Goal: Use online tool/utility: Utilize a website feature to perform a specific function

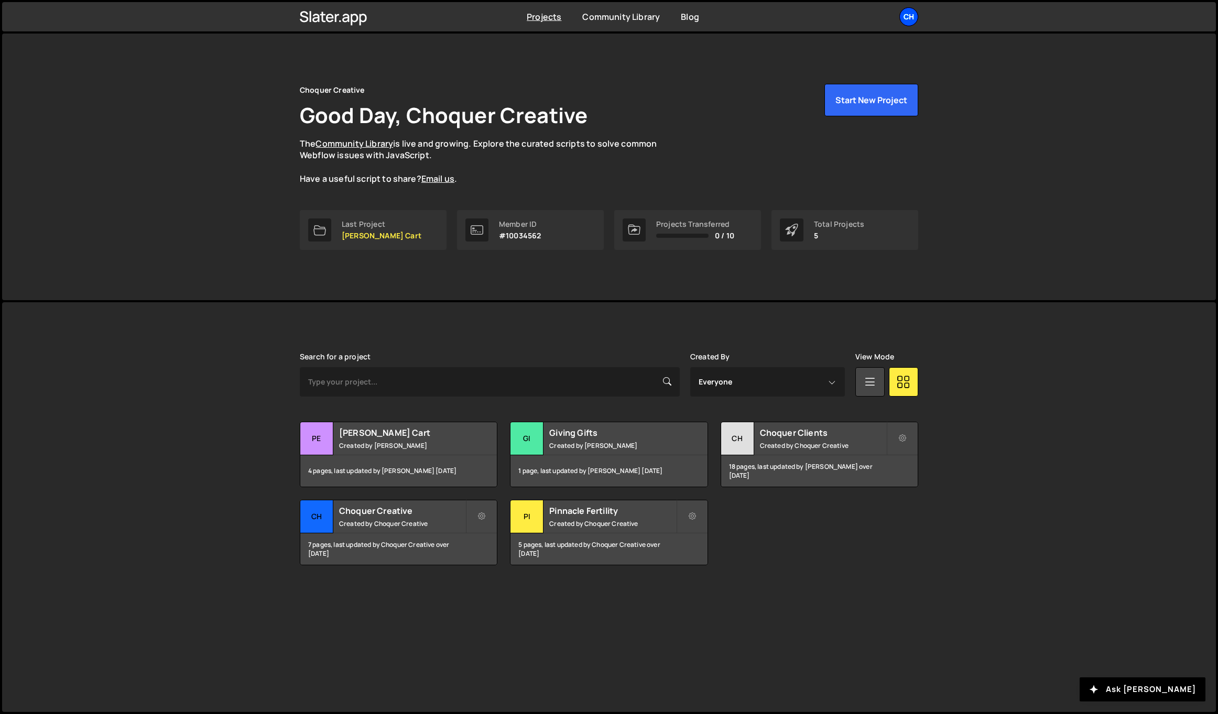
click at [907, 21] on div "Ch" at bounding box center [908, 16] width 19 height 19
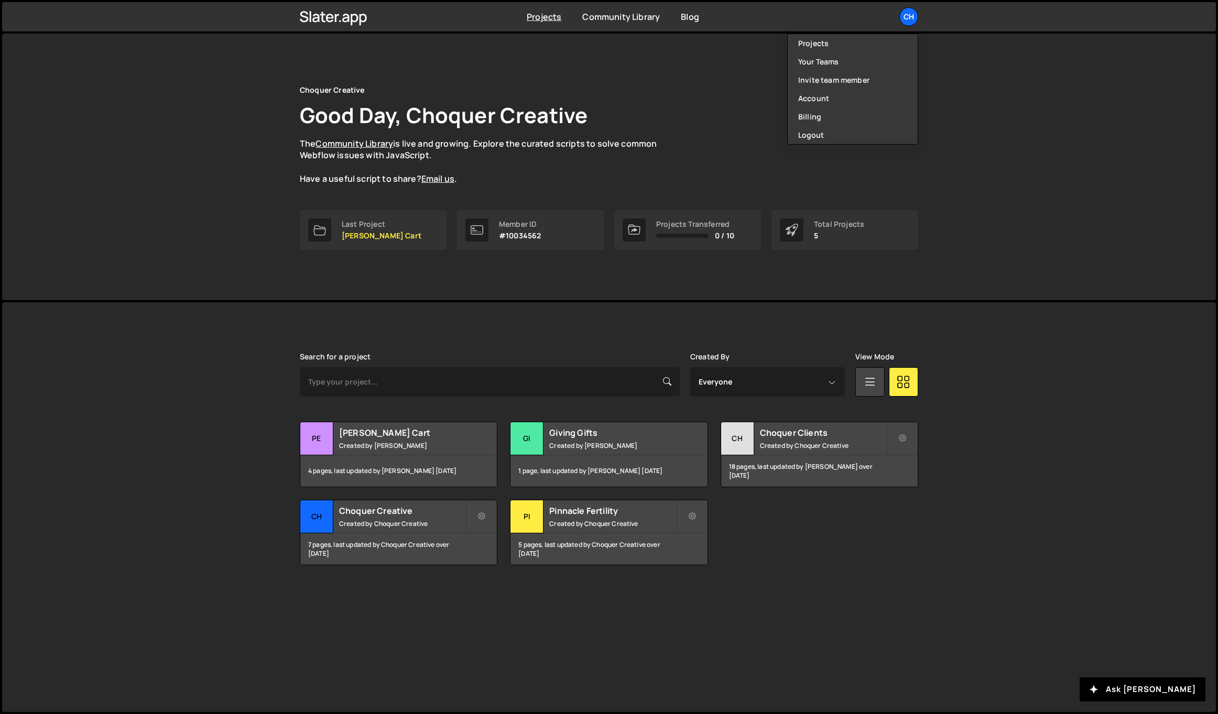
click at [962, 40] on div "Choquer Creative Good Day, Choquer Creative The Community Library is live and g…" at bounding box center [609, 167] width 1214 height 267
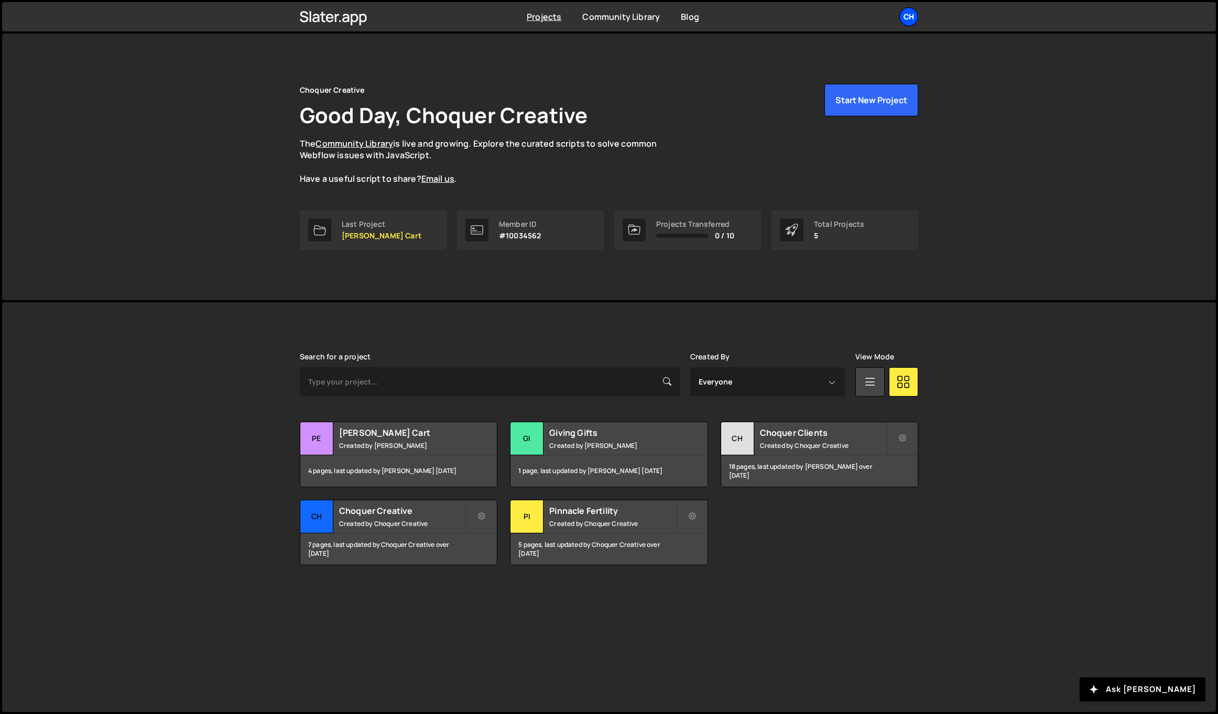
click at [915, 19] on div "Ch" at bounding box center [908, 16] width 19 height 19
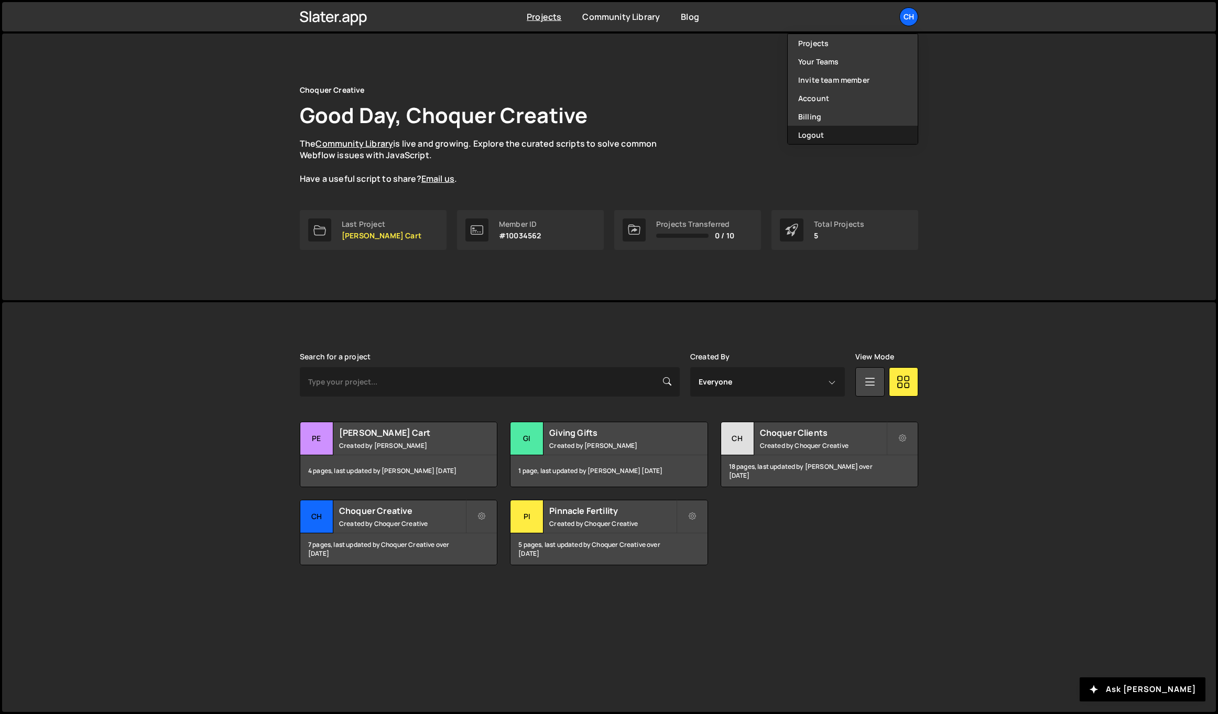
click at [839, 142] on button "Logout" at bounding box center [853, 135] width 130 height 18
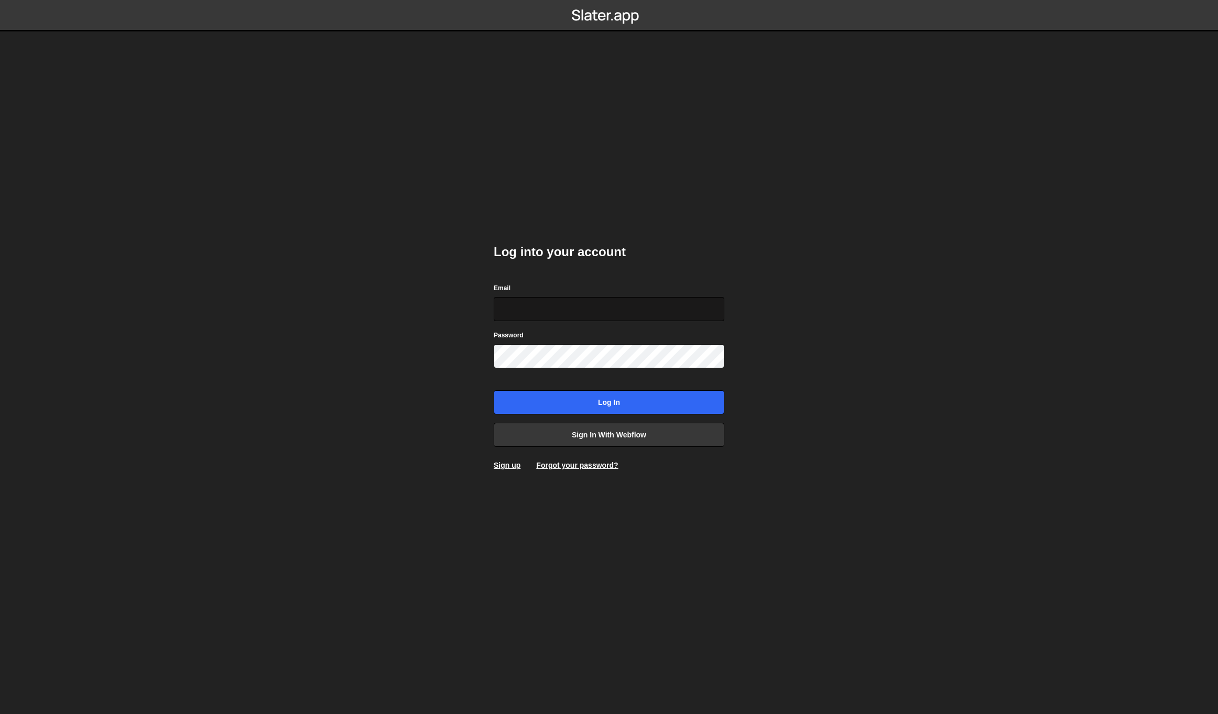
click at [525, 309] on input "Email" at bounding box center [609, 309] width 231 height 24
click at [540, 312] on input "Email" at bounding box center [609, 309] width 231 height 24
type input "info@conquerthecrowns.com"
click at [494, 390] on input "Log in" at bounding box center [609, 402] width 231 height 24
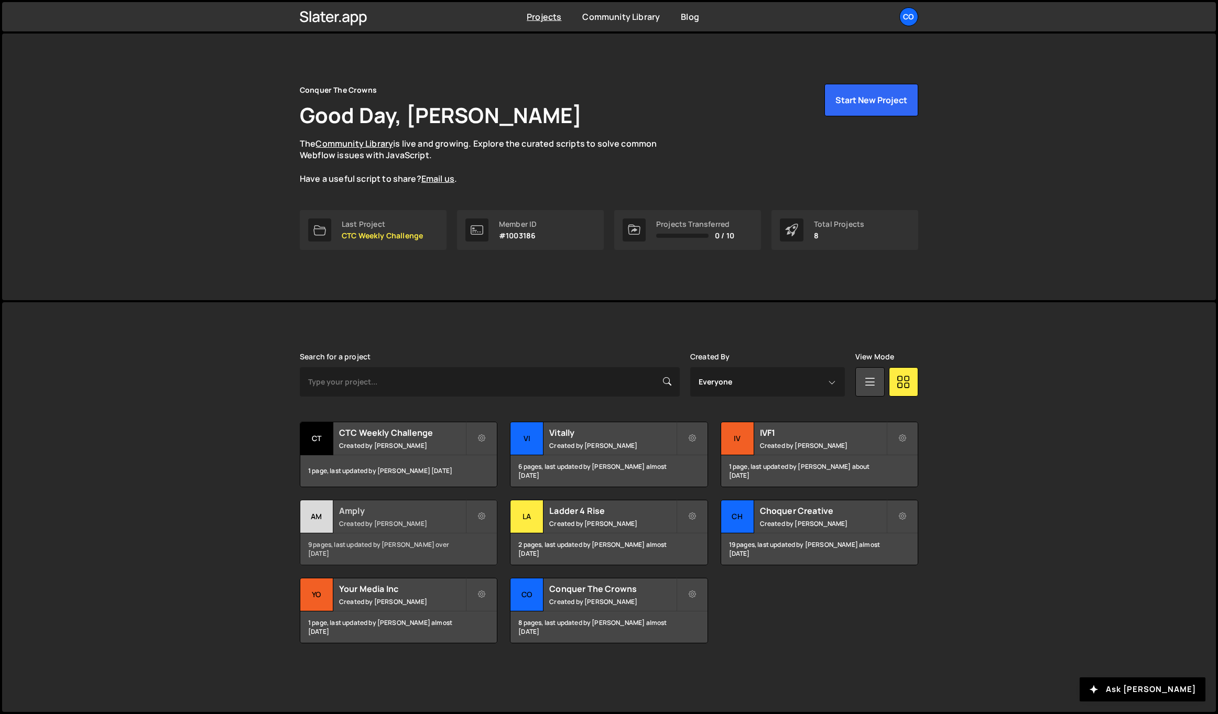
click at [382, 521] on small "Created by Johnny Nguyen" at bounding box center [402, 523] width 126 height 9
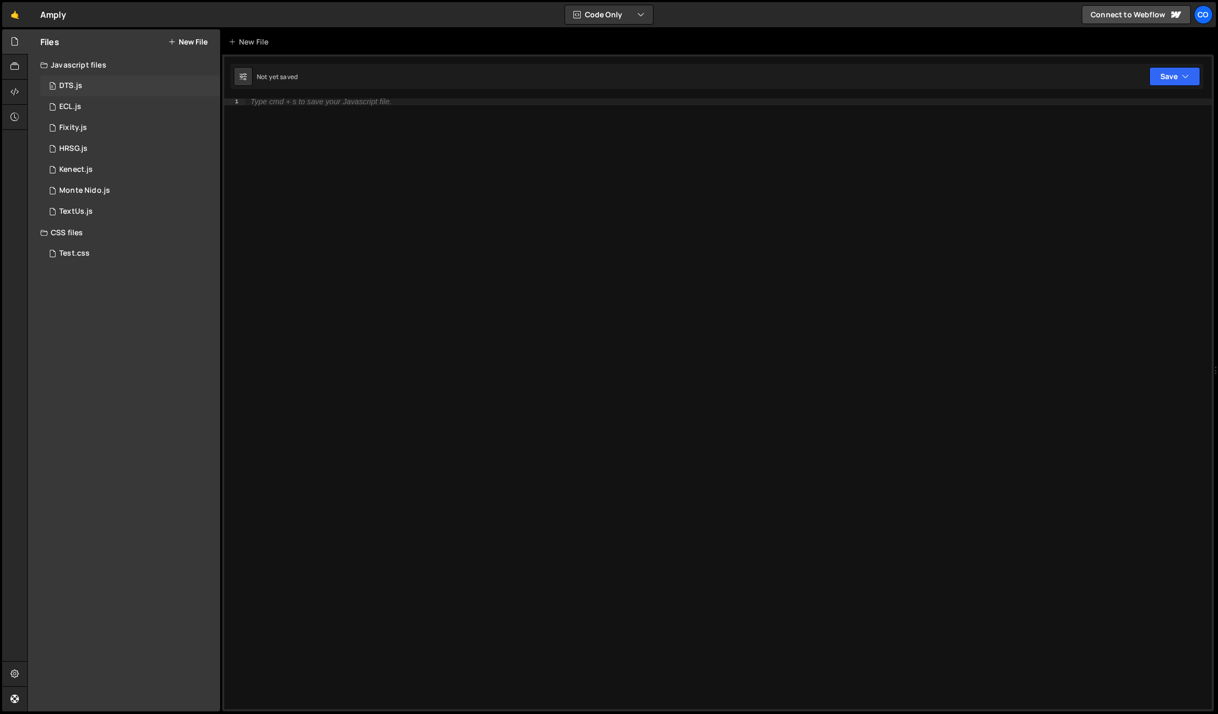
click at [82, 82] on div "0 DTS.js 0" at bounding box center [130, 85] width 180 height 21
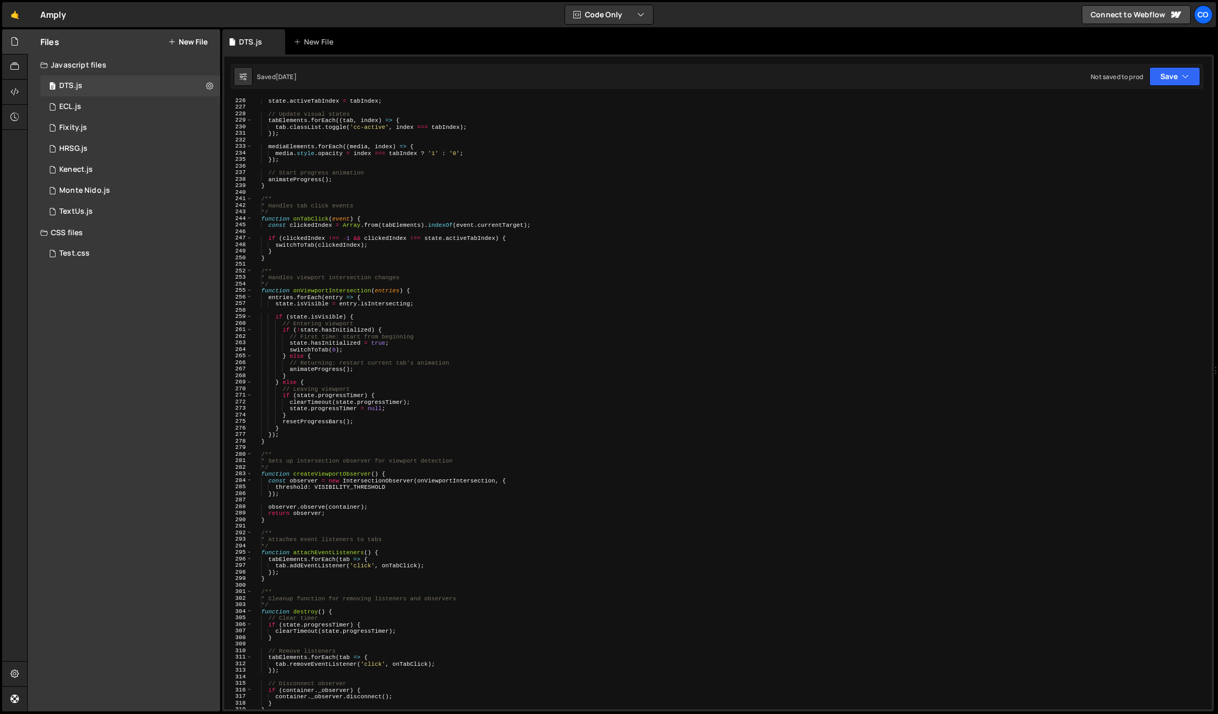
scroll to position [1834, 0]
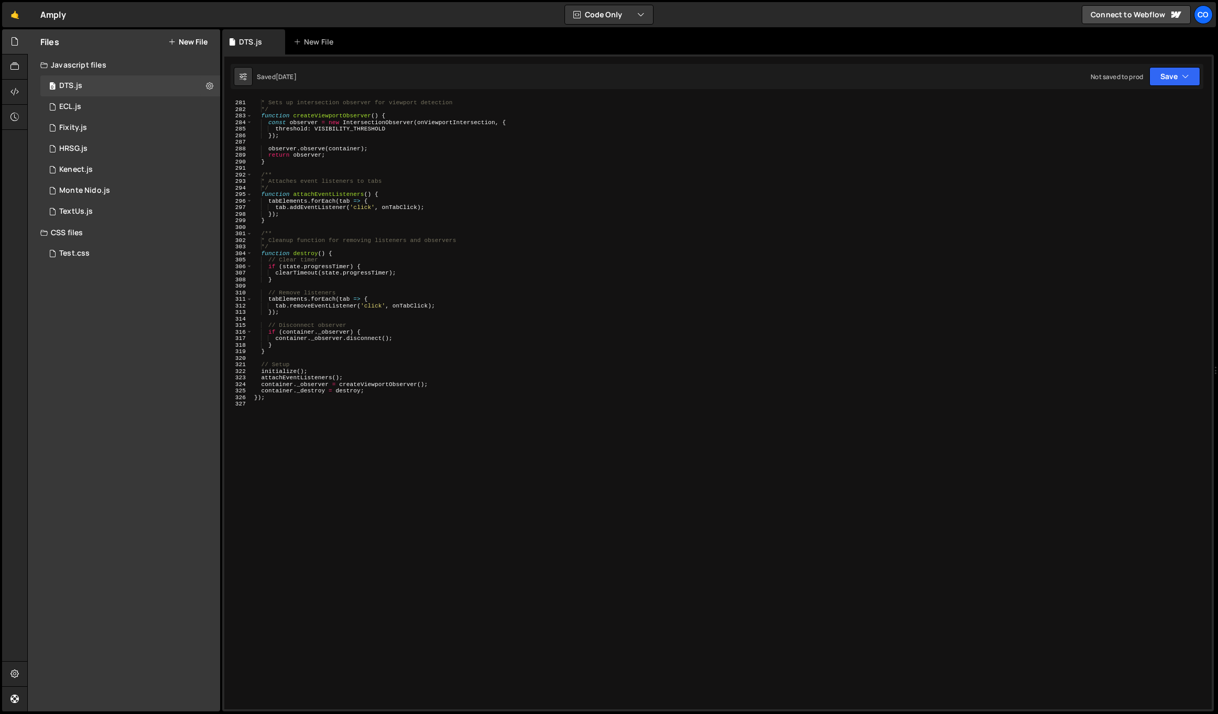
click at [405, 433] on div "/** * Sets up intersection observer for viewport detection */ function createVi…" at bounding box center [730, 405] width 956 height 624
click at [293, 437] on div "/** * Sets up intersection observer for viewport detection */ function createVi…" at bounding box center [730, 405] width 956 height 624
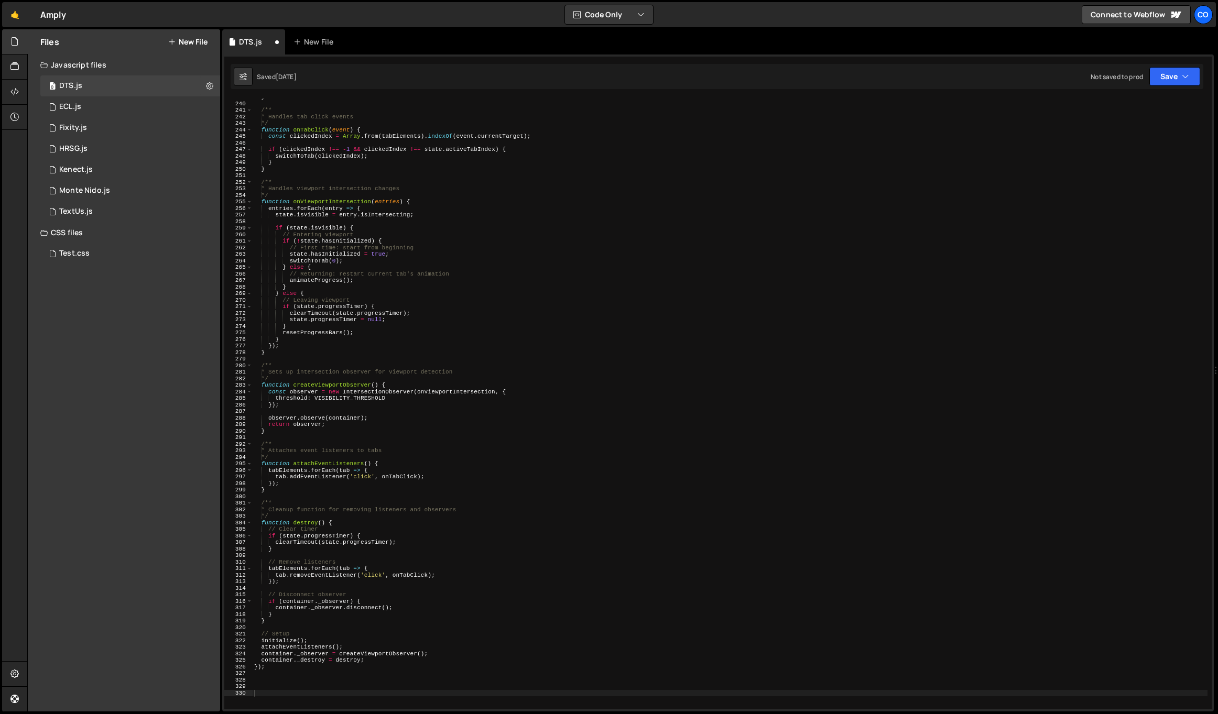
scroll to position [1853, 0]
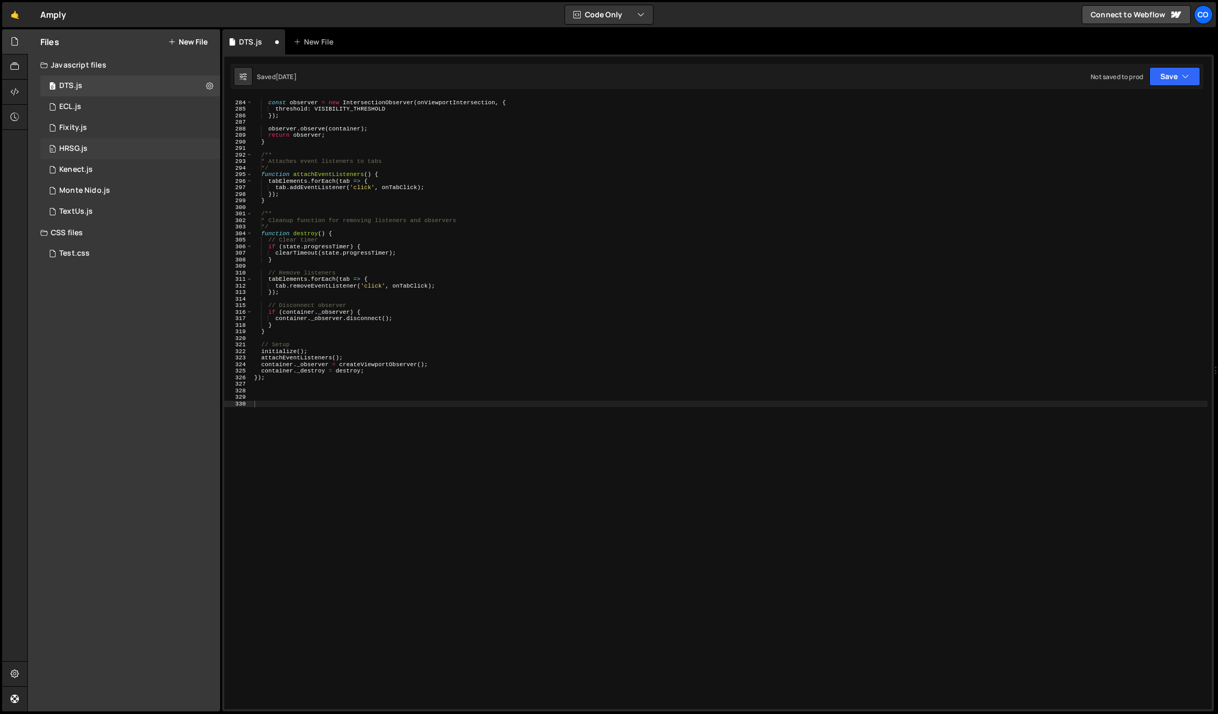
click at [78, 146] on div "HRSG.js" at bounding box center [73, 148] width 28 height 9
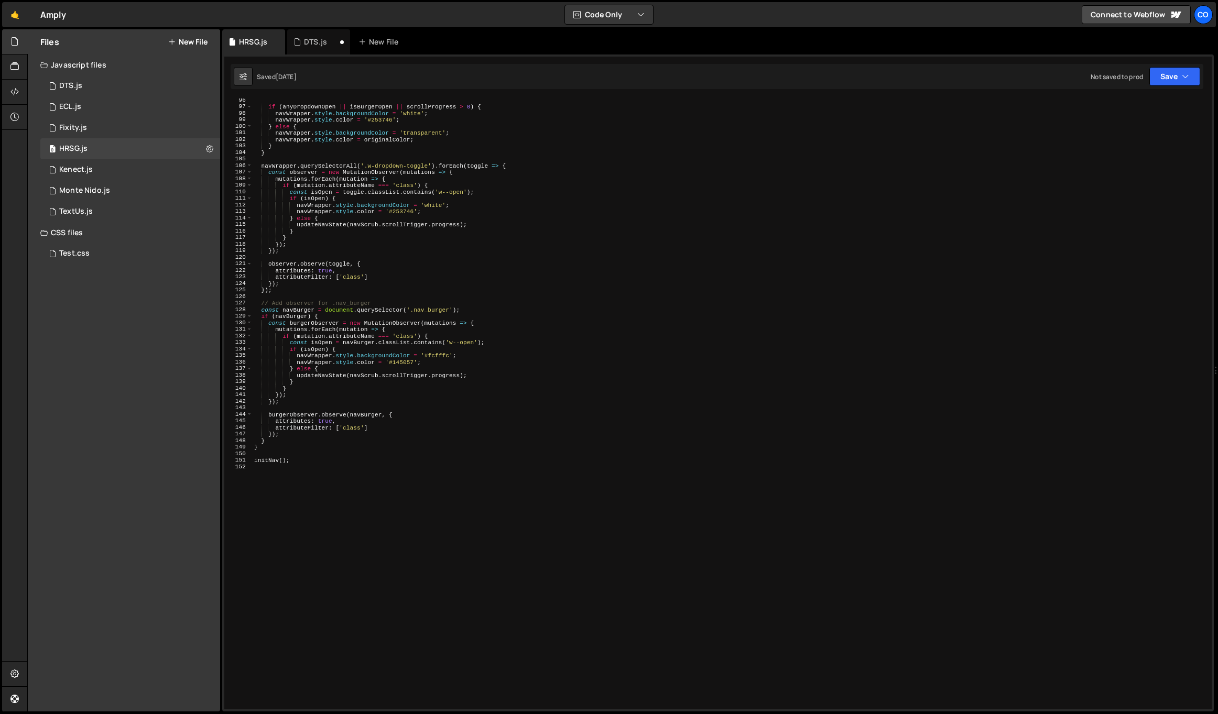
scroll to position [624, 0]
click at [137, 111] on div "0 ECL.js 0" at bounding box center [130, 106] width 180 height 21
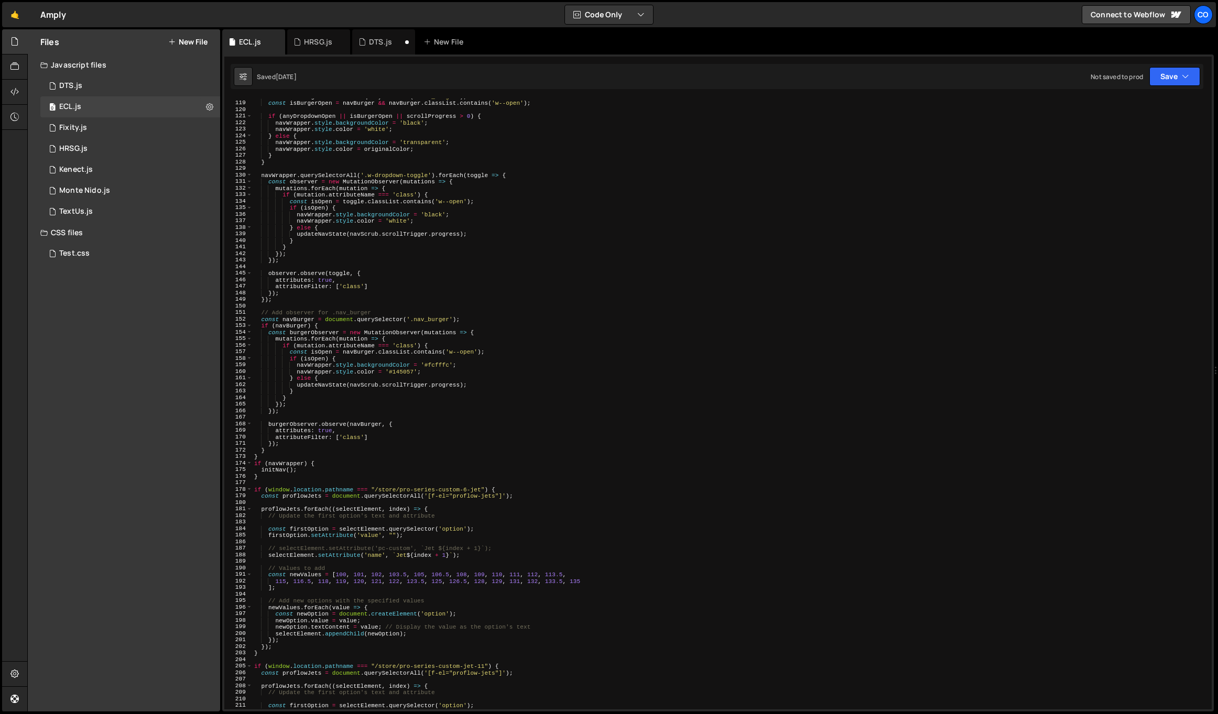
scroll to position [1181, 0]
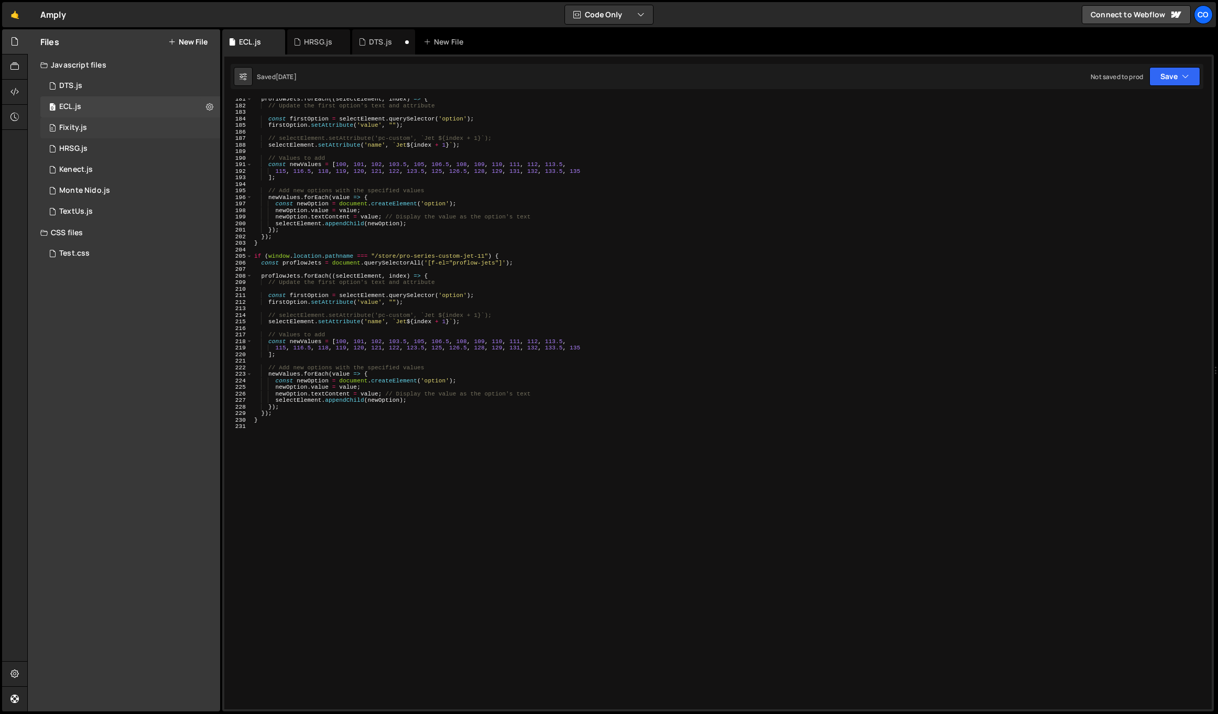
click at [102, 120] on div "0 Fixity.js 0" at bounding box center [130, 127] width 180 height 21
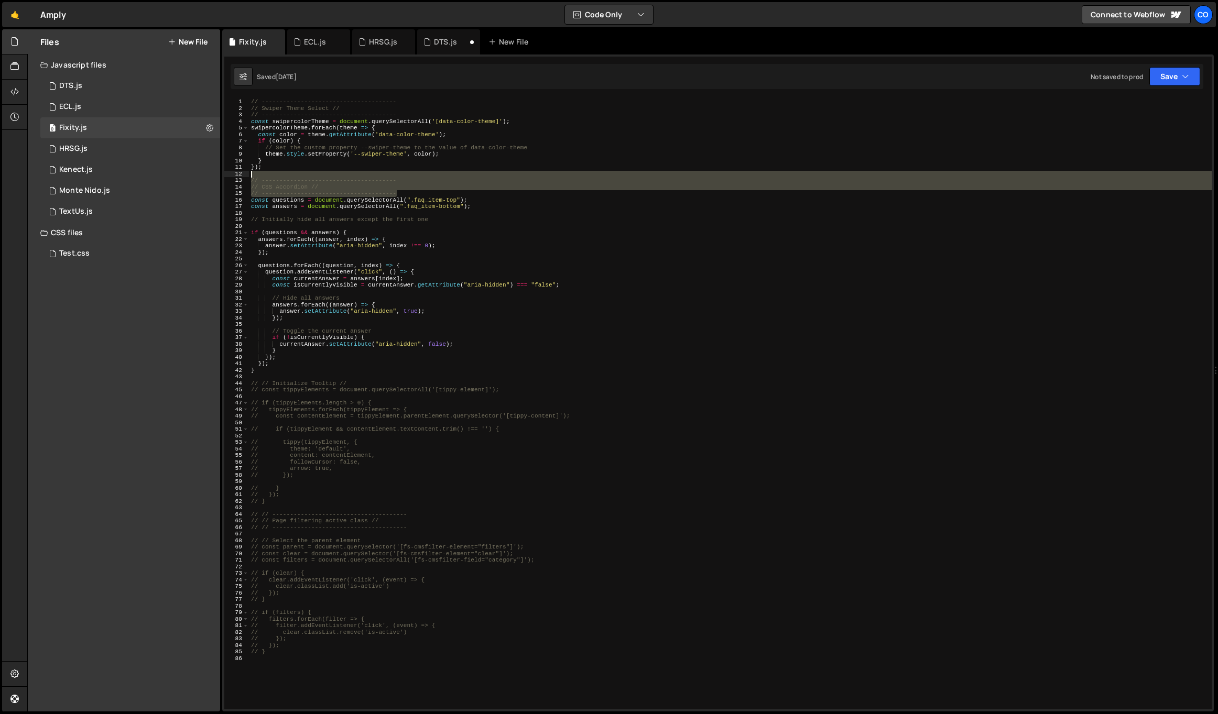
drag, startPoint x: 403, startPoint y: 192, endPoint x: 241, endPoint y: 176, distance: 162.7
click at [241, 176] on div "// -------------------------------------- 1 2 3 4 5 6 7 8 9 10 11 12 13 14 15 1…" at bounding box center [718, 404] width 988 height 611
type textarea "// --------------------------------------"
click at [70, 87] on div "DTS.js" at bounding box center [70, 85] width 23 height 9
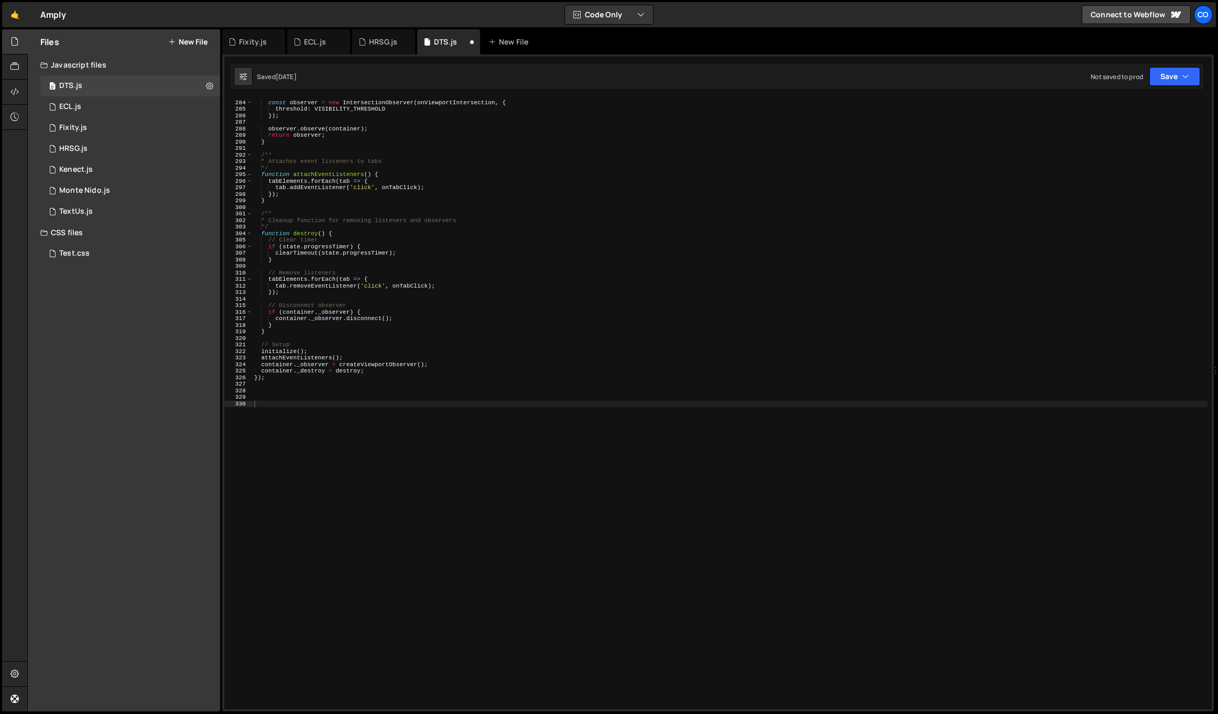
scroll to position [1148, 0]
click at [325, 393] on div "function createViewportObserver ( ) { const observer = new IntersectionObserver…" at bounding box center [730, 405] width 956 height 624
paste textarea "// --------------------------------------"
click at [288, 405] on div "function createViewportObserver ( ) { const observer = new IntersectionObserver…" at bounding box center [730, 405] width 956 height 624
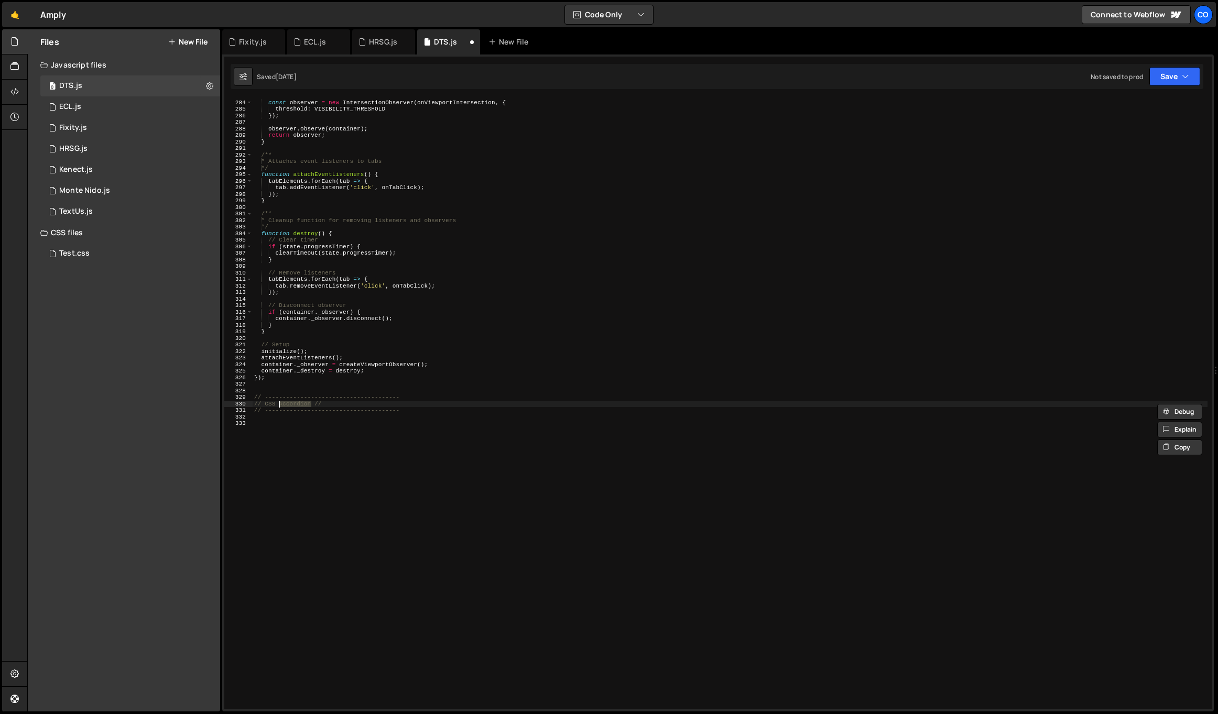
click at [269, 403] on div "function createViewportObserver ( ) { const observer = new IntersectionObserver…" at bounding box center [730, 405] width 956 height 624
type textarea "// Sticky Accordion //"
click at [277, 441] on div "function createViewportObserver ( ) { const observer = new IntersectionObserver…" at bounding box center [730, 405] width 956 height 624
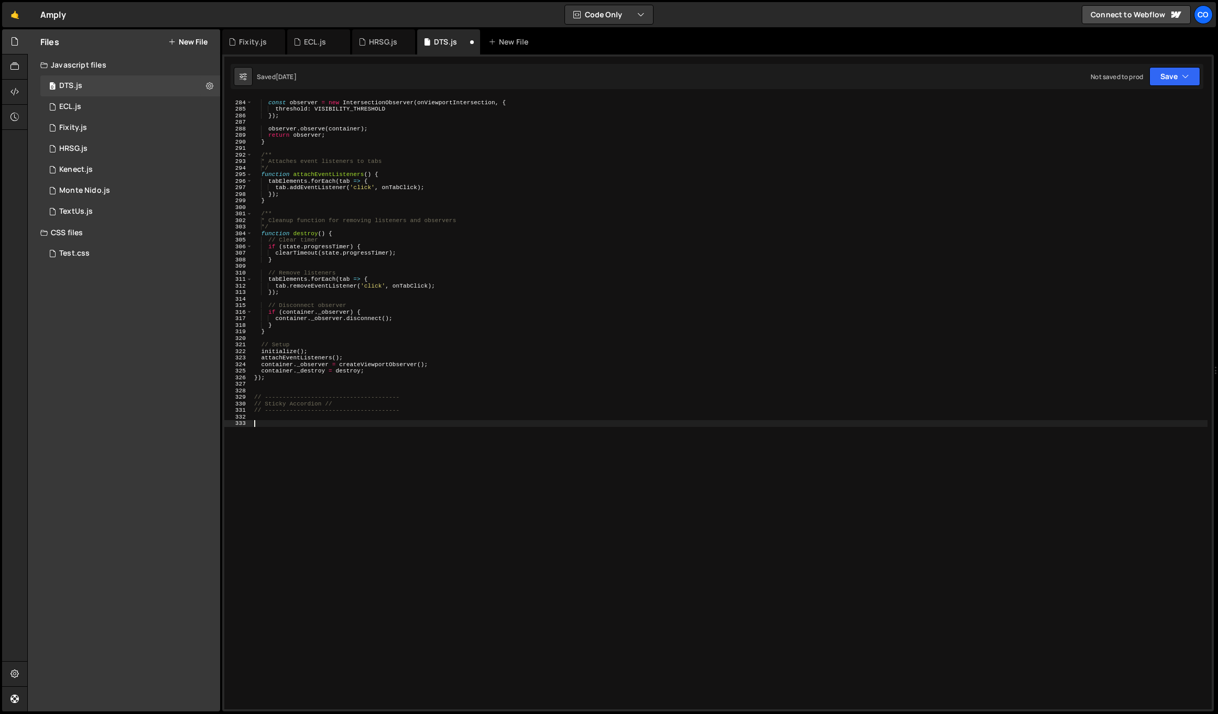
scroll to position [0, 0]
paste textarea "});"
type textarea "});"
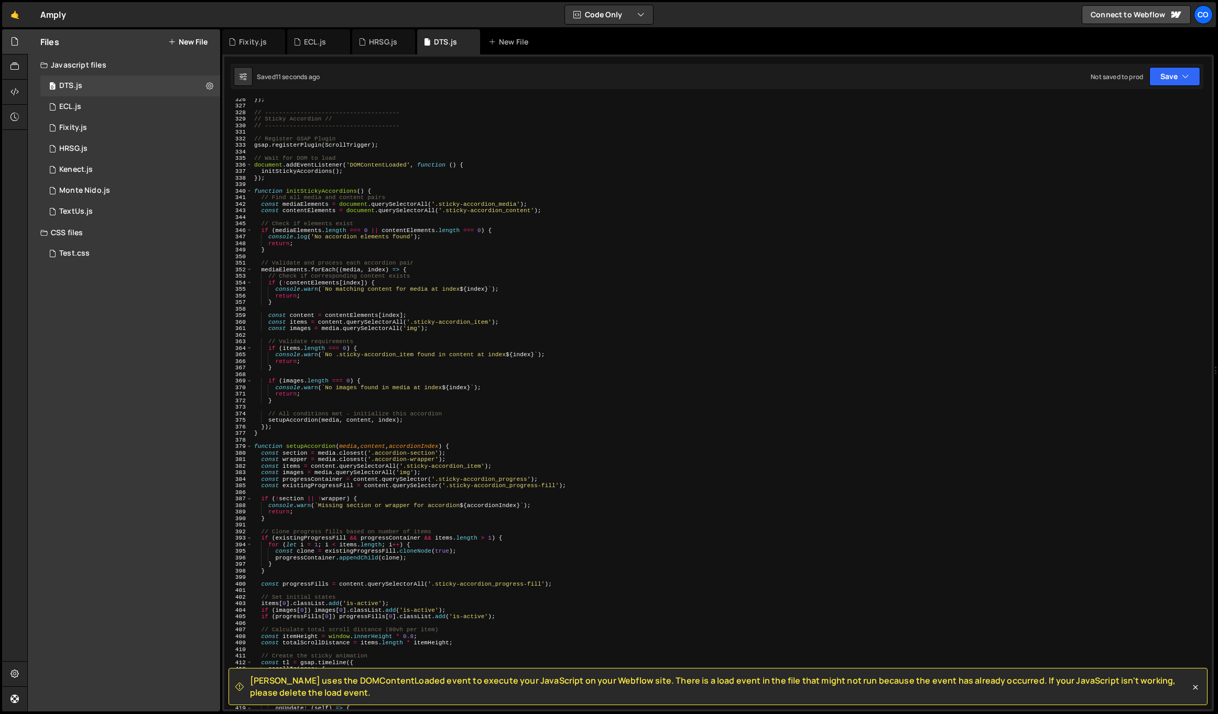
scroll to position [1913, 0]
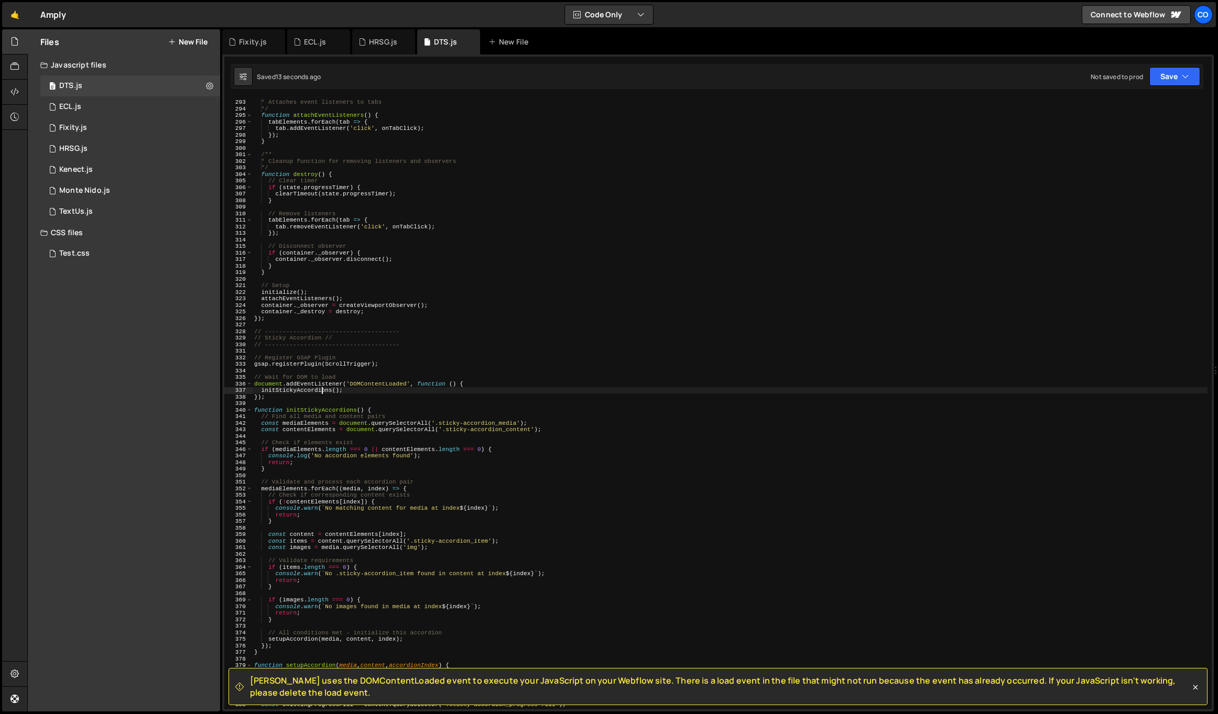
click at [322, 389] on div "/** * Attaches event listeners to tabs */ function attachEventListeners ( ) { t…" at bounding box center [730, 404] width 956 height 624
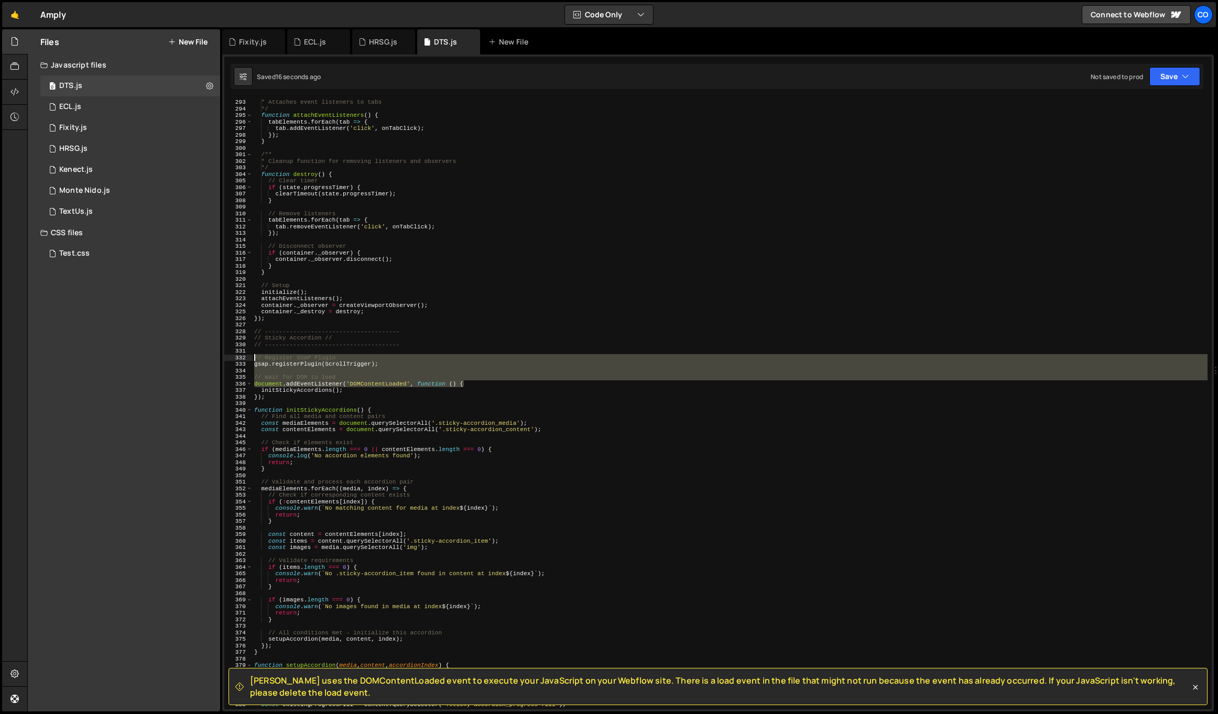
drag, startPoint x: 476, startPoint y: 384, endPoint x: 230, endPoint y: 359, distance: 247.7
click at [230, 359] on div "initStickyAccordions(); 292 293 294 295 296 297 298 299 300 301 302 303 304 305…" at bounding box center [718, 404] width 988 height 611
type textarea "// Register GSAP Plugin gsap.registerPlugin(ScrollTrigger);"
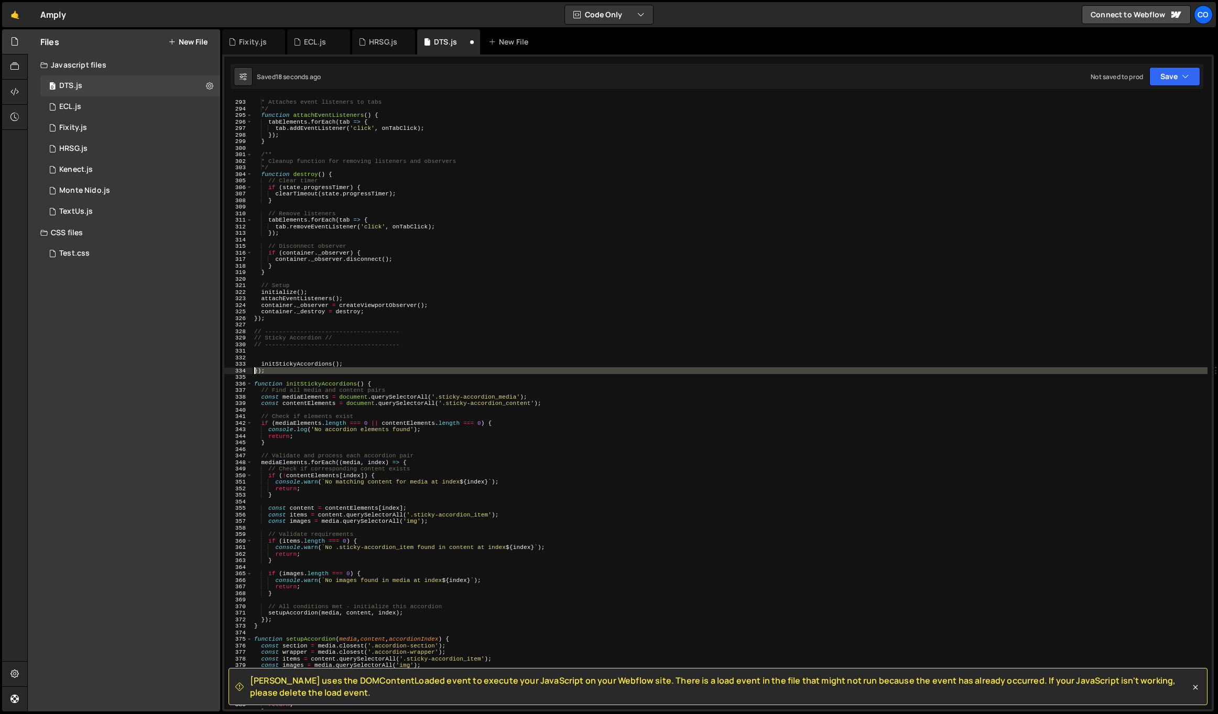
drag, startPoint x: 260, startPoint y: 372, endPoint x: 242, endPoint y: 368, distance: 18.7
click at [242, 368] on div "292 293 294 295 296 297 298 299 300 301 302 303 304 305 306 307 308 309 310 311…" at bounding box center [718, 404] width 988 height 611
type textarea "});"
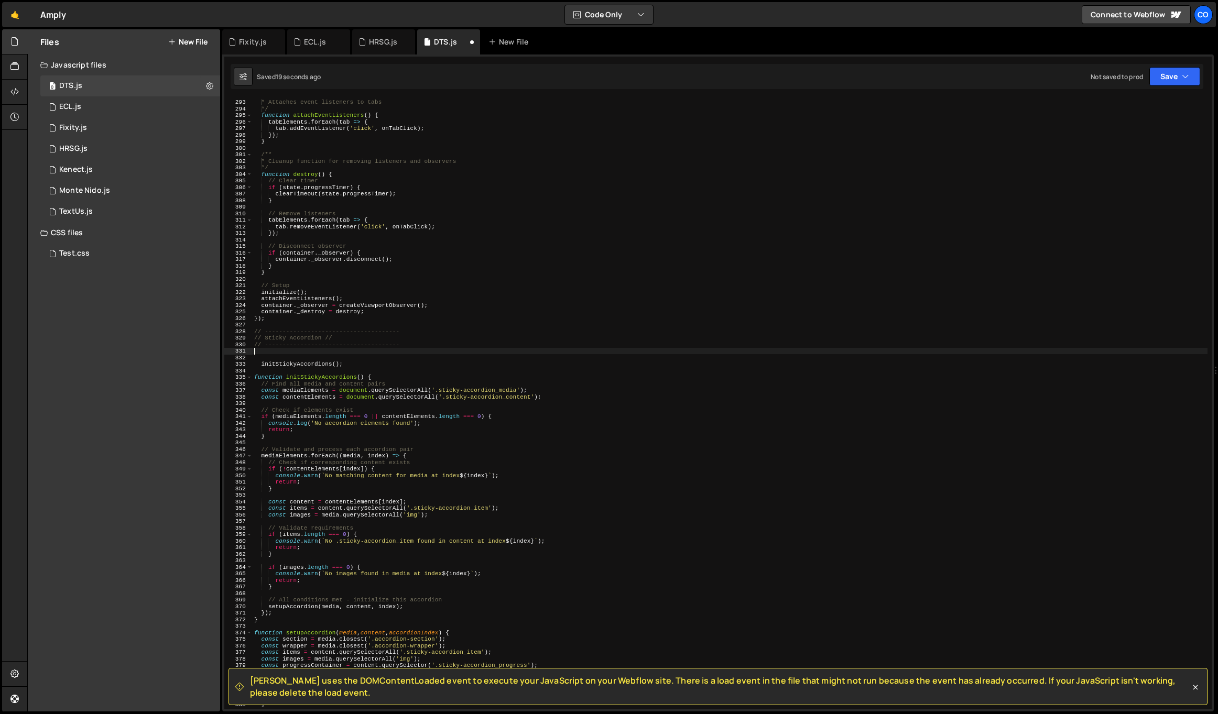
click at [394, 350] on div "/** * Attaches event listeners to tabs */ function attachEventListeners ( ) { t…" at bounding box center [730, 404] width 956 height 624
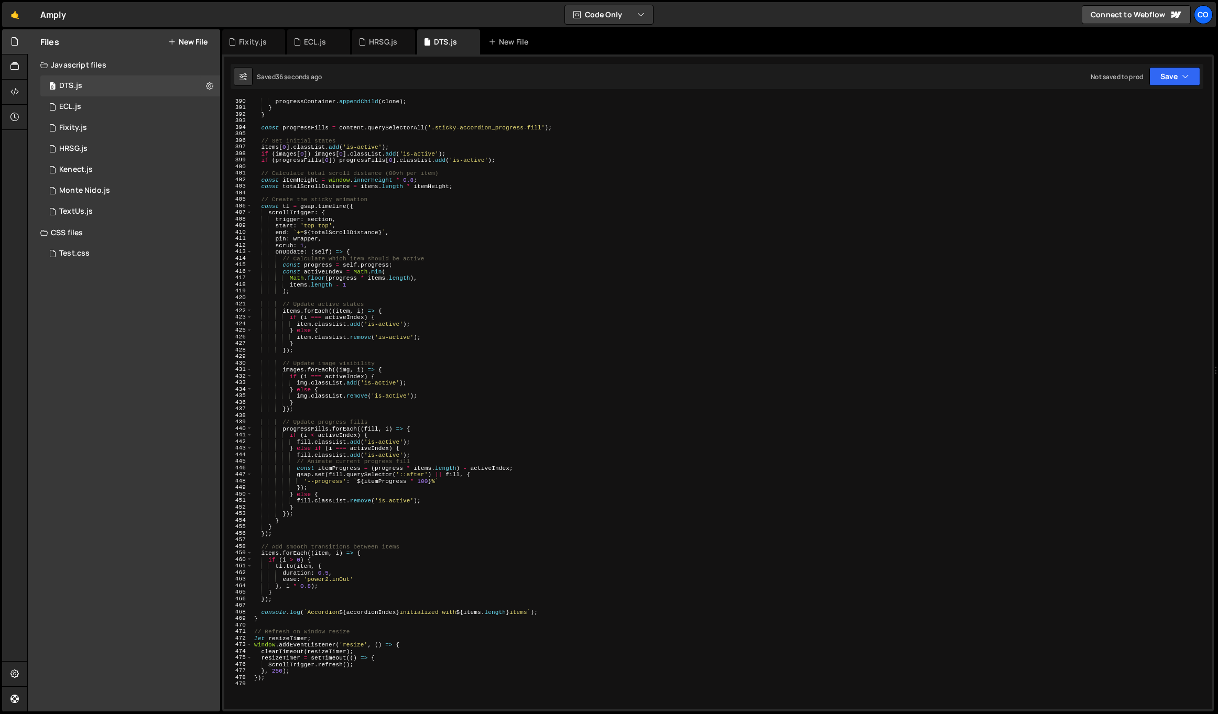
scroll to position [2576, 0]
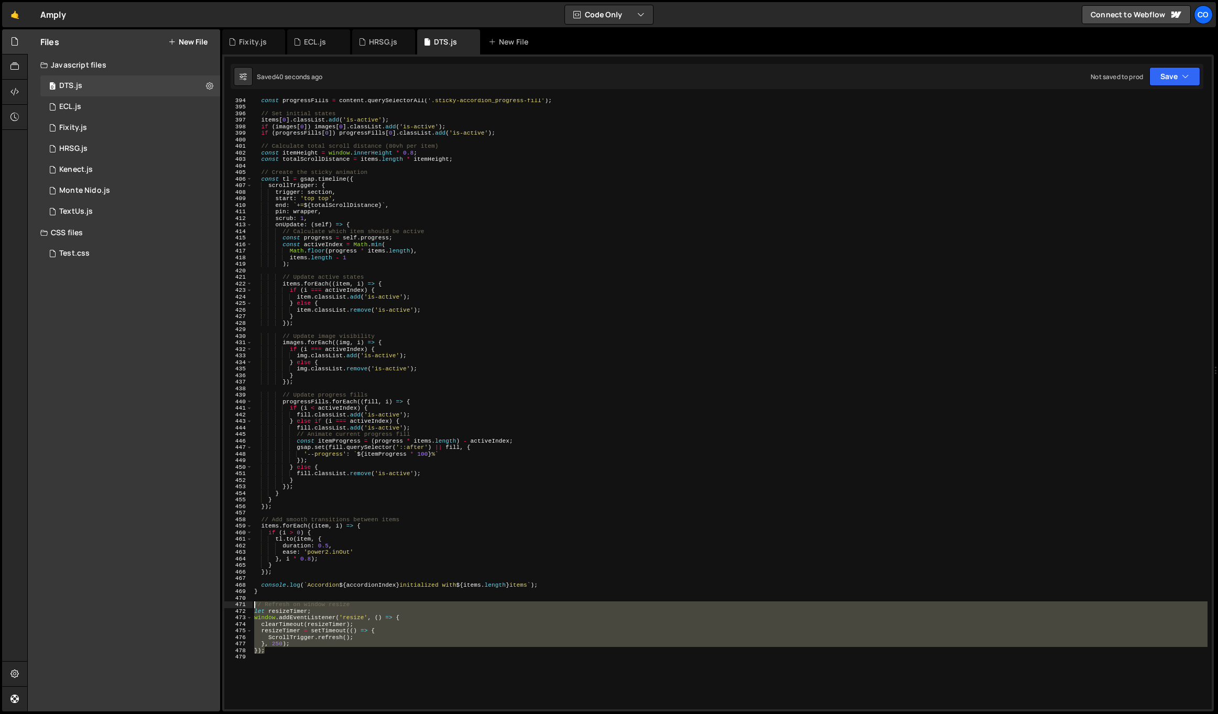
drag, startPoint x: 273, startPoint y: 653, endPoint x: 246, endPoint y: 603, distance: 56.3
click at [246, 603] on div "394 395 396 397 398 399 400 401 402 403 404 405 406 407 408 409 410 411 412 413…" at bounding box center [718, 404] width 988 height 611
type textarea "// Refresh on window resize let resizeTimer;"
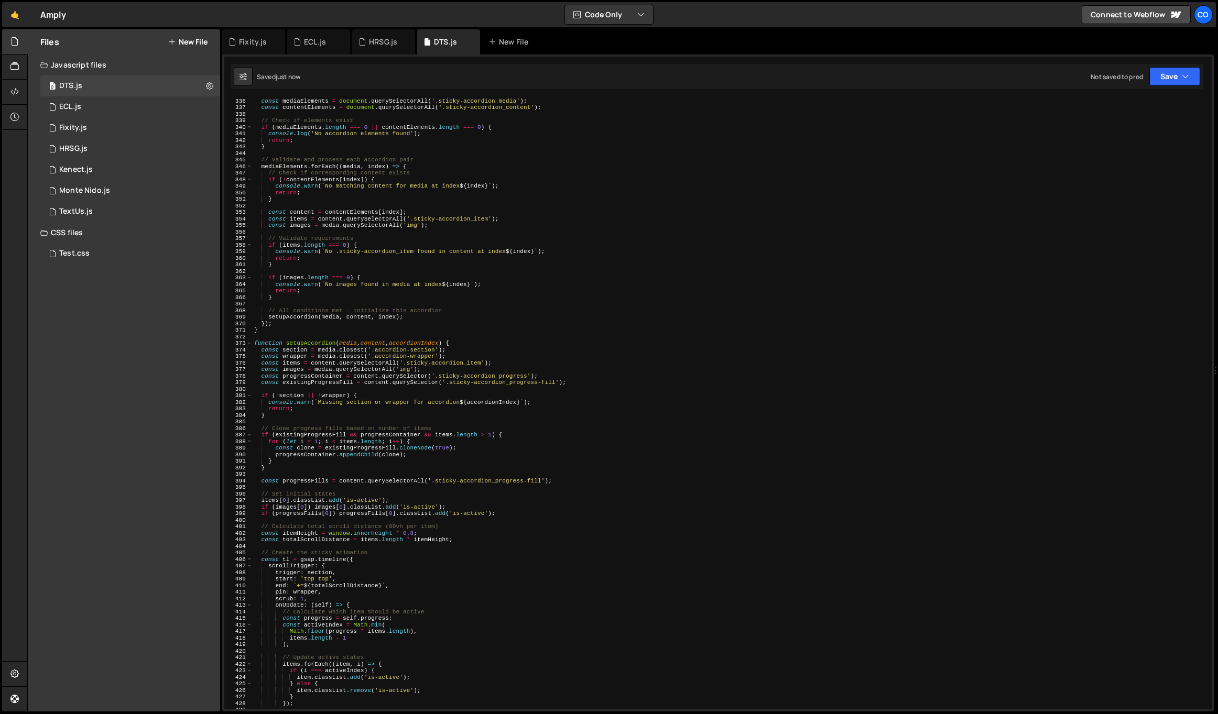
scroll to position [2405, 0]
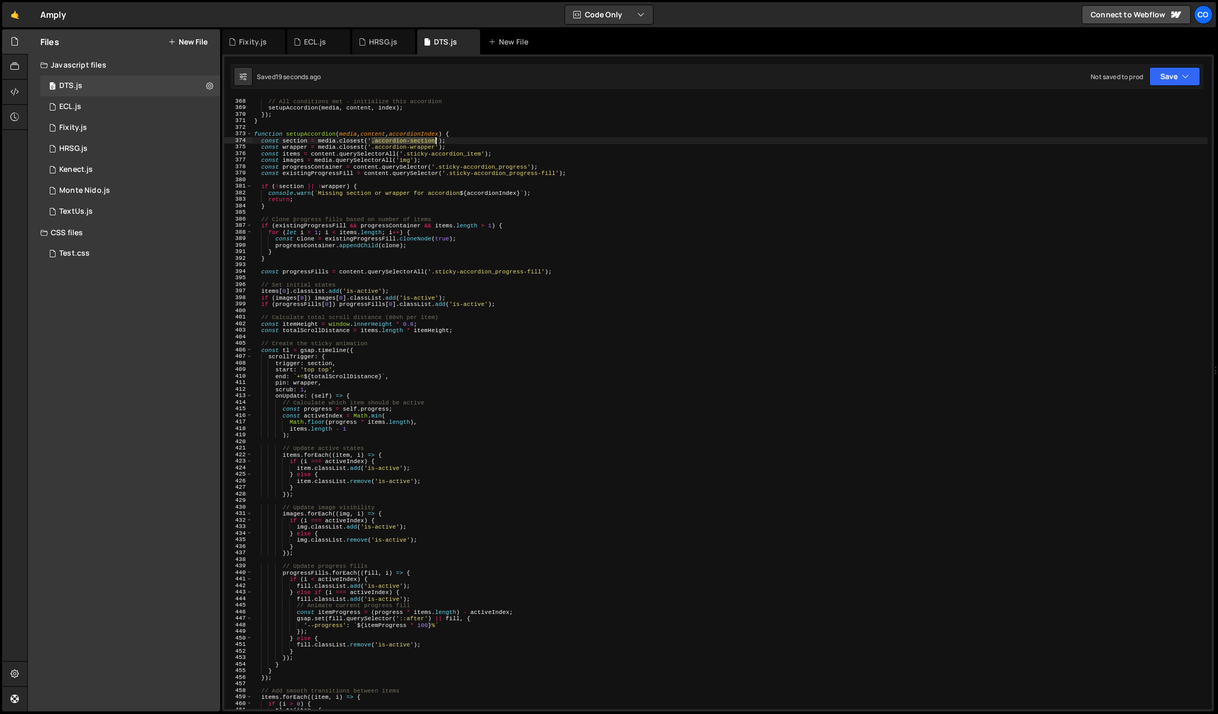
drag, startPoint x: 373, startPoint y: 141, endPoint x: 435, endPoint y: 138, distance: 61.9
click at [435, 138] on div "// All conditions met - initialize this accordion setupAccordion ( media , cont…" at bounding box center [730, 410] width 956 height 624
click at [624, 149] on div "// All conditions met - initialize this accordion setupAccordion ( media , cont…" at bounding box center [730, 410] width 956 height 624
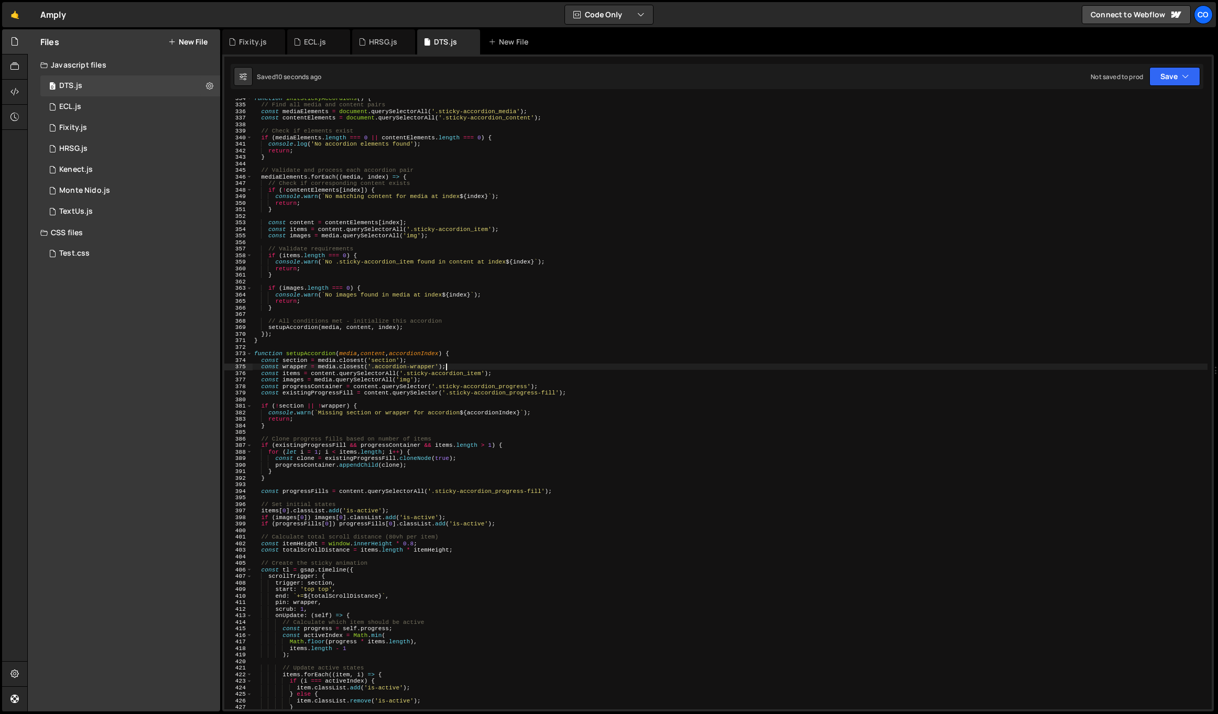
scroll to position [2124, 0]
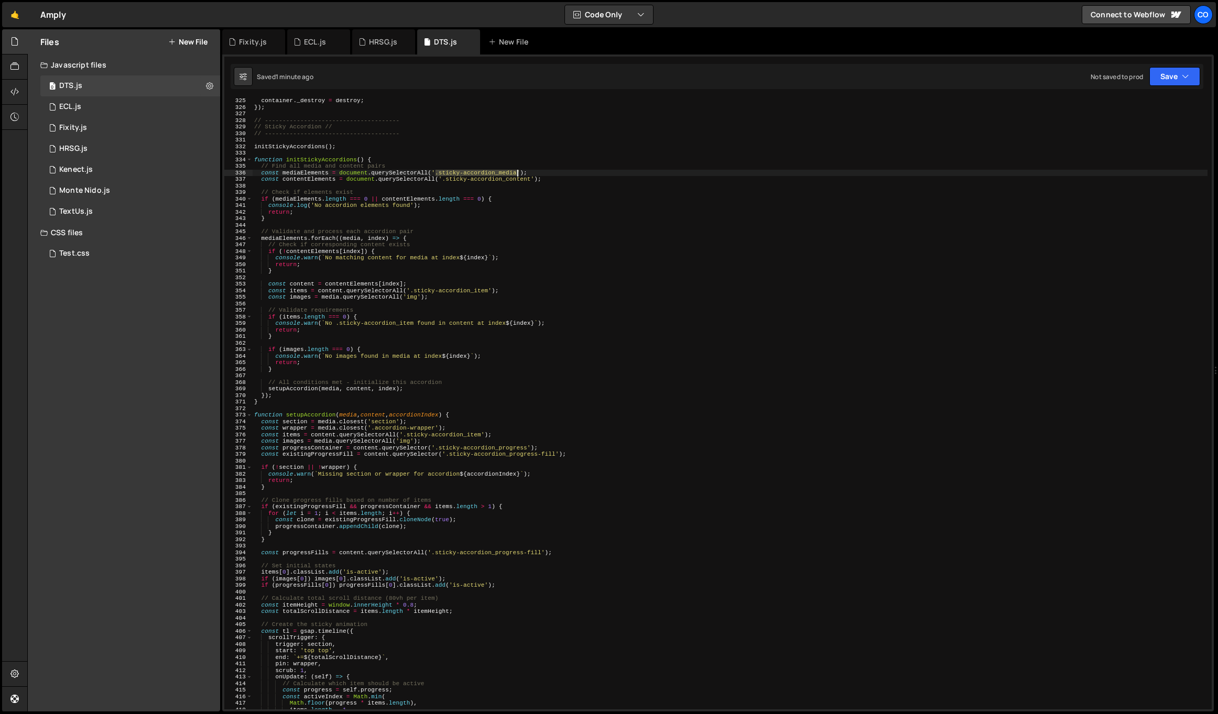
drag, startPoint x: 436, startPoint y: 171, endPoint x: 517, endPoint y: 171, distance: 80.7
click at [517, 171] on div "container . _destroy = destroy ; }) ; // --------------------------------------…" at bounding box center [730, 409] width 956 height 624
click at [250, 163] on div "335" at bounding box center [238, 166] width 28 height 7
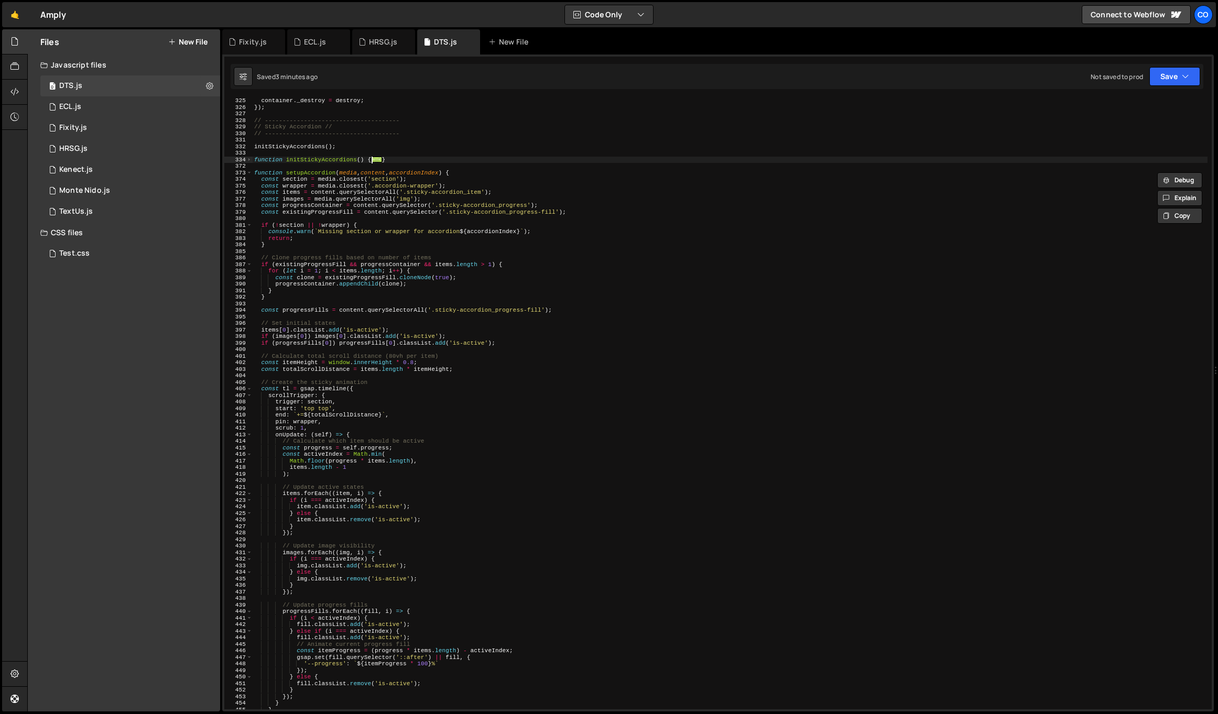
click at [253, 175] on div "container . _destroy = destroy ; }) ; // --------------------------------------…" at bounding box center [730, 409] width 956 height 624
type textarea "function setupAccordion(media, content, accordionIndex) {"
click at [251, 173] on span at bounding box center [249, 173] width 6 height 7
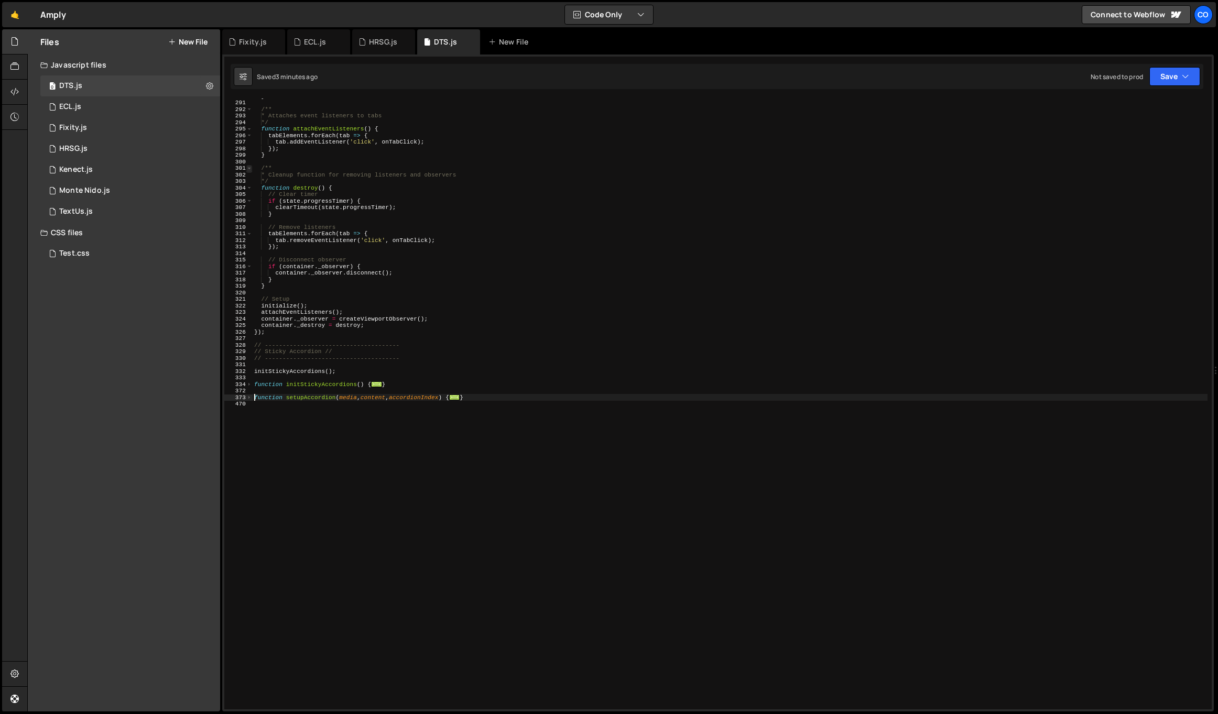
scroll to position [1899, 0]
click at [368, 424] on div "} /** * Attaches event listeners to tabs */ function attachEventListeners ( ) {…" at bounding box center [730, 405] width 956 height 624
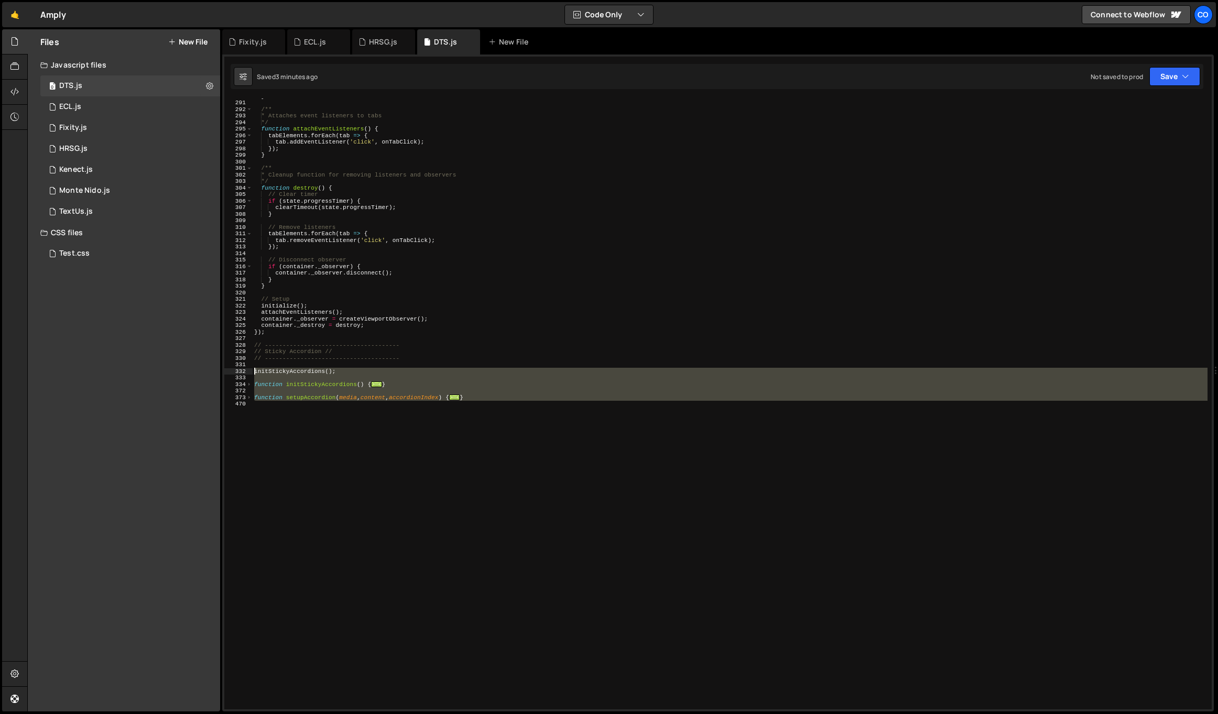
drag, startPoint x: 338, startPoint y: 421, endPoint x: 245, endPoint y: 370, distance: 106.8
click at [245, 370] on div "290 291 292 293 294 295 296 297 298 299 300 301 302 303 304 305 306 307 308 309…" at bounding box center [718, 404] width 988 height 611
paste textarea "});"
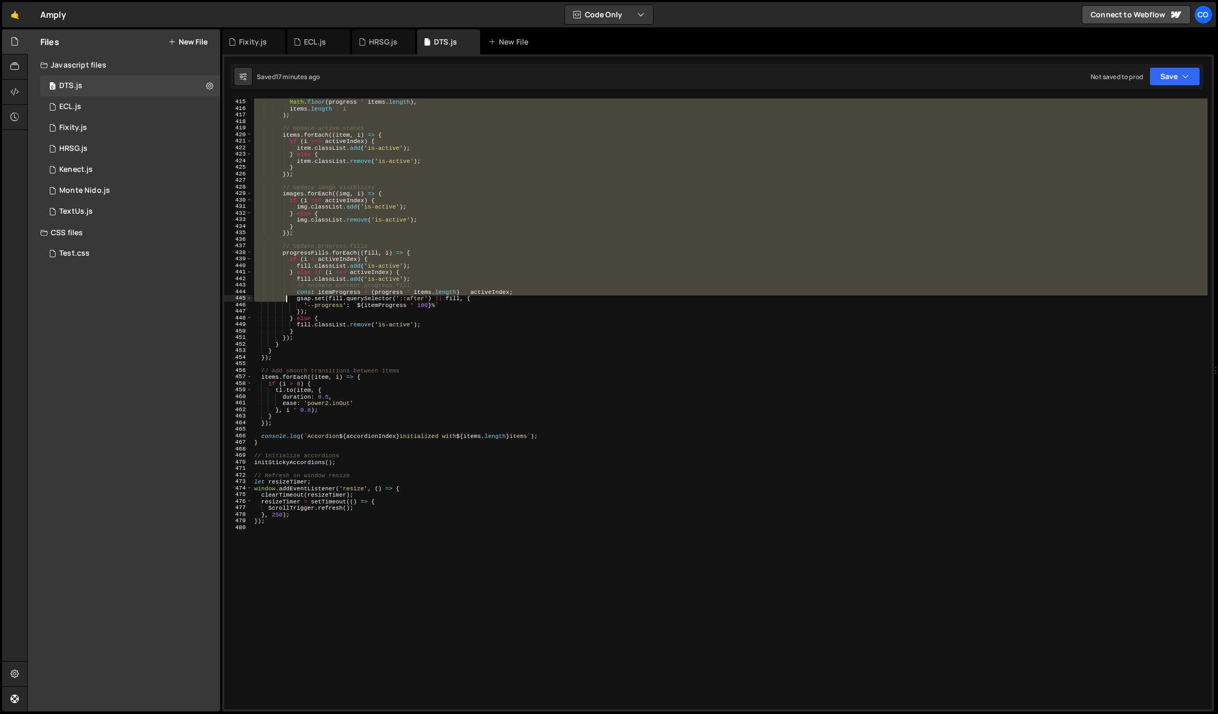
scroll to position [2836, 0]
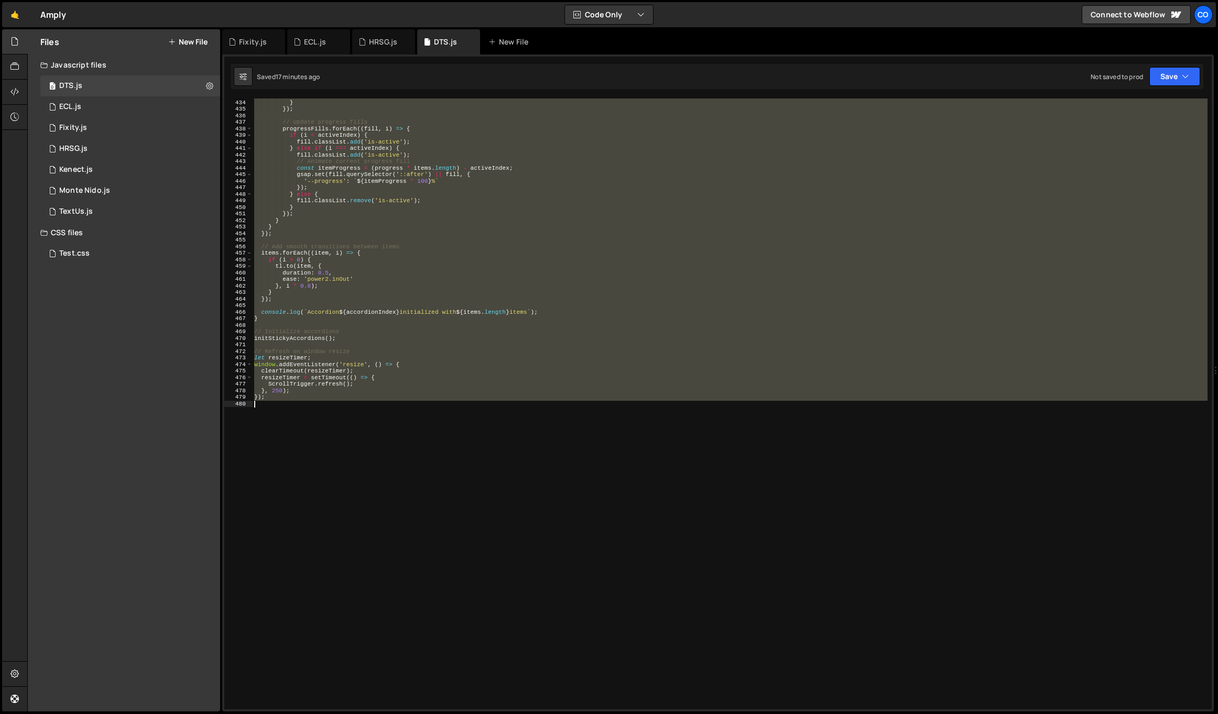
drag, startPoint x: 255, startPoint y: 352, endPoint x: 288, endPoint y: 427, distance: 82.4
click at [288, 427] on div "img . classList . remove ( 'is-active' ) ; } }) ; // Update progress fills prog…" at bounding box center [730, 405] width 956 height 624
paste textarea
type textarea "});"
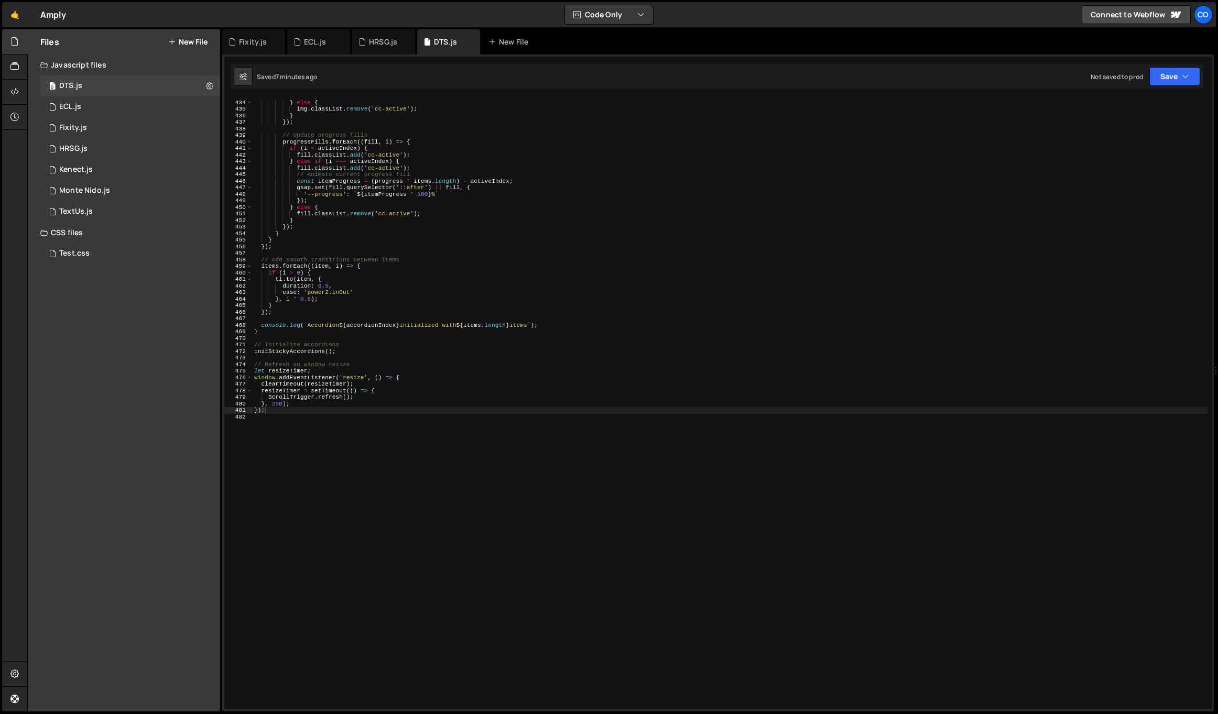
click at [291, 422] on div "img . classList . add ( 'cc-active' ) ; } else { img . classList . remove ( 'cc…" at bounding box center [730, 405] width 956 height 624
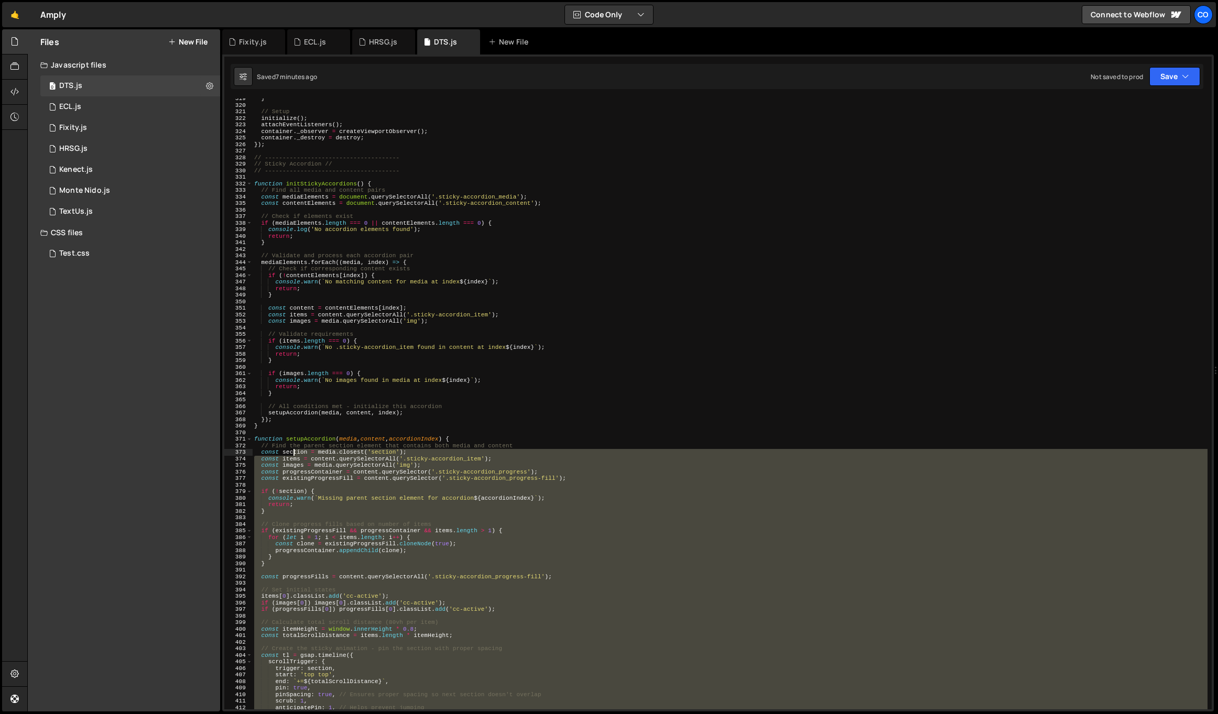
scroll to position [2087, 0]
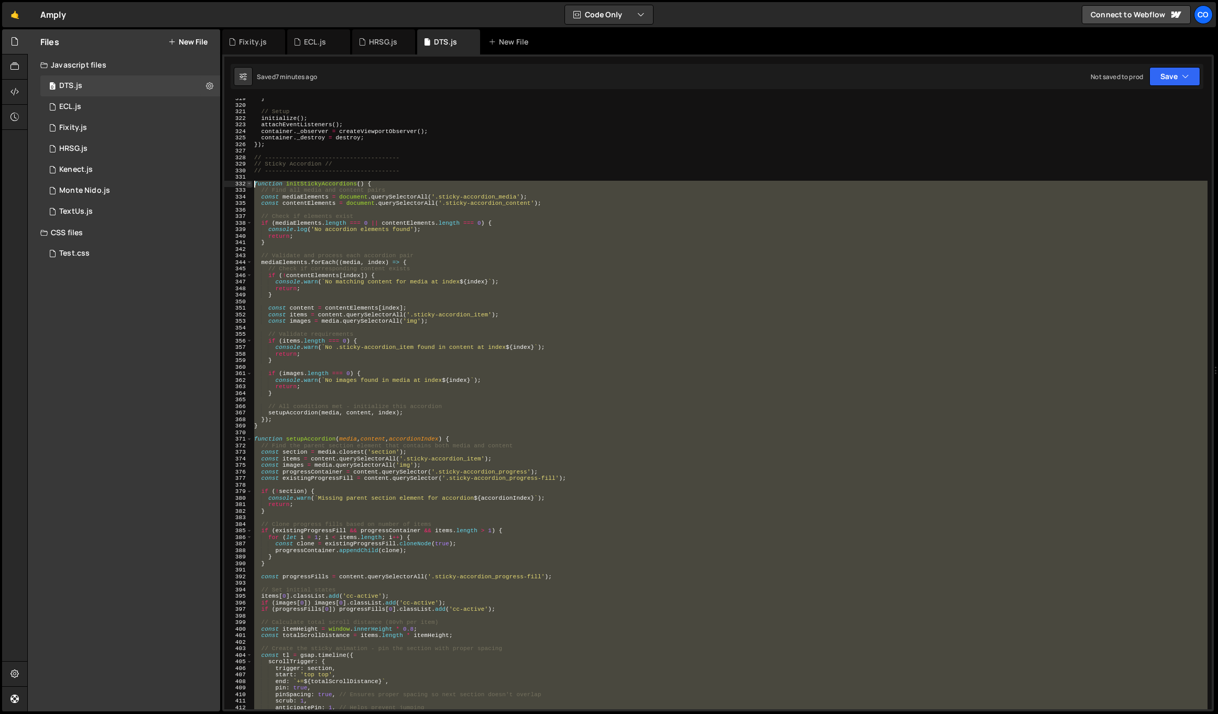
drag, startPoint x: 292, startPoint y: 419, endPoint x: 248, endPoint y: 184, distance: 239.3
click at [248, 184] on div "319 320 321 322 323 324 325 326 327 328 329 330 331 332 333 334 335 336 337 338…" at bounding box center [718, 404] width 988 height 611
paste textarea "});"
type textarea "});"
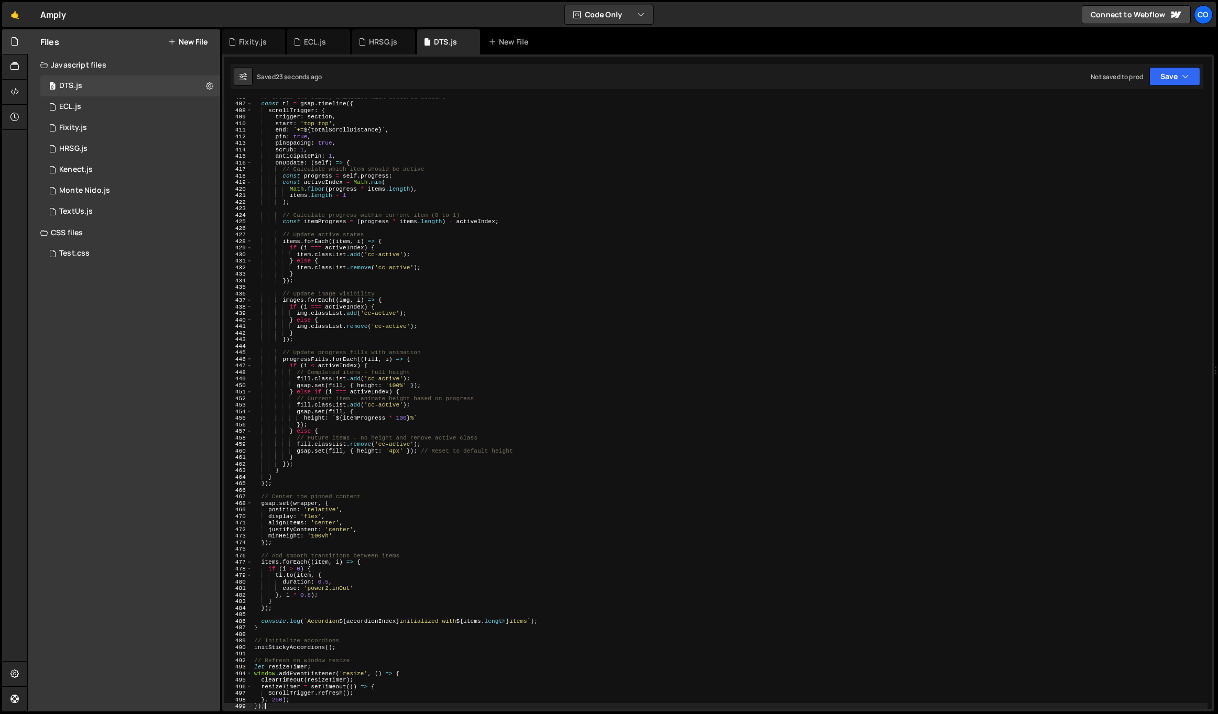
click at [291, 546] on div "// Create the sticky animation with centered content const tl = gsap . timeline…" at bounding box center [730, 406] width 956 height 624
click at [280, 545] on div "// Create the sticky animation with centered content const tl = gsap . timeline…" at bounding box center [730, 406] width 956 height 624
click at [297, 501] on div "// Create the sticky animation with centered content const tl = gsap . timeline…" at bounding box center [730, 406] width 956 height 624
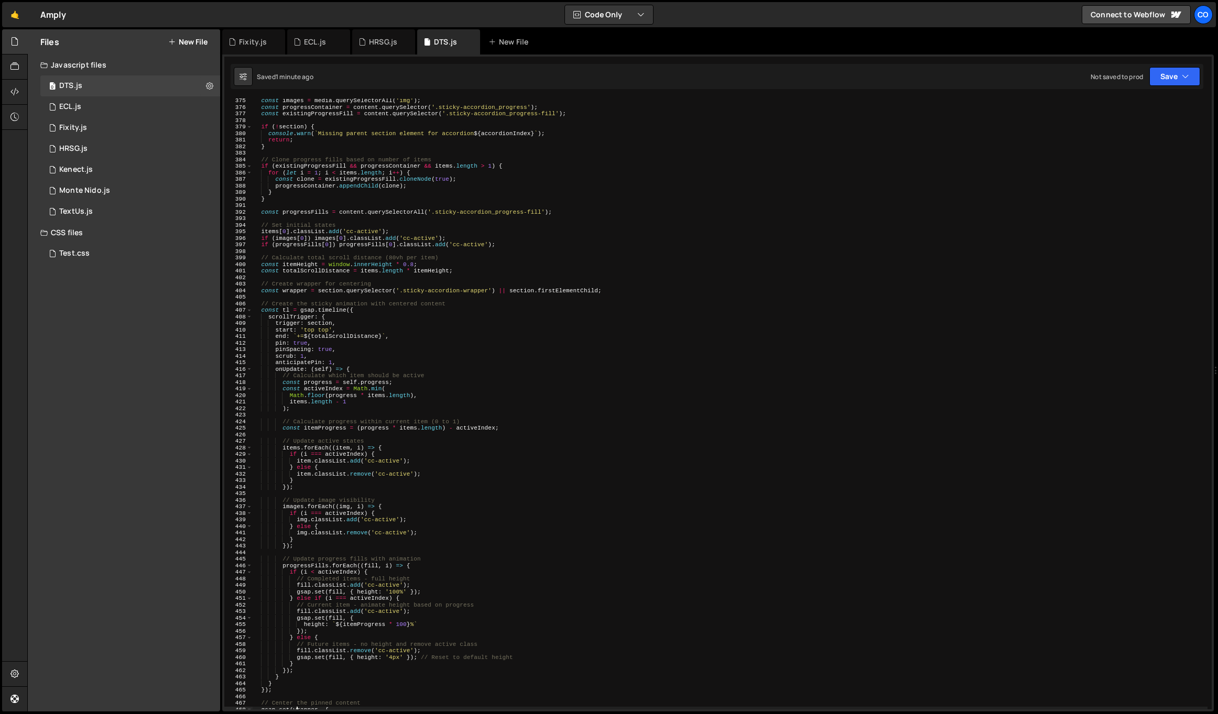
scroll to position [2450, 0]
click at [406, 265] on div "const items = content . querySelectorAll ( '.sticky-accordion_item' ) ; const i…" at bounding box center [730, 404] width 956 height 624
click at [414, 263] on div "const items = content . querySelectorAll ( '.sticky-accordion_item' ) ; const i…" at bounding box center [730, 404] width 956 height 624
click at [472, 241] on div "const items = content . querySelectorAll ( '.sticky-accordion_item' ) ; const i…" at bounding box center [730, 405] width 956 height 624
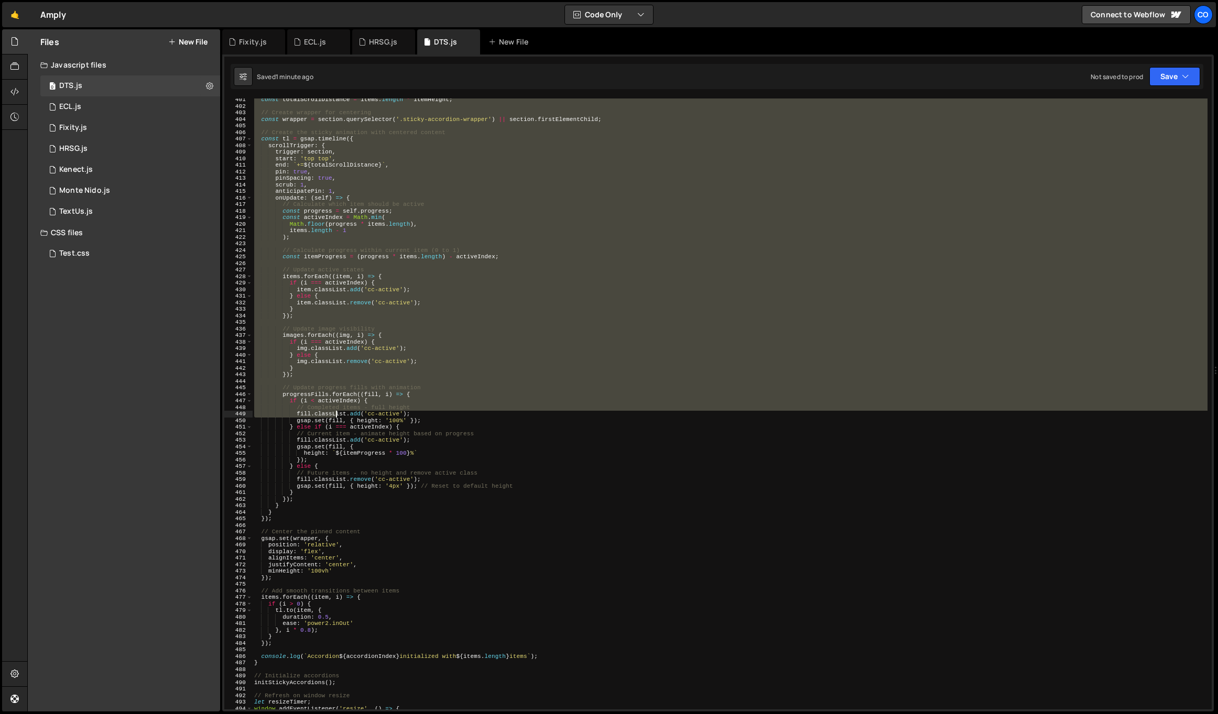
scroll to position [2926, 0]
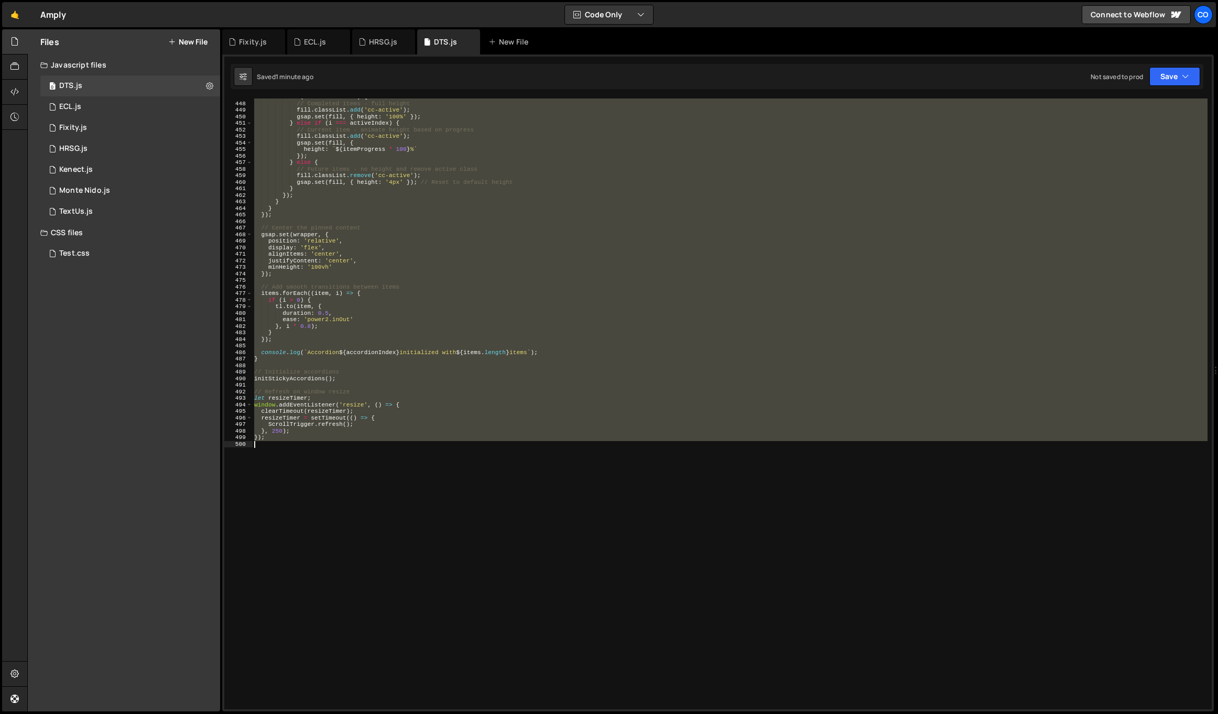
drag, startPoint x: 254, startPoint y: 304, endPoint x: 346, endPoint y: 465, distance: 185.2
click at [346, 465] on div "if ( i < activeIndex ) { // Completed items - full height fill . classList . ad…" at bounding box center [730, 406] width 956 height 624
paste textarea
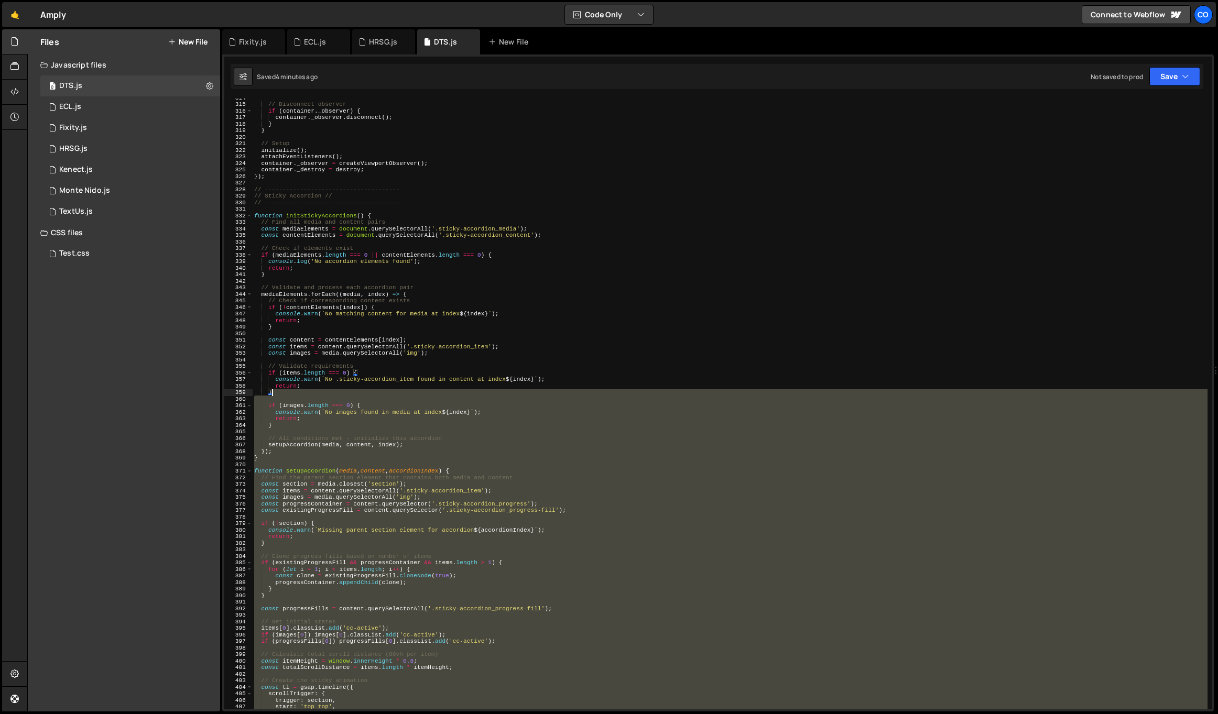
scroll to position [2055, 0]
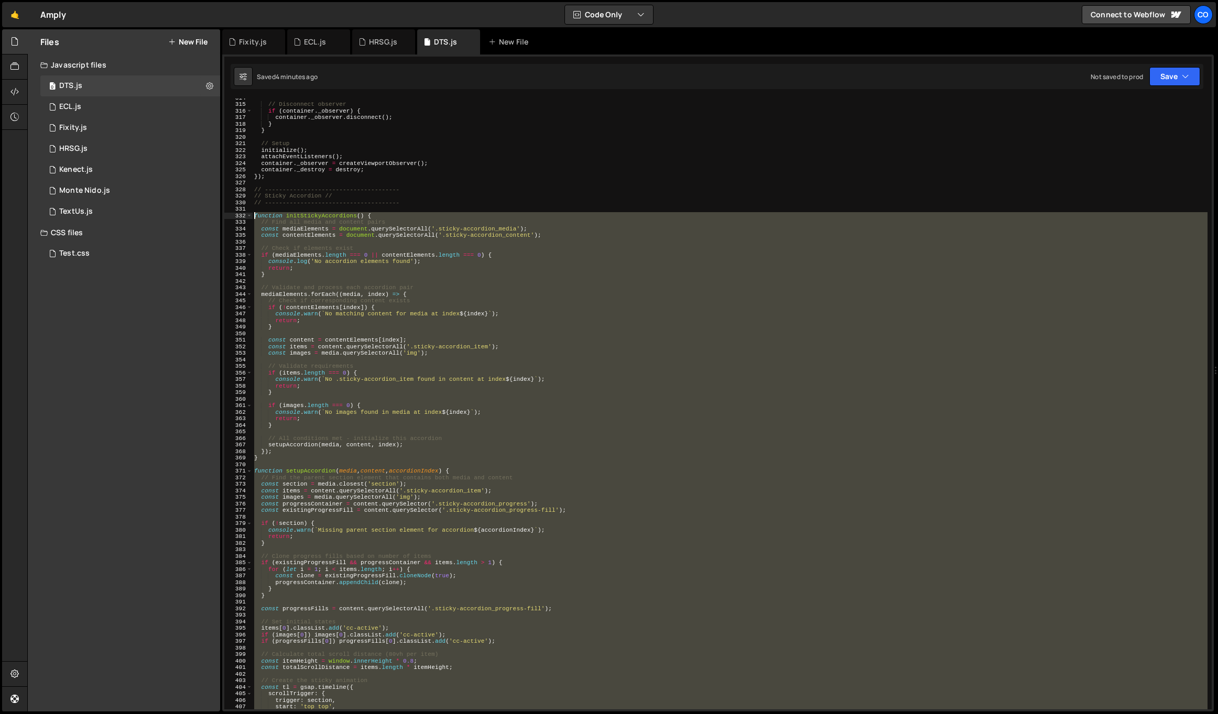
drag, startPoint x: 313, startPoint y: 439, endPoint x: 252, endPoint y: 216, distance: 231.4
click at [252, 216] on div "}); 314 315 316 317 318 319 320 321 322 323 324 325 326 327 328 329 330 331 332…" at bounding box center [718, 404] width 988 height 611
paste textarea "});"
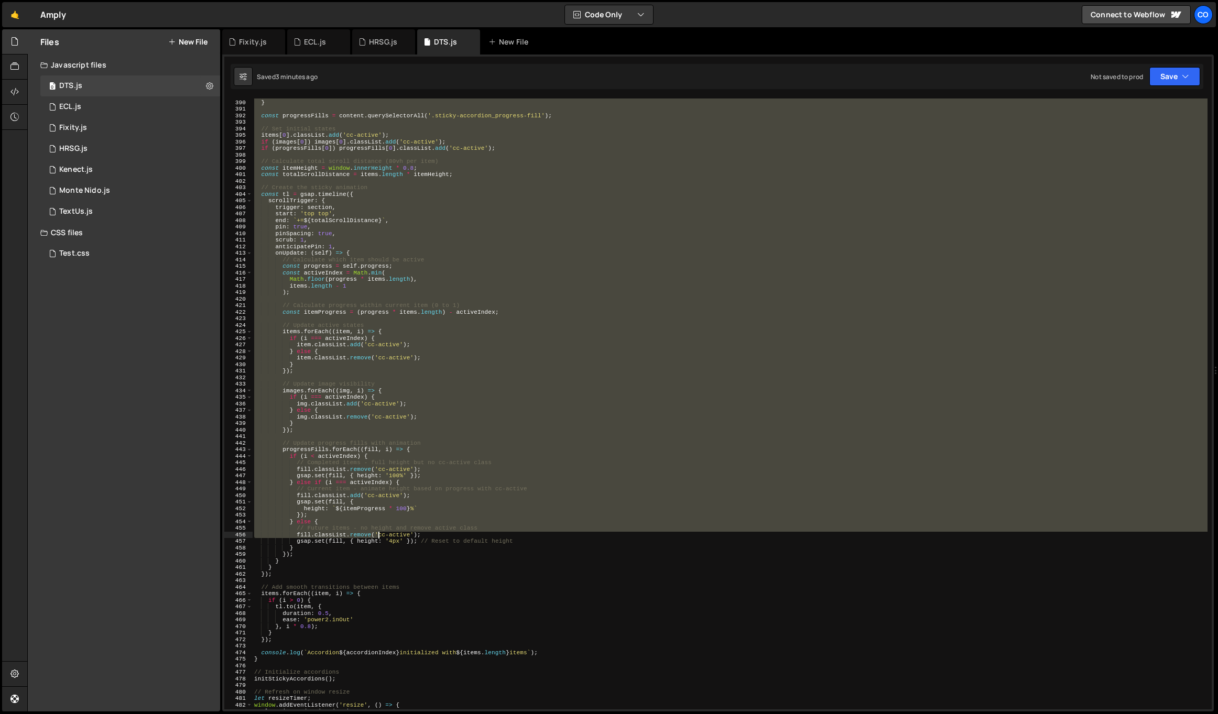
scroll to position [2889, 0]
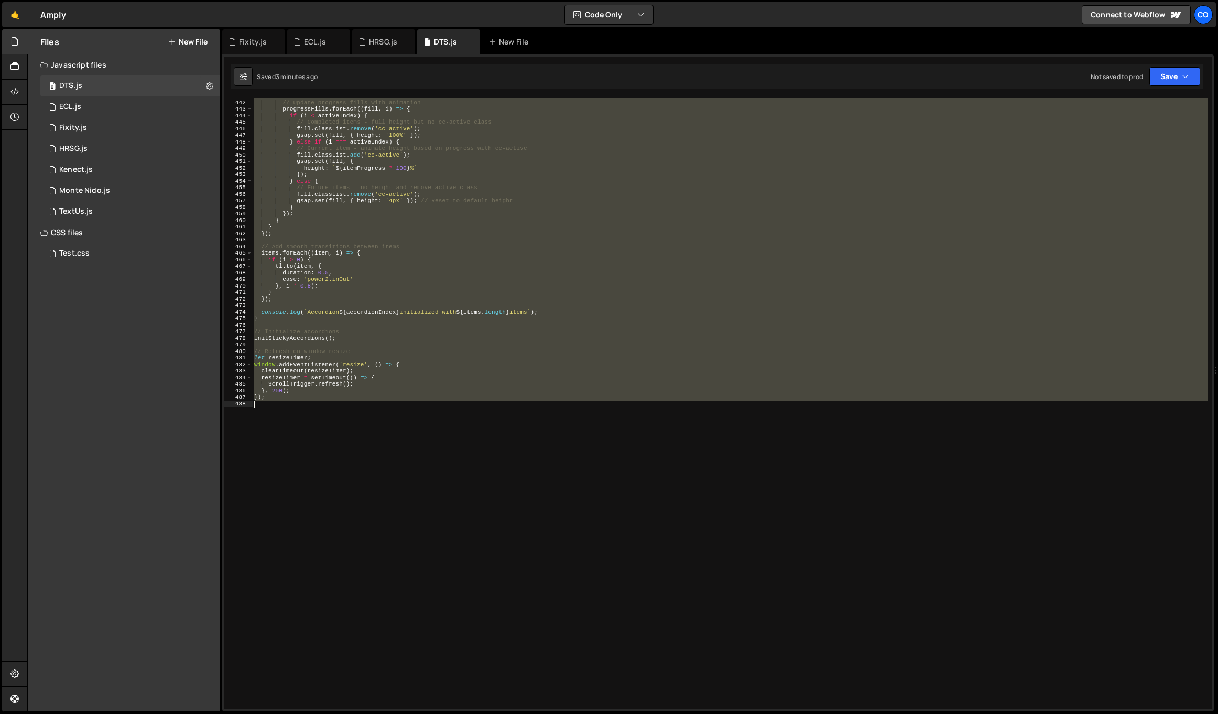
drag, startPoint x: 255, startPoint y: 238, endPoint x: 379, endPoint y: 547, distance: 333.0
click at [379, 547] on div "// Update progress fills with animation progressFills . forEach (( fill , i ) =…" at bounding box center [730, 405] width 956 height 624
paste textarea
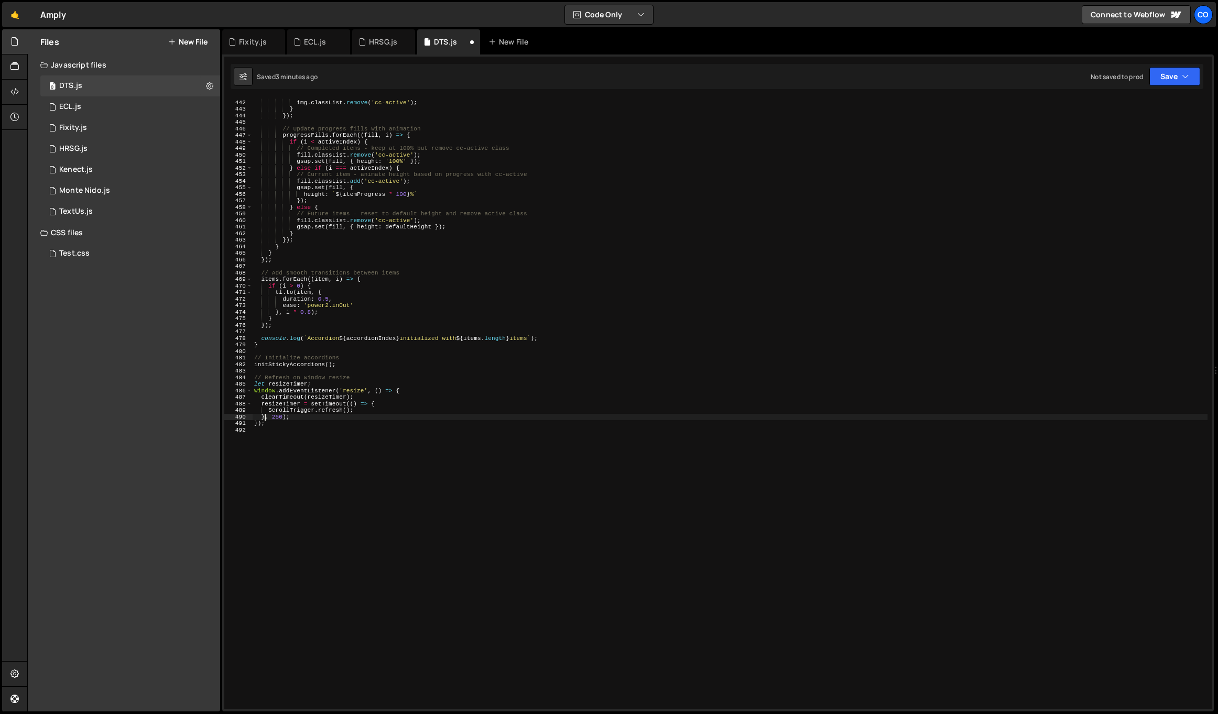
type textarea "}, 250);"
click at [302, 429] on div "} else { img . classList . remove ( 'cc-active' ) ; } }) ; // Update progress f…" at bounding box center [730, 405] width 956 height 624
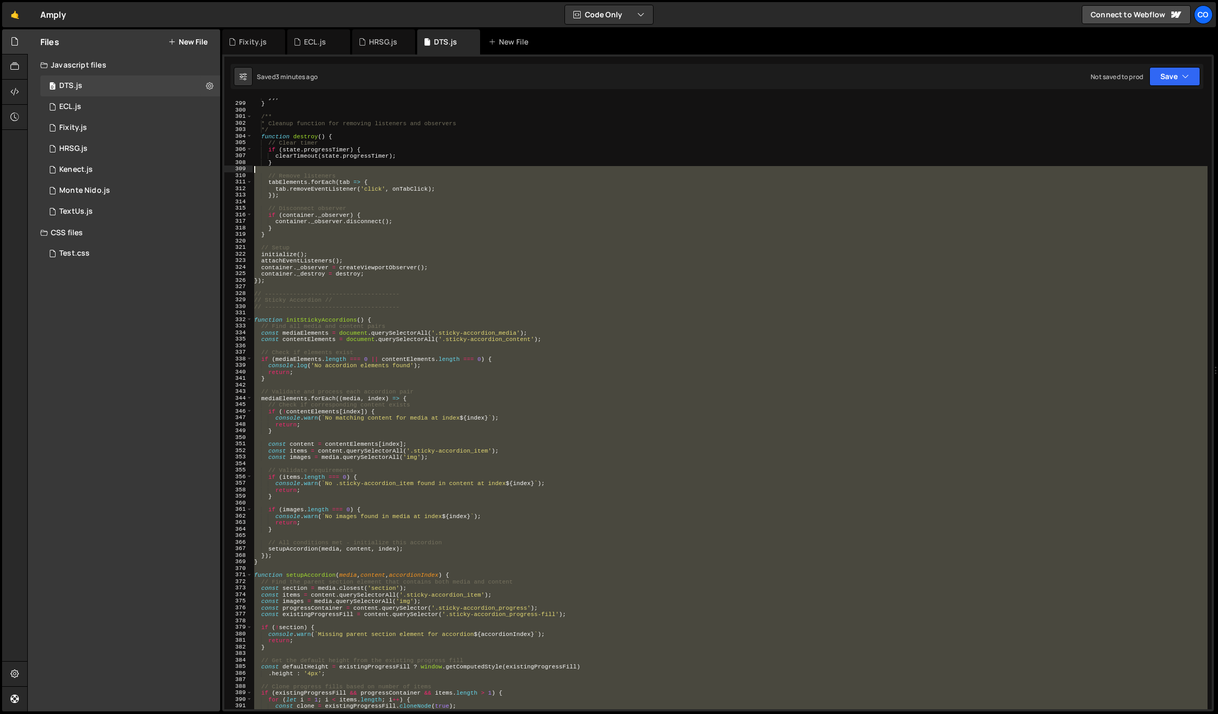
scroll to position [1821, 0]
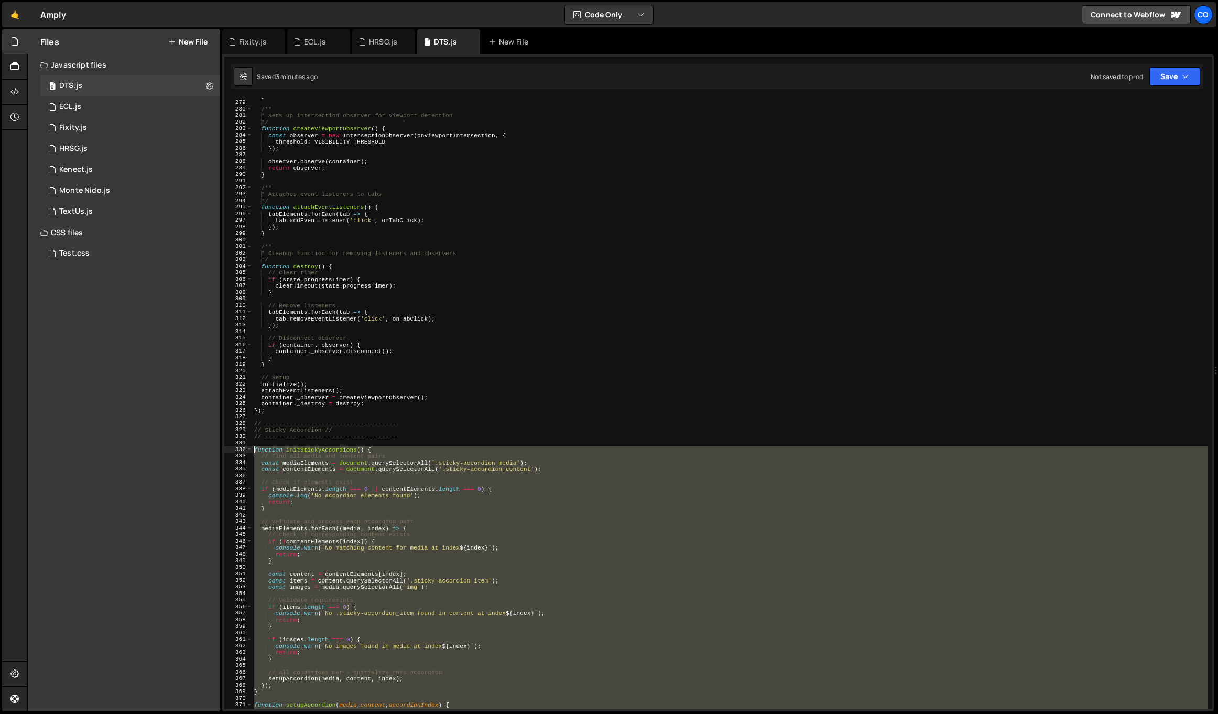
drag, startPoint x: 301, startPoint y: 429, endPoint x: 254, endPoint y: 448, distance: 51.5
click at [254, 448] on div "} /** * Sets up intersection observer for viewport detection */ function create…" at bounding box center [730, 405] width 956 height 624
paste textarea "});"
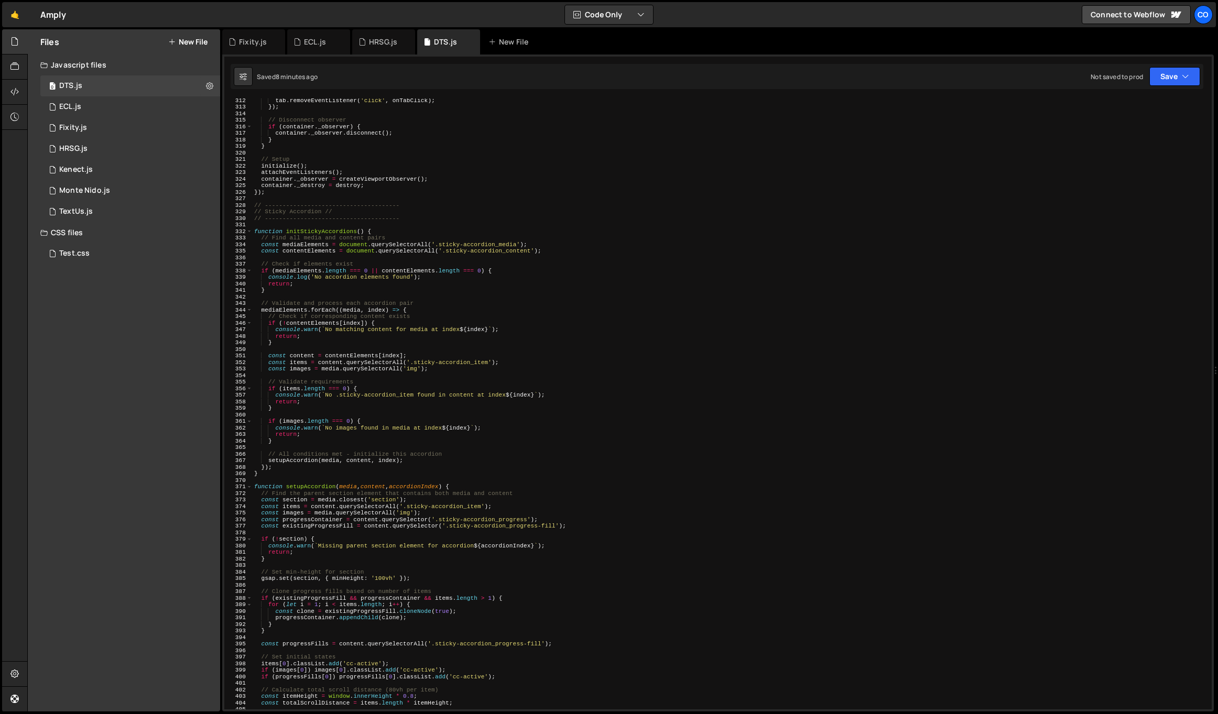
scroll to position [2039, 0]
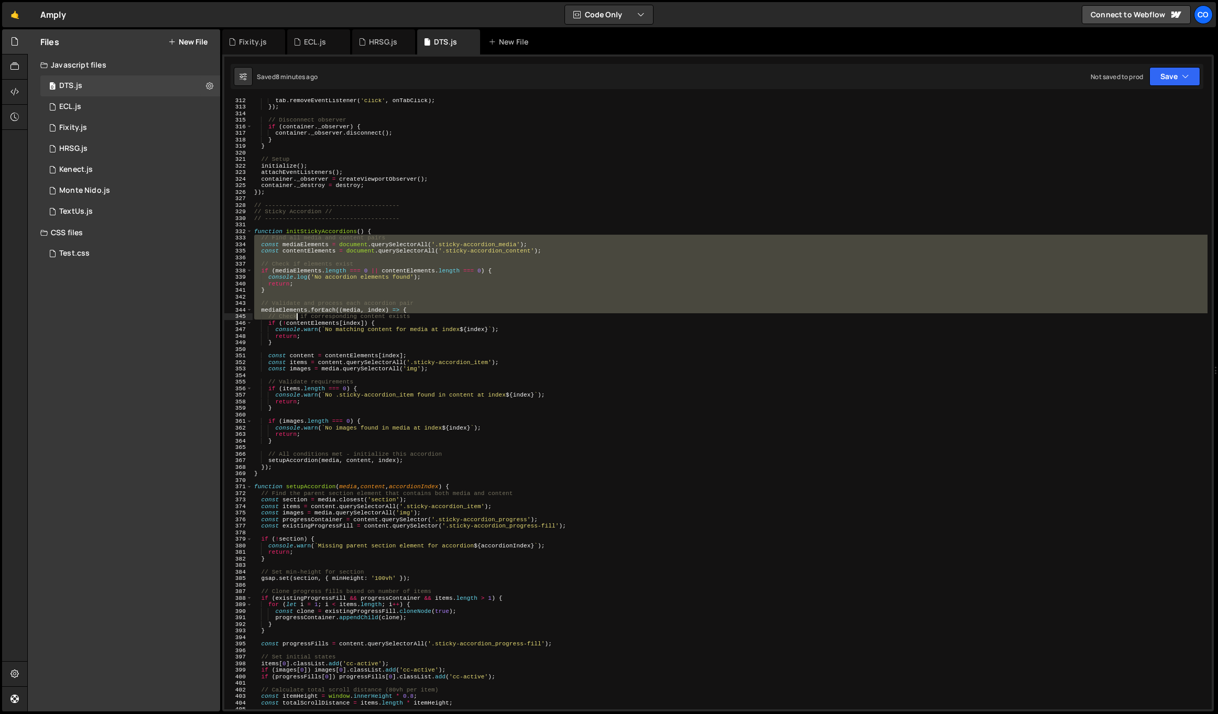
drag, startPoint x: 256, startPoint y: 235, endPoint x: 298, endPoint y: 319, distance: 94.0
click at [298, 319] on div "tab . removeEventListener ( 'click' , onTabClick ) ; }) ; // Disconnect observe…" at bounding box center [730, 409] width 956 height 624
click at [268, 250] on div "tab . removeEventListener ( 'click' , onTabClick ) ; }) ; // Disconnect observe…" at bounding box center [730, 404] width 956 height 611
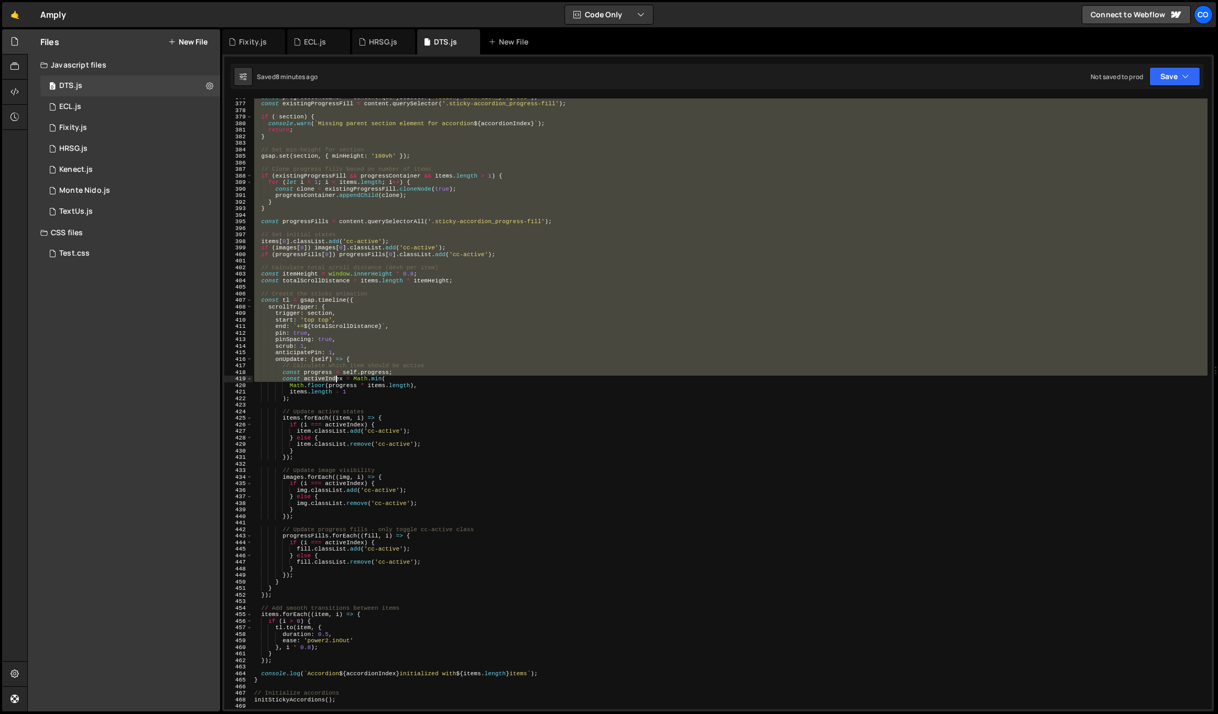
scroll to position [2823, 0]
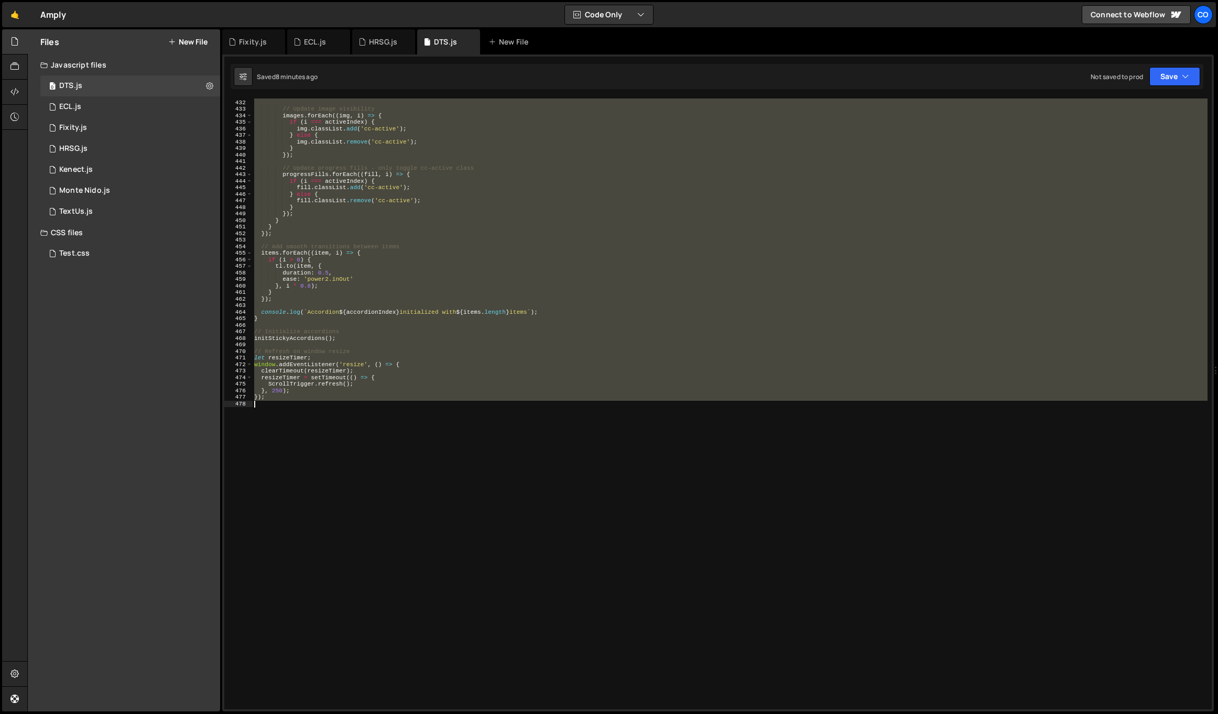
drag, startPoint x: 257, startPoint y: 232, endPoint x: 334, endPoint y: 428, distance: 210.6
click at [334, 428] on div "}) ; // Update image visibility images . forEach (( img , i ) => { if ( i === a…" at bounding box center [730, 405] width 956 height 624
paste textarea
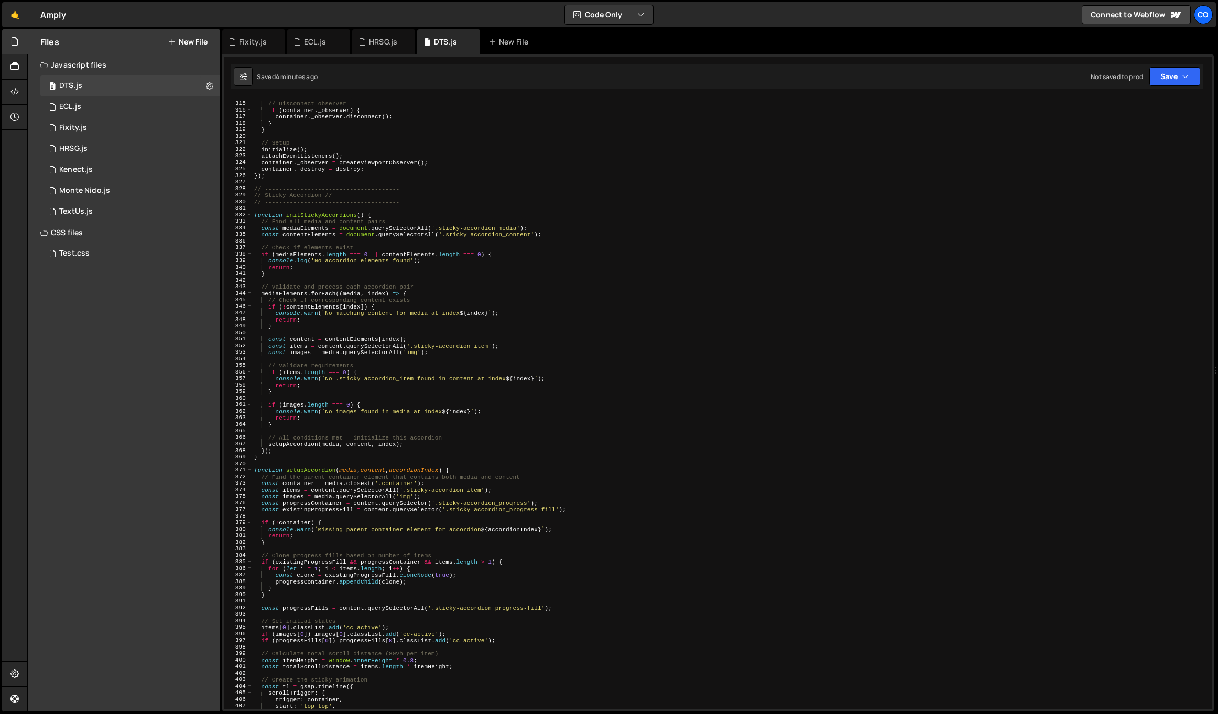
scroll to position [2054, 0]
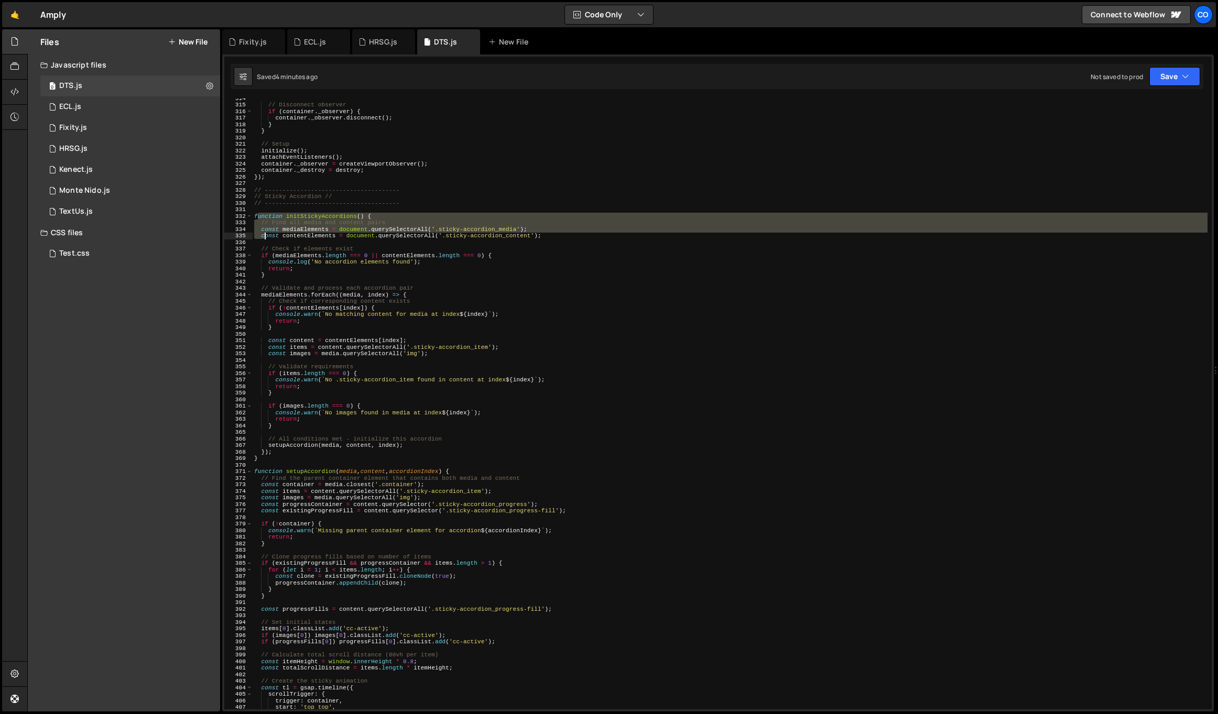
drag, startPoint x: 257, startPoint y: 217, endPoint x: 267, endPoint y: 236, distance: 21.6
click at [267, 236] on div "// Disconnect observer if ( container . _observer ) { container . _observer . d…" at bounding box center [730, 407] width 956 height 624
click at [256, 221] on div "// Disconnect observer if ( container . _observer ) { container . _observer . d…" at bounding box center [730, 404] width 956 height 611
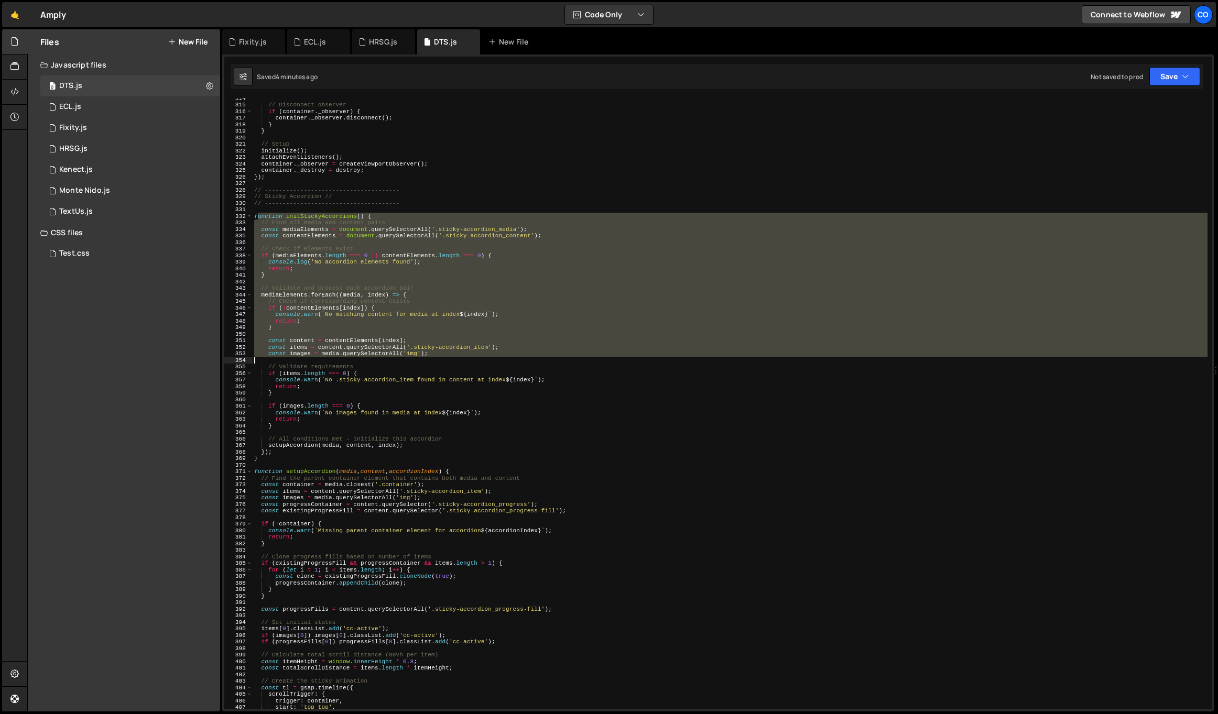
drag, startPoint x: 257, startPoint y: 216, endPoint x: 330, endPoint y: 367, distance: 167.8
click at [330, 367] on div "// Disconnect observer if ( container . _observer ) { container . _observer . d…" at bounding box center [730, 407] width 956 height 624
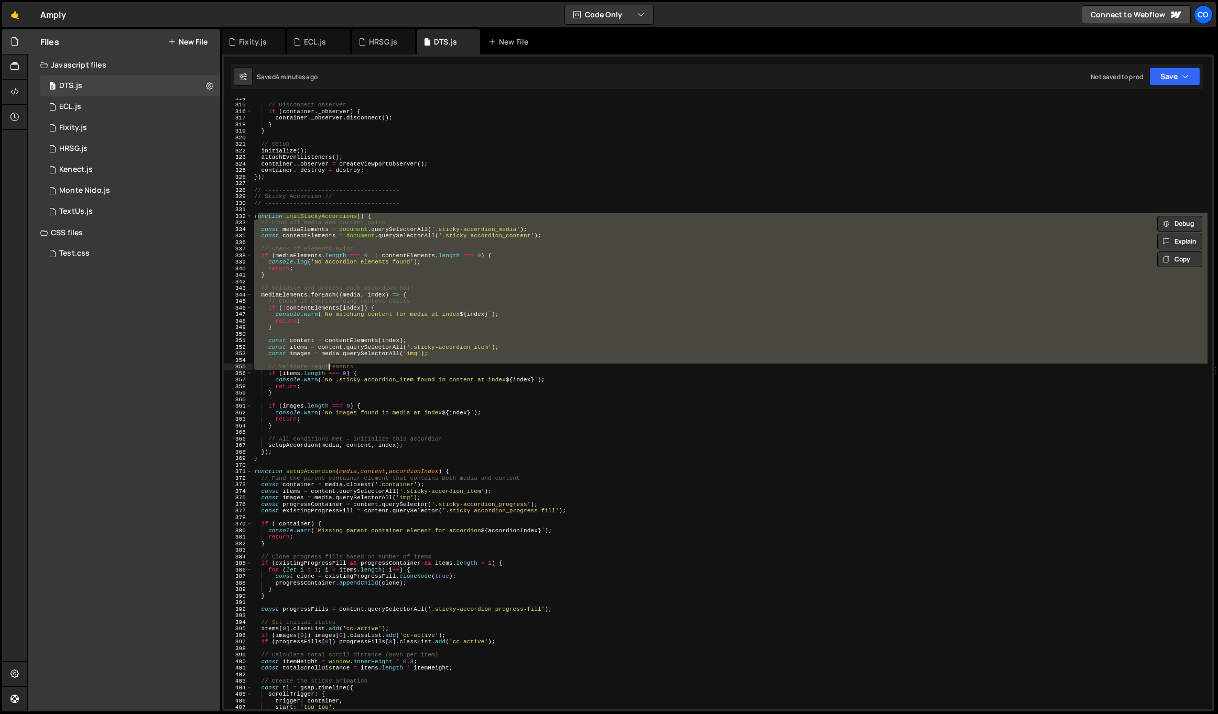
click at [304, 256] on div "// Disconnect observer if ( container . _observer ) { container . _observer . d…" at bounding box center [730, 404] width 956 height 611
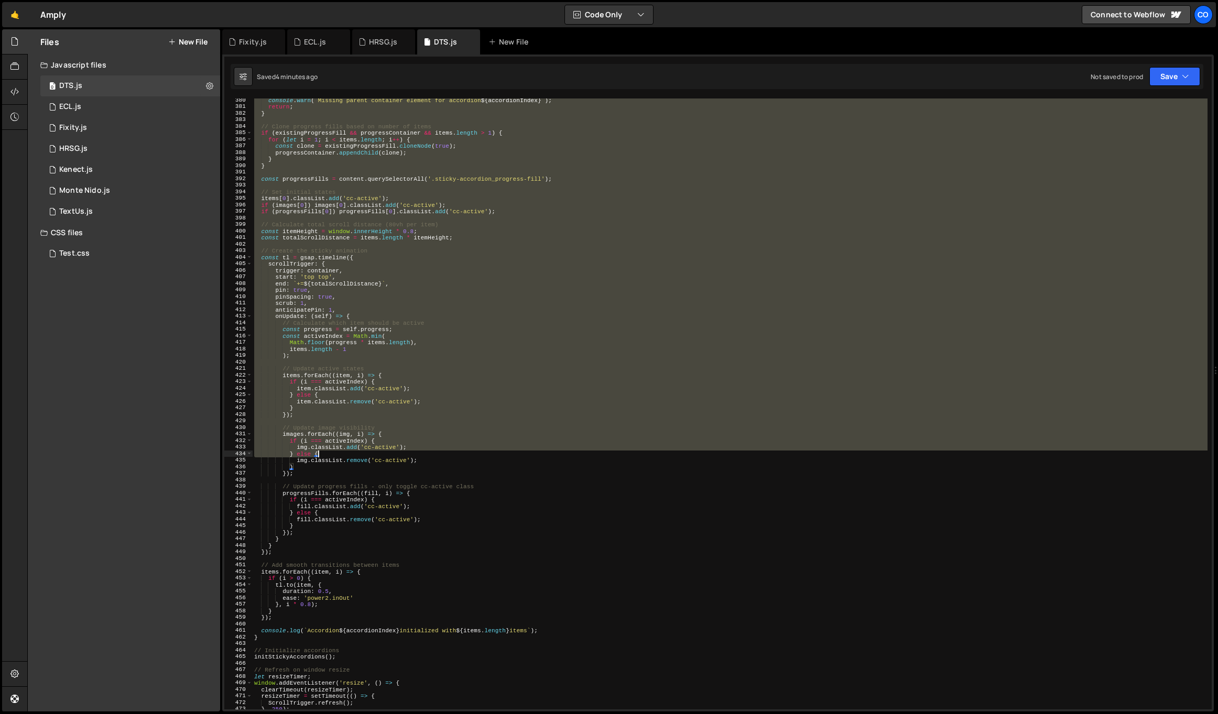
scroll to position [2707, 0]
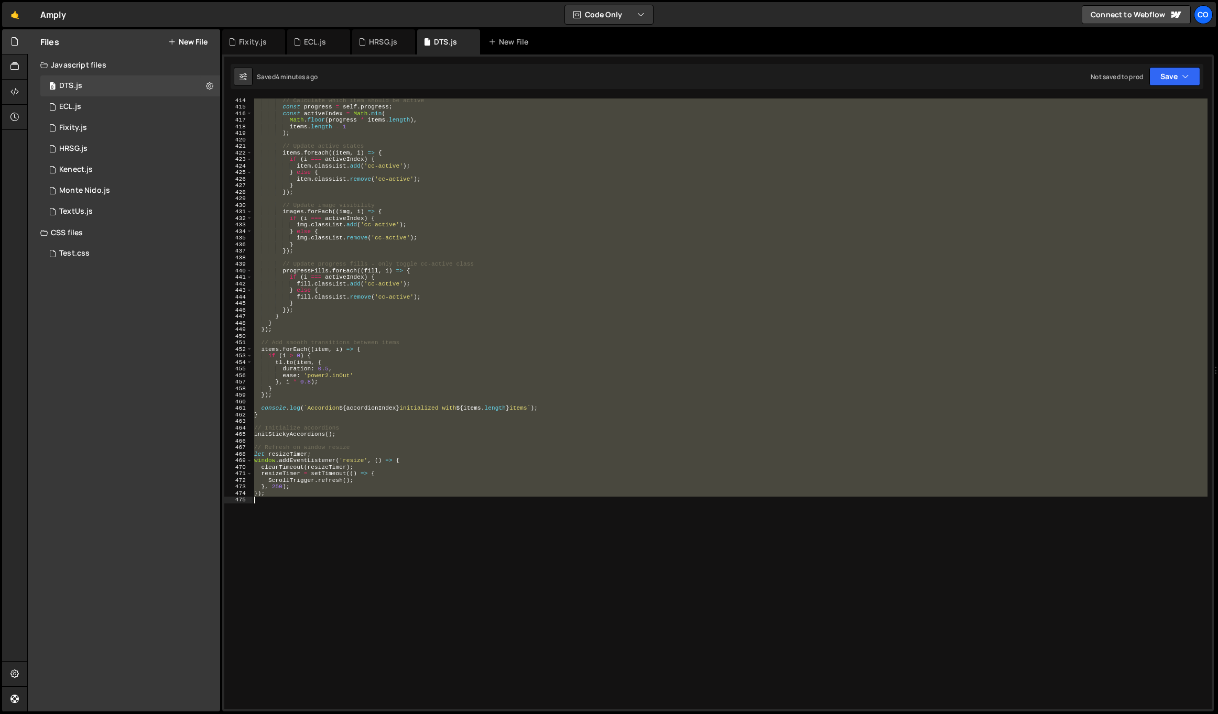
drag, startPoint x: 255, startPoint y: 216, endPoint x: 367, endPoint y: 518, distance: 322.4
click at [367, 518] on div "// Calculate which item should be active const progress = self . progress ; con…" at bounding box center [730, 409] width 956 height 624
paste textarea
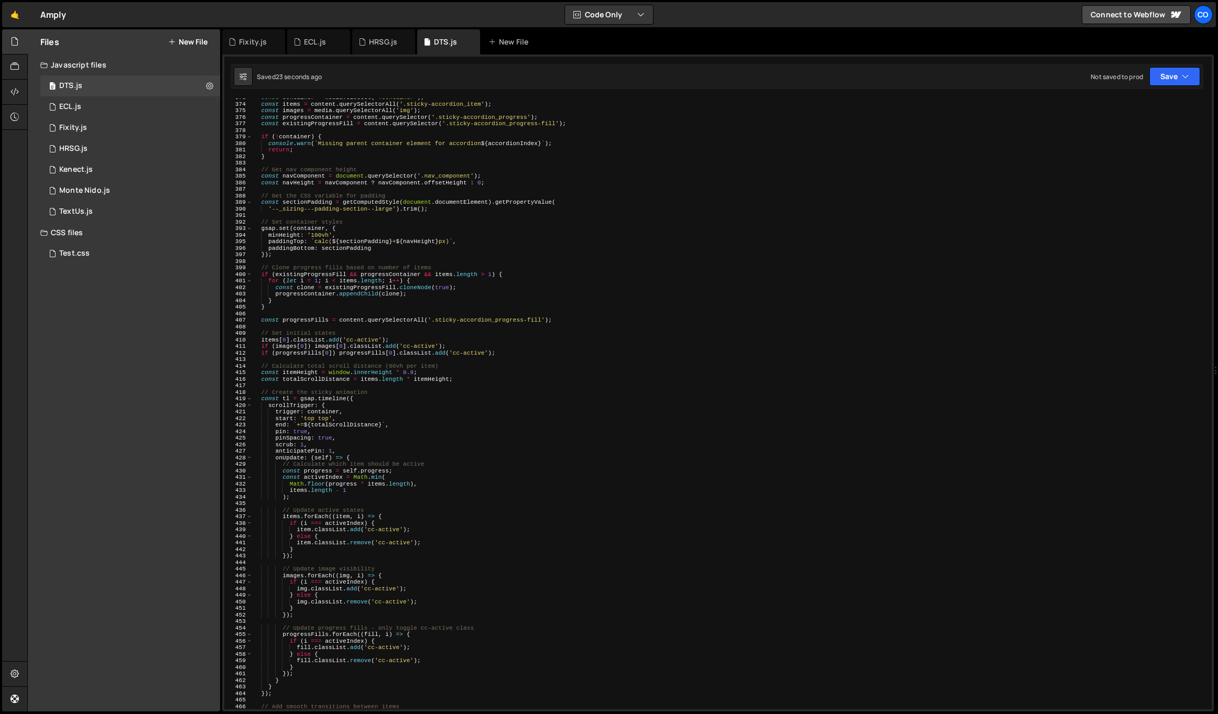
scroll to position [2430, 0]
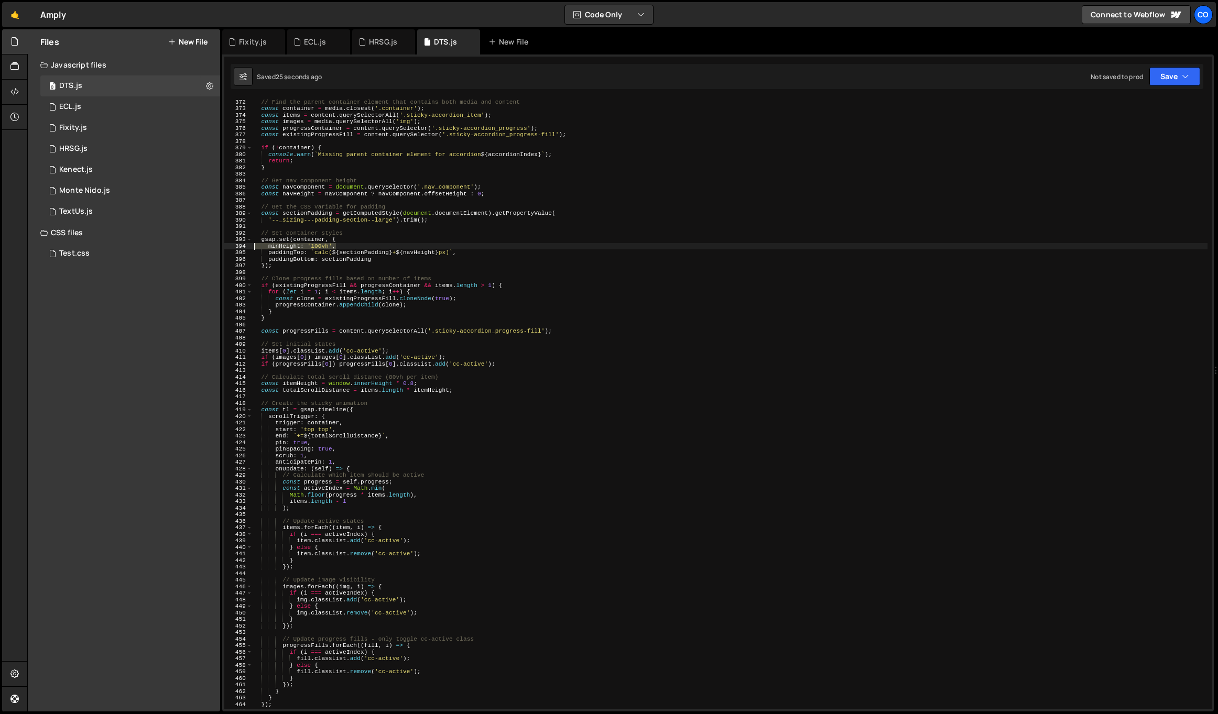
drag, startPoint x: 341, startPoint y: 245, endPoint x: 249, endPoint y: 246, distance: 91.7
click at [249, 246] on div "}, 250); 371 372 373 374 375 376 377 378 379 380 381 382 383 384 385 386 387 38…" at bounding box center [718, 404] width 988 height 611
type textarea "minHeight: '100vh',"
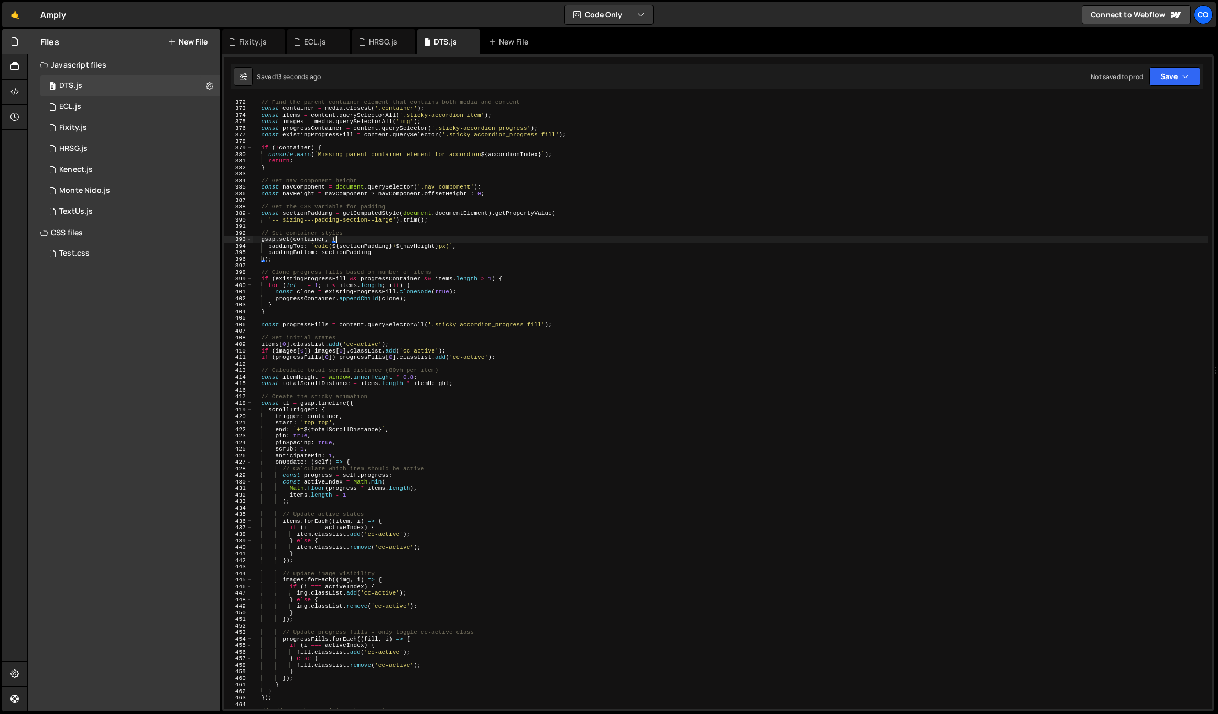
click at [353, 253] on div "function setupAccordion ( media , content , accordionIndex ) { // Find the pare…" at bounding box center [730, 404] width 956 height 624
drag, startPoint x: 404, startPoint y: 246, endPoint x: 318, endPoint y: 246, distance: 86.5
click at [316, 246] on div "function setupAccordion ( media , content , accordionIndex ) { // Find the pare…" at bounding box center [730, 404] width 956 height 624
drag, startPoint x: 384, startPoint y: 252, endPoint x: 244, endPoint y: 252, distance: 140.5
click at [244, 252] on div "paddingTop: `${navHeight}px)`, 371 372 373 374 375 376 377 378 379 380 381 382 …" at bounding box center [718, 404] width 988 height 611
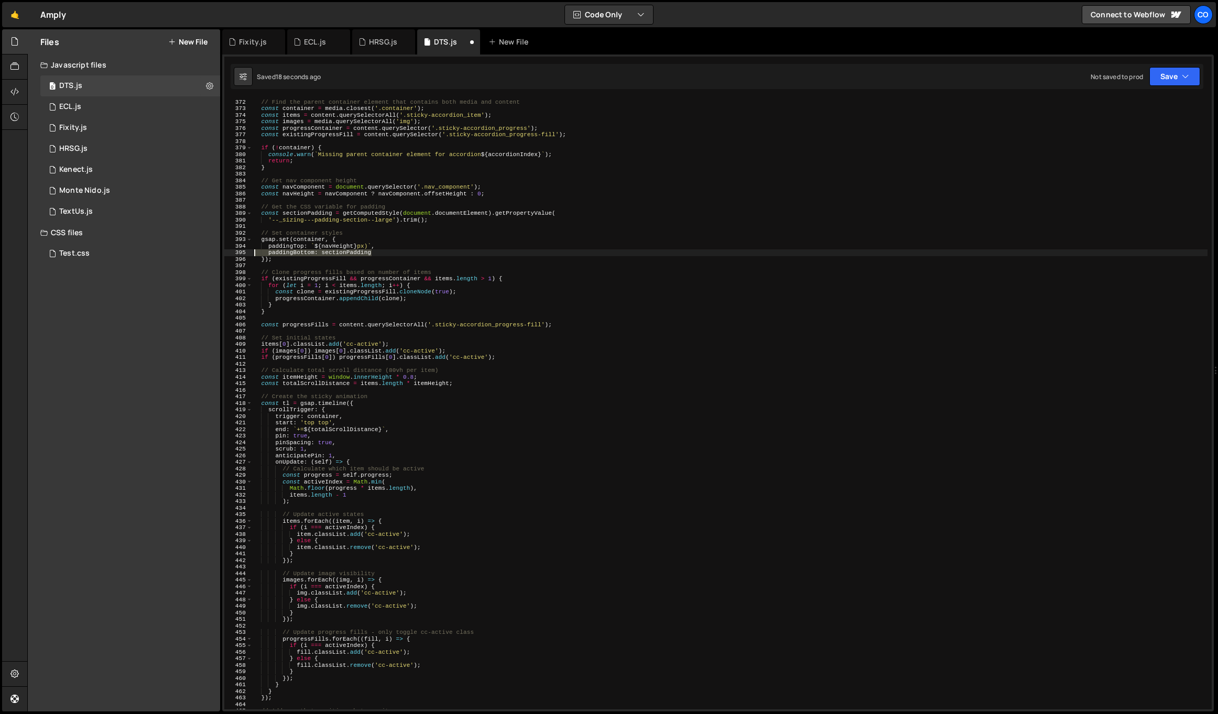
type textarea "paddingBottom: sectionPadding"
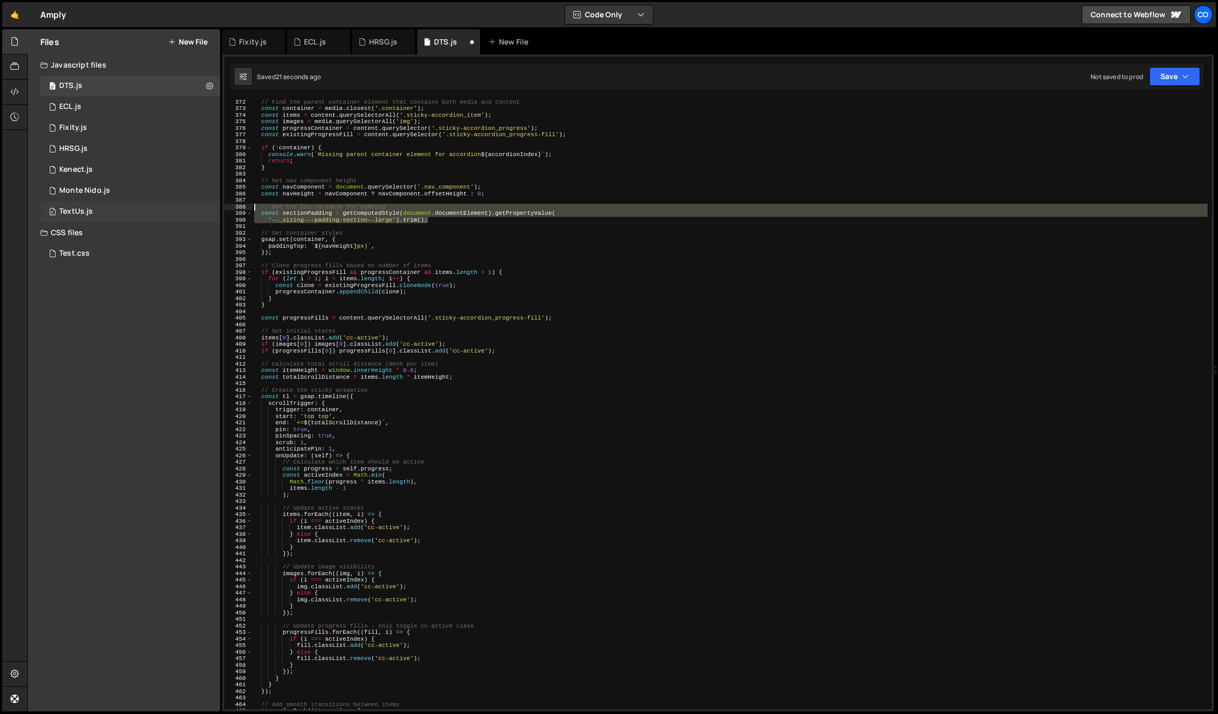
drag, startPoint x: 436, startPoint y: 220, endPoint x: 157, endPoint y: 205, distance: 279.2
click at [157, 205] on div "Files New File Javascript files 0 DTS.js 0 0 ECL.js 0 0 Fixity.js 0 0 HRSG.js 1…" at bounding box center [622, 370] width 1191 height 683
type textarea "// Get the CSS variable for padding const sectionPadding = getComputedStyle(doc…"
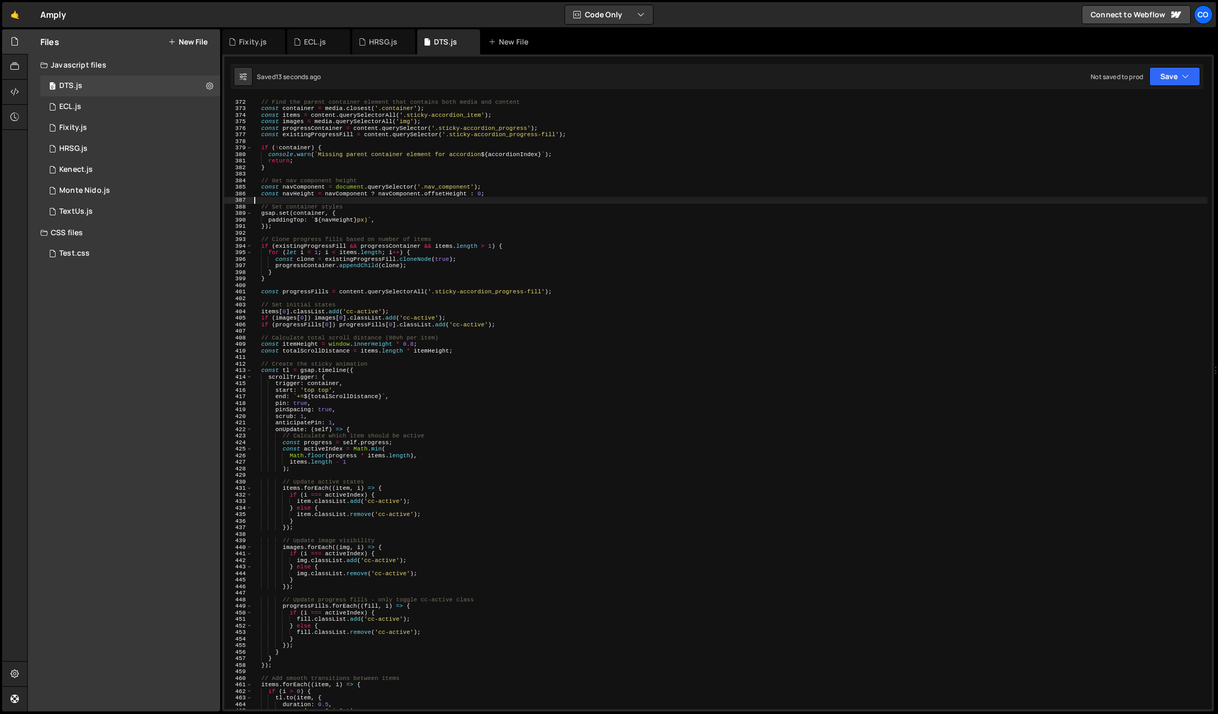
click at [442, 217] on div "function setupAccordion ( media , content , accordionIndex ) { // Find the pare…" at bounding box center [730, 404] width 956 height 624
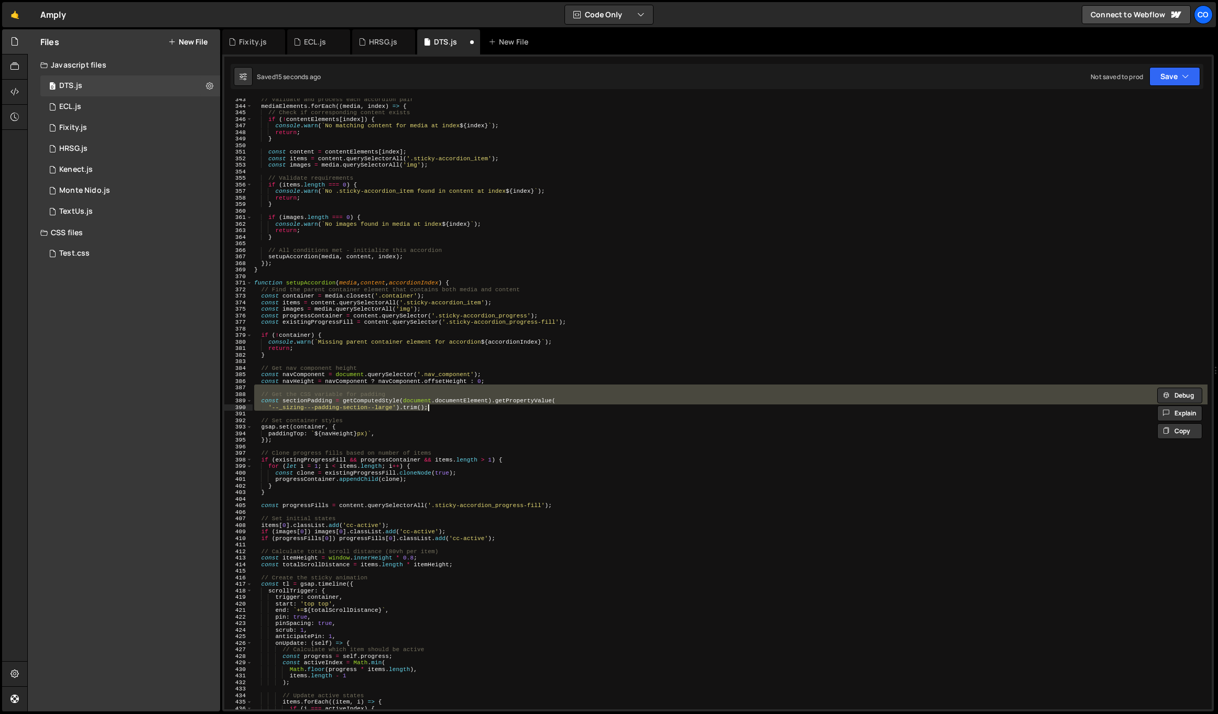
scroll to position [2243, 0]
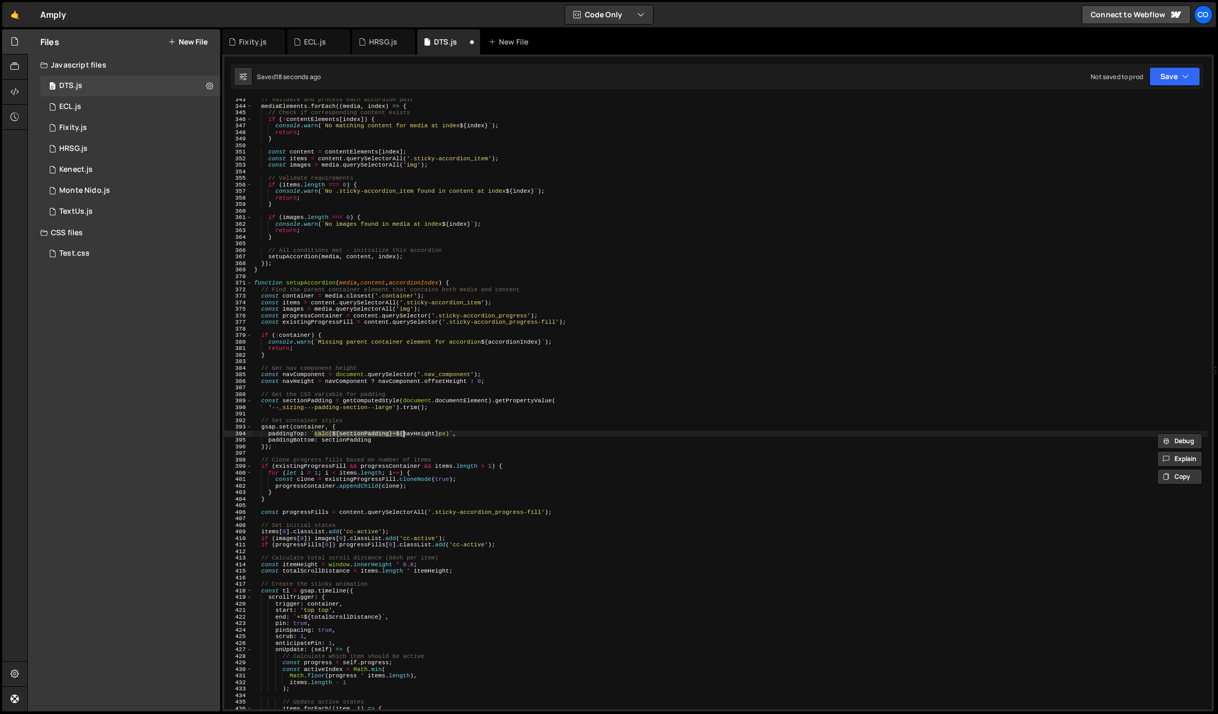
type textarea "});"
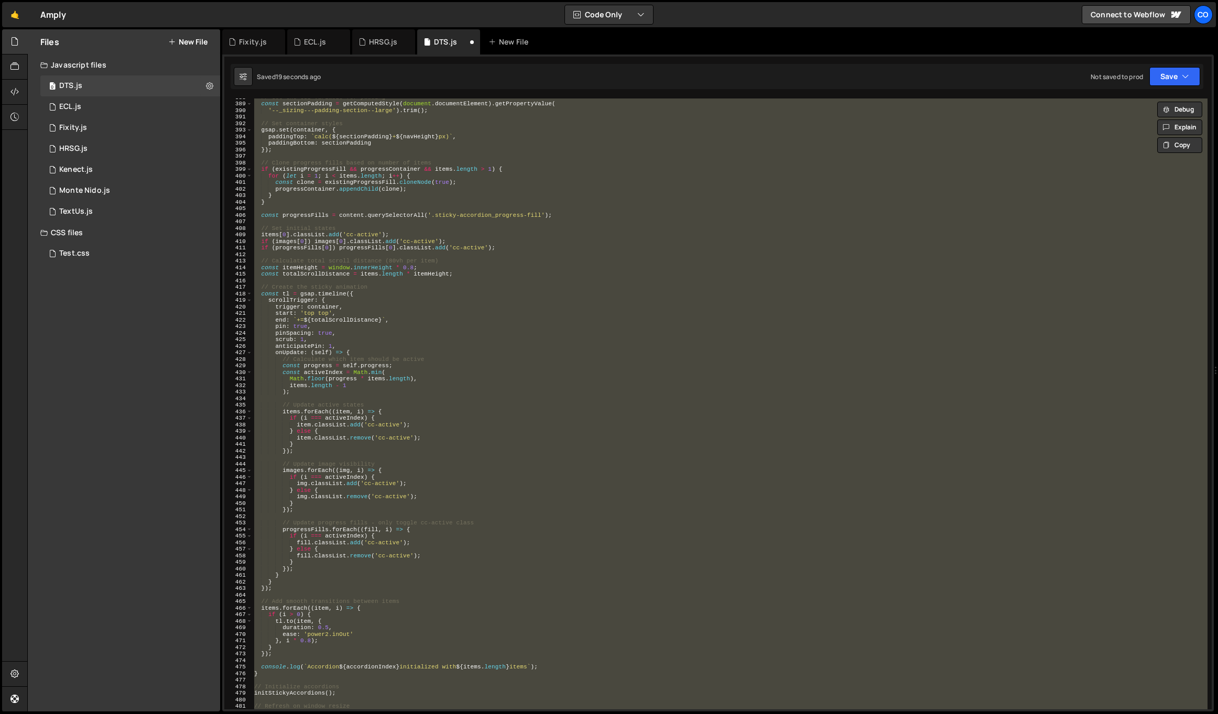
scroll to position [2406, 0]
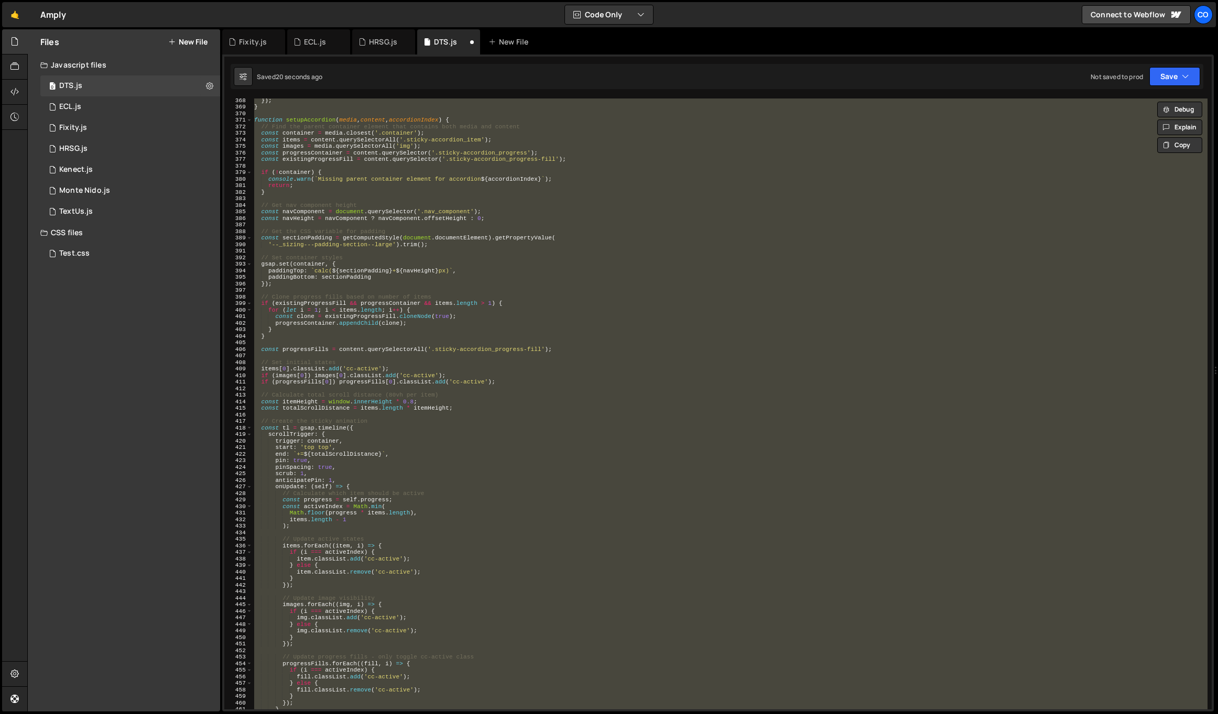
click at [438, 288] on div "}) ; } function setupAccordion ( media , content , accordionIndex ) { // Find t…" at bounding box center [730, 404] width 956 height 611
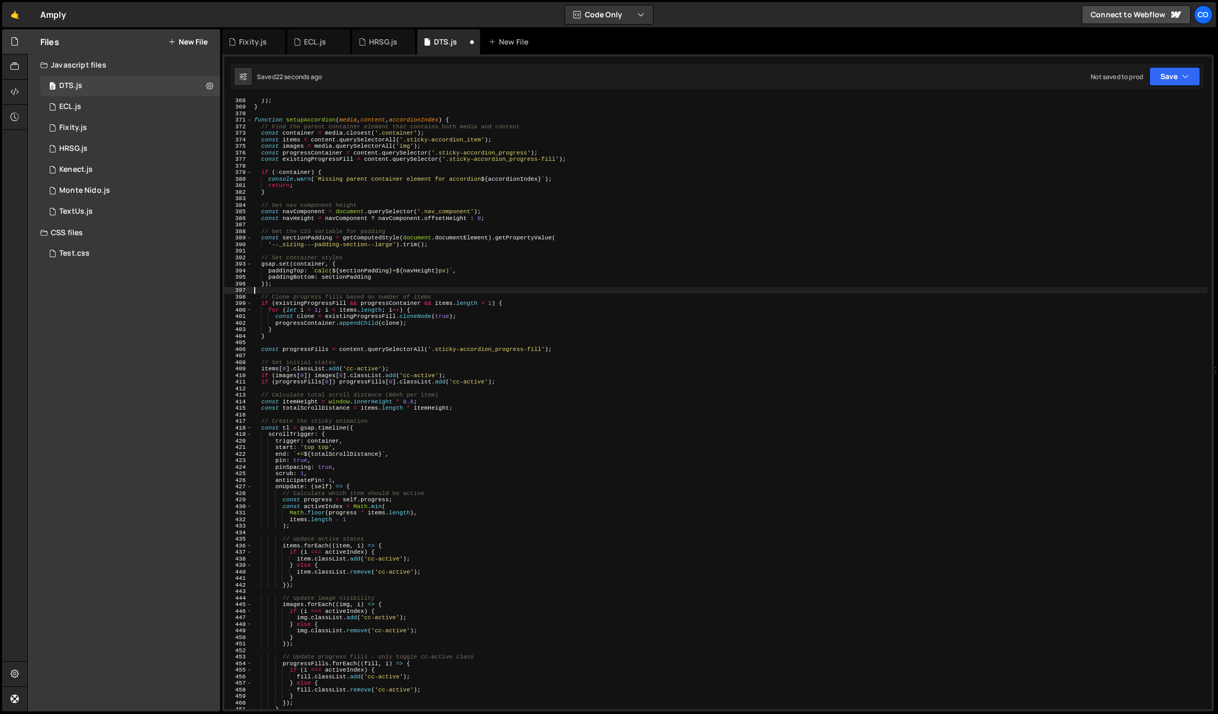
click at [408, 282] on div "}) ; } function setupAccordion ( media , content , accordionIndex ) { // Find t…" at bounding box center [730, 409] width 956 height 624
click at [414, 281] on div "}) ; } function setupAccordion ( media , content , accordionIndex ) { // Find t…" at bounding box center [730, 409] width 956 height 624
click at [415, 270] on div "}) ; } function setupAccordion ( media , content , accordionIndex ) { // Find t…" at bounding box center [730, 409] width 956 height 624
click at [410, 281] on div "}) ; } function setupAccordion ( media , content , accordionIndex ) { // Find t…" at bounding box center [730, 409] width 956 height 624
click at [457, 269] on div "}) ; } function setupAccordion ( media , content , accordionIndex ) { // Find t…" at bounding box center [730, 409] width 956 height 624
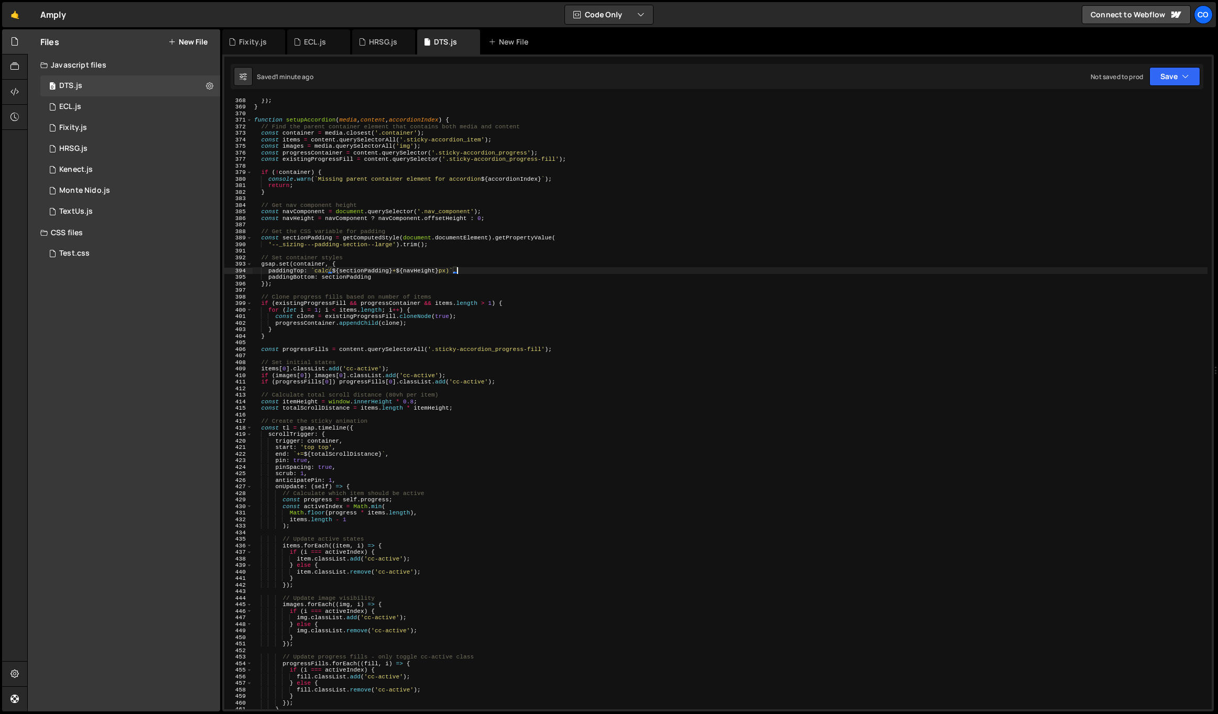
click at [404, 268] on div "}) ; } function setupAccordion ( media , content , accordionIndex ) { // Find t…" at bounding box center [730, 409] width 956 height 624
type textarea "paddingTop: `calc(${sectionPadding} + (${navHeight}px - 2rem)`,"
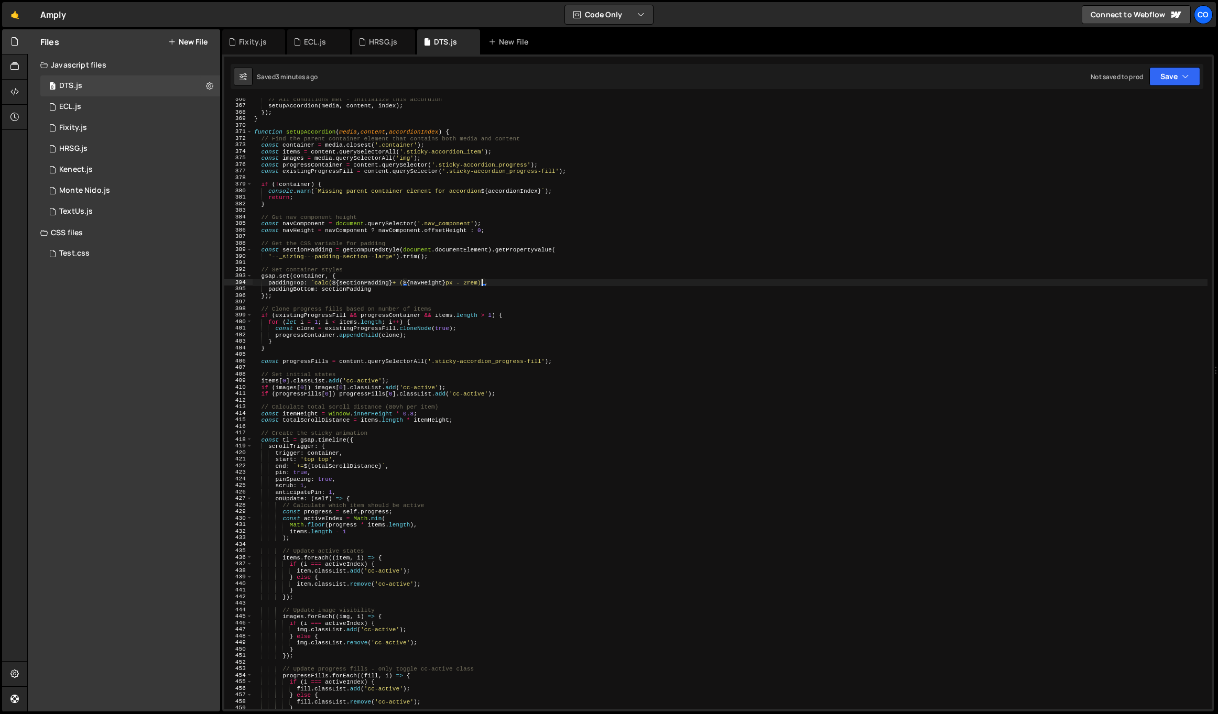
scroll to position [2383, 0]
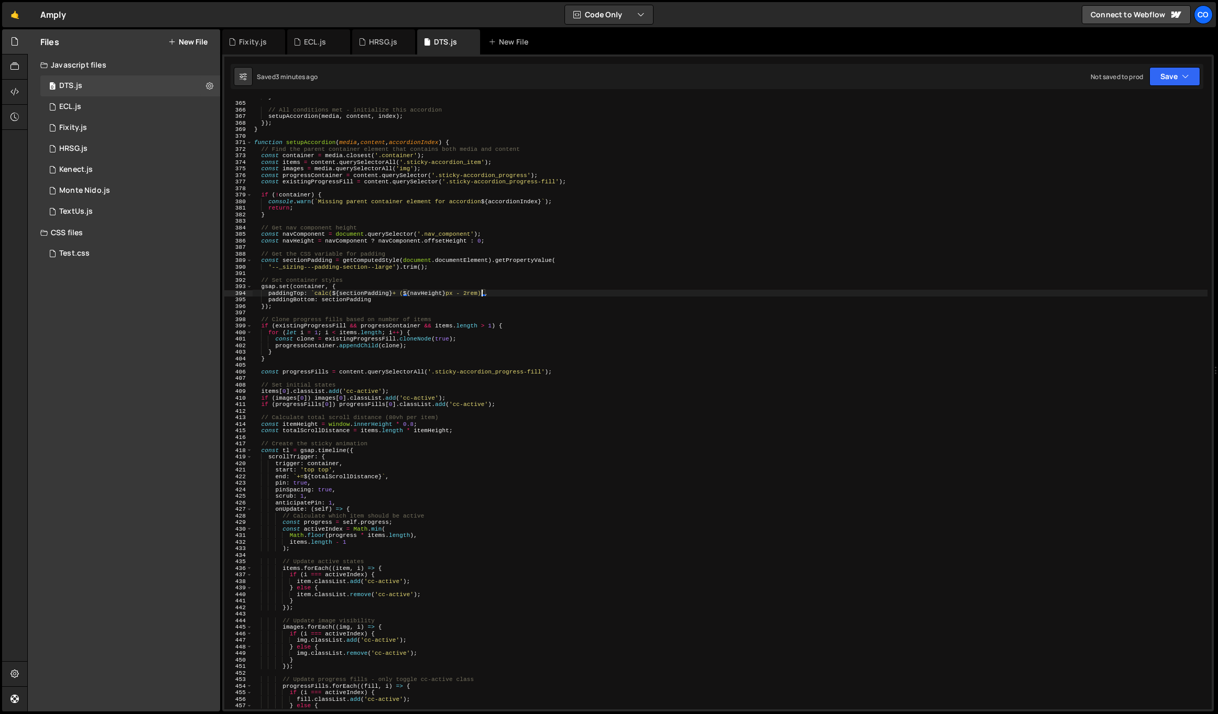
click at [352, 275] on div "} // All conditions met - initialize this accordion setupAccordion ( media , co…" at bounding box center [730, 405] width 956 height 624
drag, startPoint x: 405, startPoint y: 292, endPoint x: 328, endPoint y: 295, distance: 77.1
click at [316, 291] on div "} // All conditions met - initialize this accordion setupAccordion ( media , co…" at bounding box center [730, 405] width 956 height 624
drag, startPoint x: 387, startPoint y: 302, endPoint x: 236, endPoint y: 300, distance: 151.0
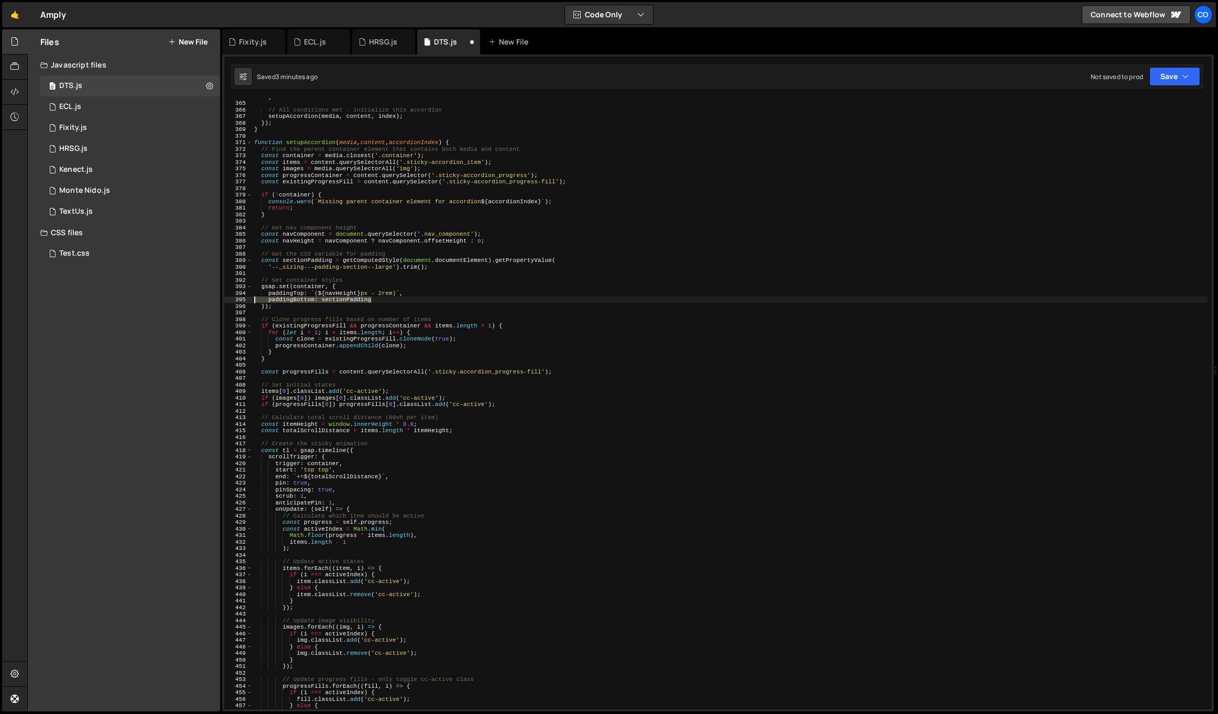
click at [236, 300] on div "paddingTop: `(${navHeight}px - 2rem)`, 364 365 366 367 368 369 370 371 372 373 …" at bounding box center [718, 404] width 988 height 611
click at [396, 317] on div "} // All conditions met - initialize this accordion setupAccordion ( media , co…" at bounding box center [730, 405] width 956 height 624
type textarea "paddingTop: `calc(${sectionPadding} + (${navHeight}px - 2rem)`,"
click at [388, 312] on div "} // All conditions met - initialize this accordion setupAccordion ( media , co…" at bounding box center [730, 405] width 956 height 624
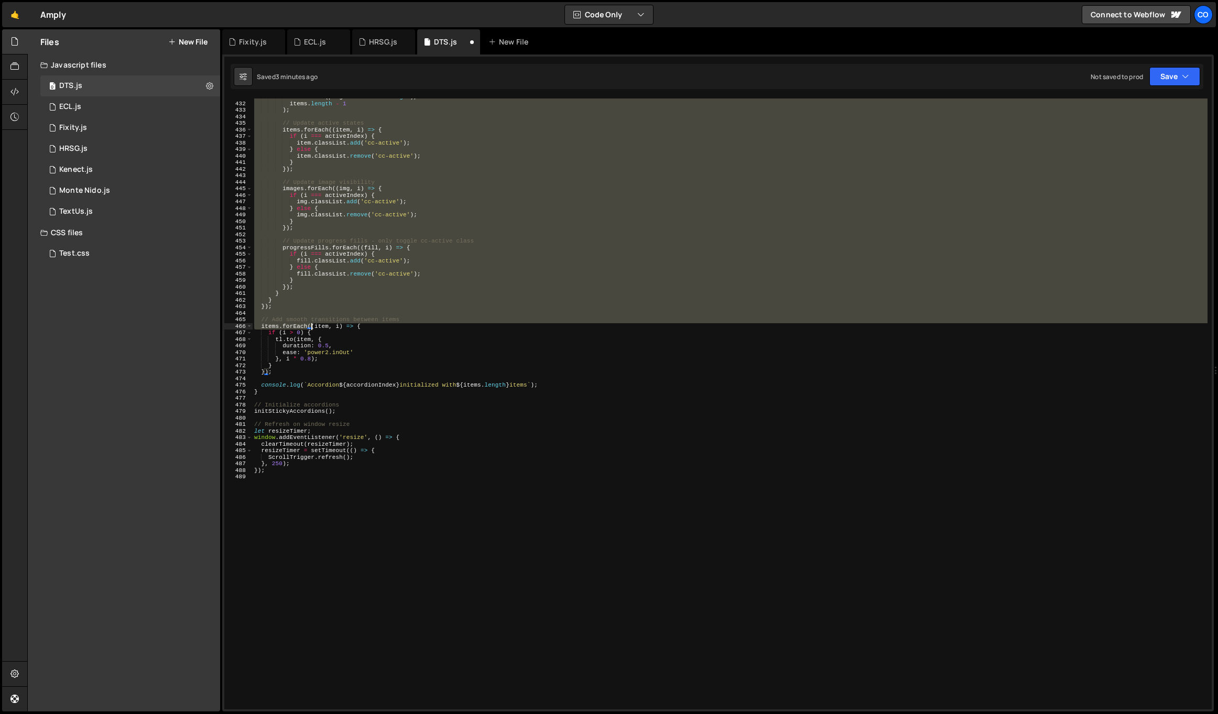
scroll to position [2895, 0]
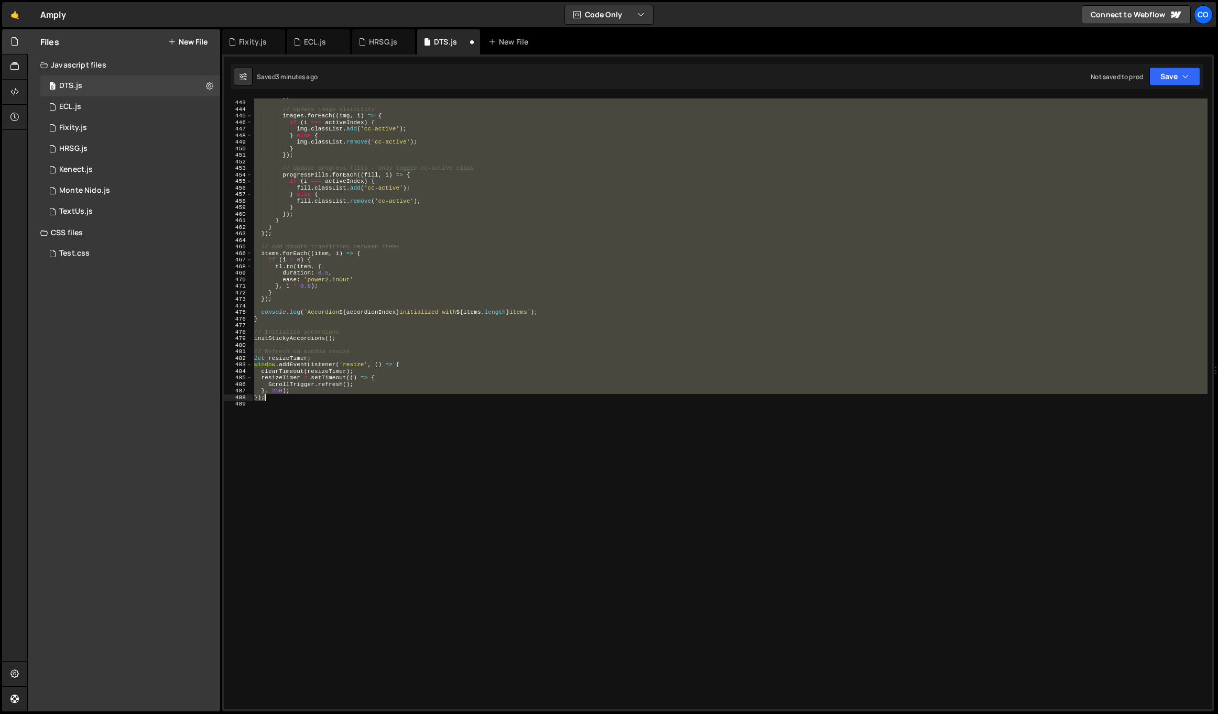
drag, startPoint x: 253, startPoint y: 266, endPoint x: 329, endPoint y: 396, distance: 150.6
click at [329, 396] on div "}) ; // Update image visibility images . forEach (( img , i ) => { if ( i === a…" at bounding box center [730, 405] width 956 height 624
click at [631, 396] on div "}) ; // Update image visibility images . forEach (( img , i ) => { if ( i === a…" at bounding box center [730, 404] width 956 height 611
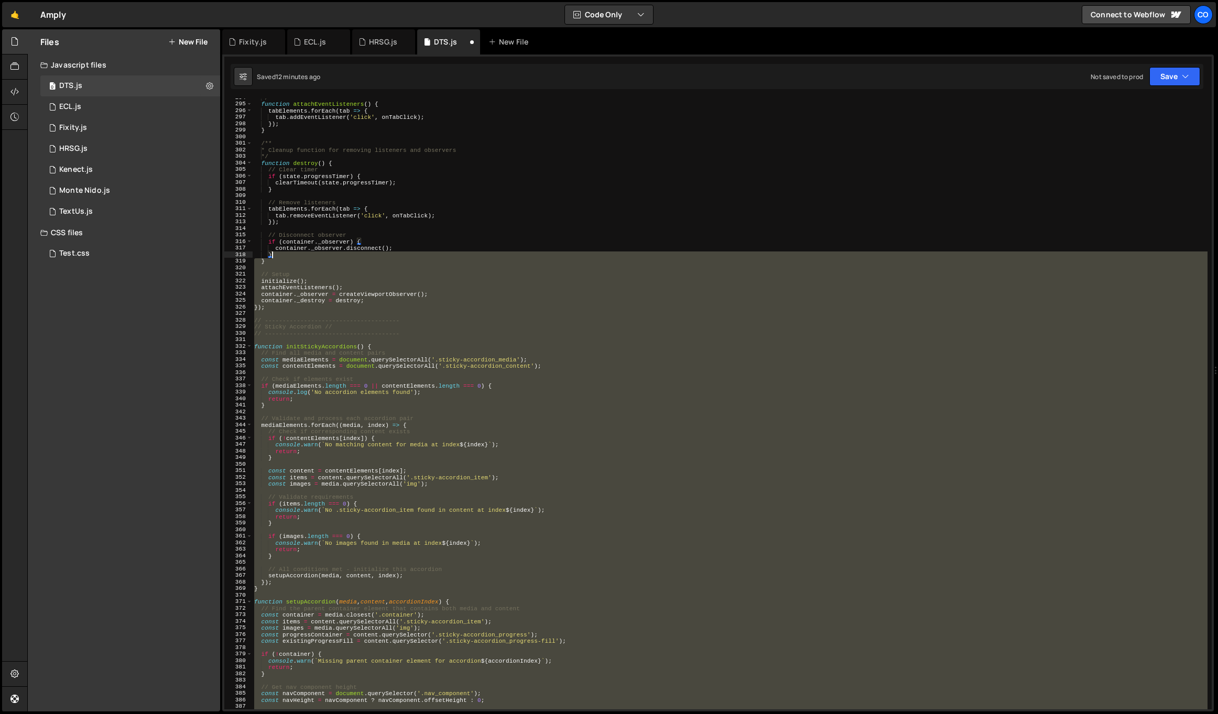
scroll to position [1924, 0]
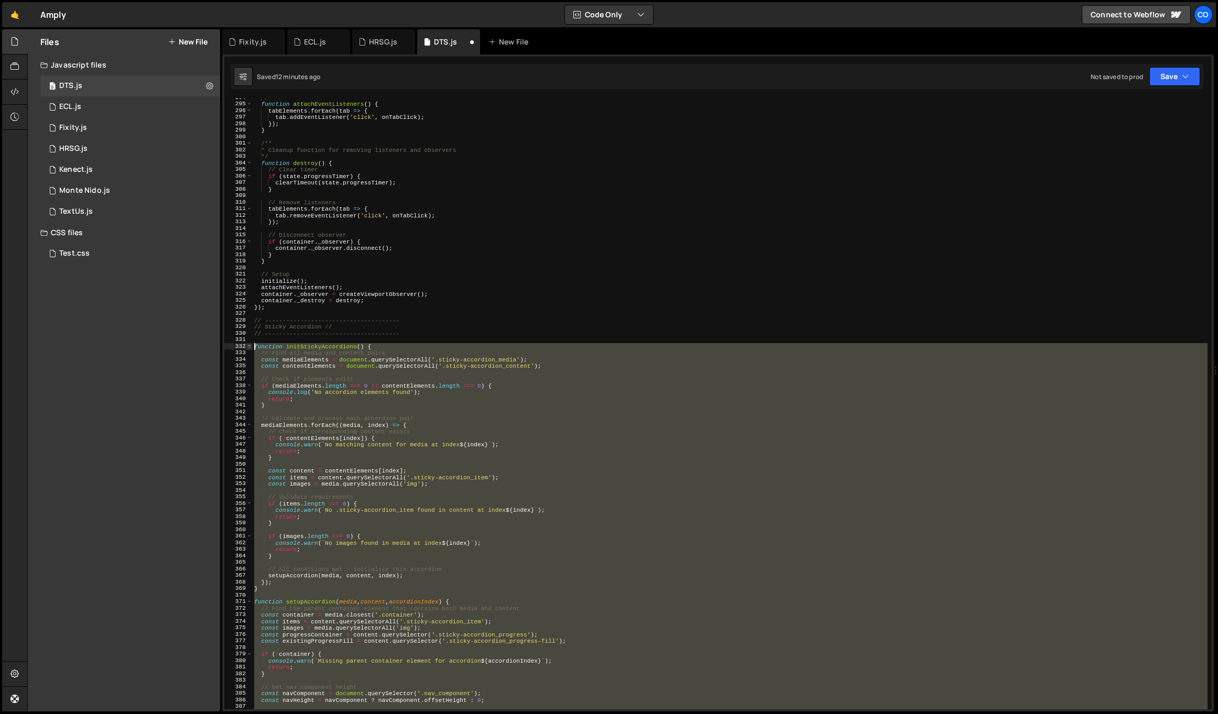
drag, startPoint x: 359, startPoint y: 405, endPoint x: 250, endPoint y: 348, distance: 123.1
click at [250, 348] on div "}); 294 295 296 297 298 299 300 301 302 303 304 305 306 307 308 309 310 311 312…" at bounding box center [718, 404] width 988 height 611
paste textarea "initStickyAccordions();"
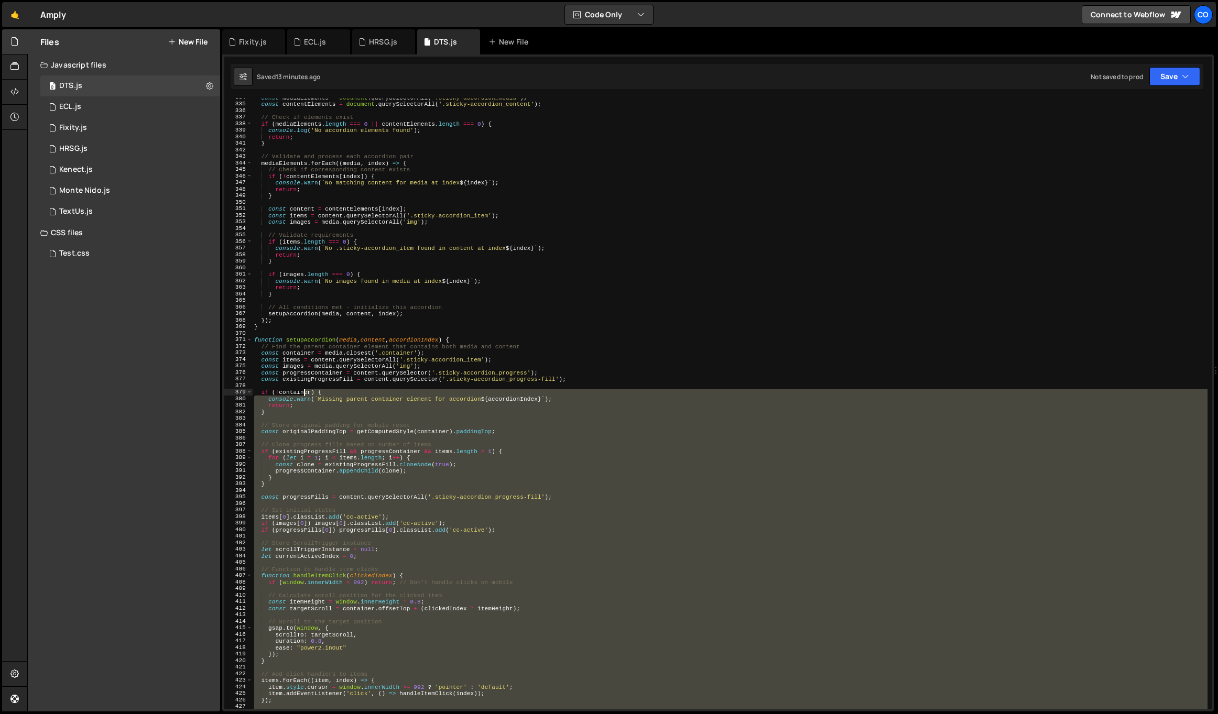
scroll to position [1895, 0]
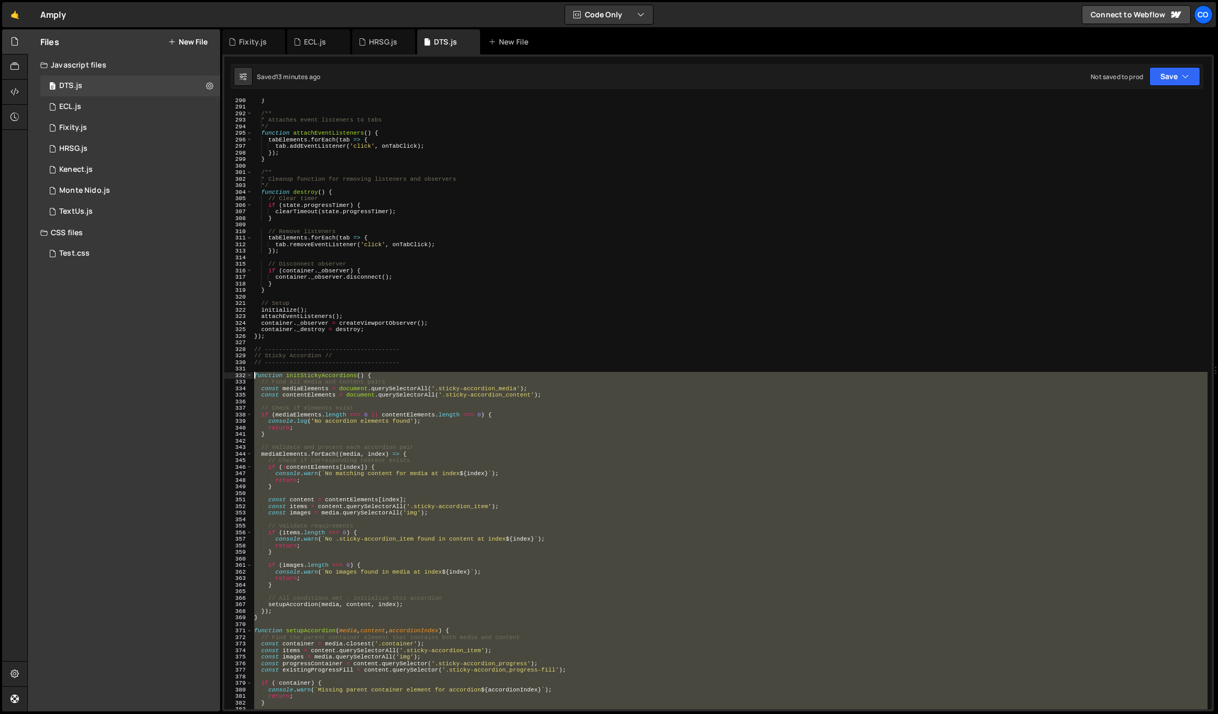
drag, startPoint x: 357, startPoint y: 529, endPoint x: 253, endPoint y: 373, distance: 188.1
click at [253, 373] on div "} /** * Attaches event listeners to tabs */ function attachEventListeners ( ) {…" at bounding box center [730, 409] width 956 height 624
paste textarea "initStickyAccordions();"
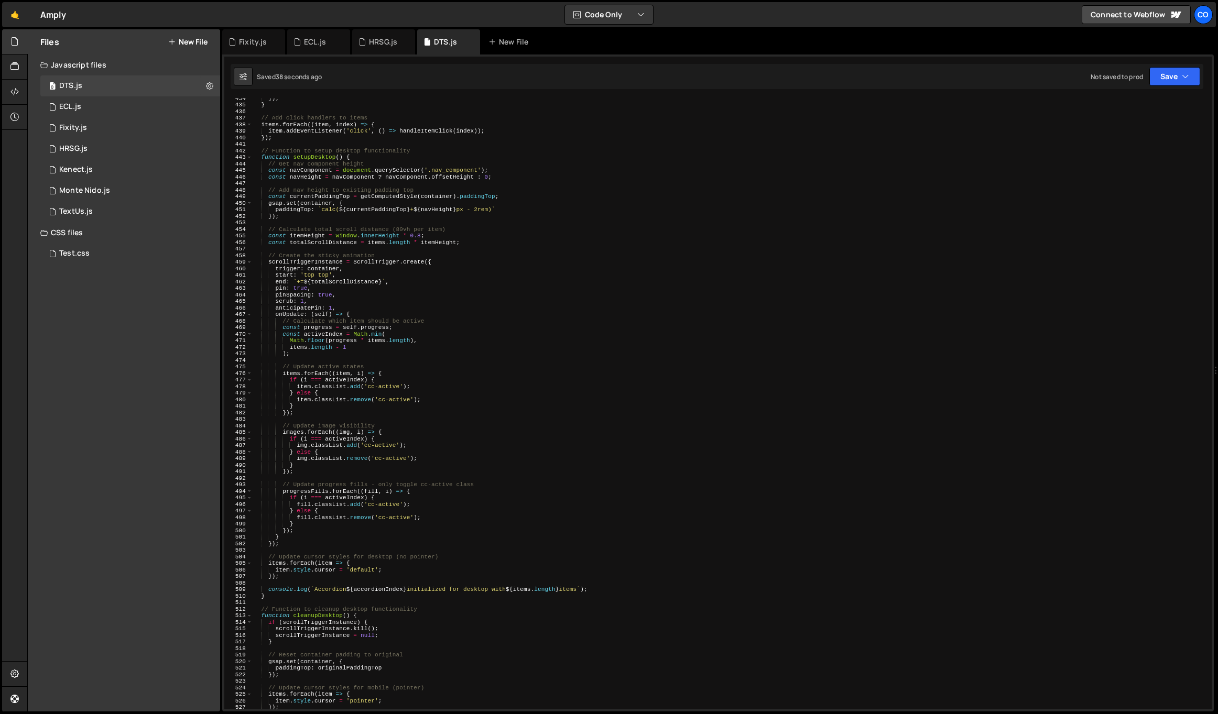
scroll to position [2833, 0]
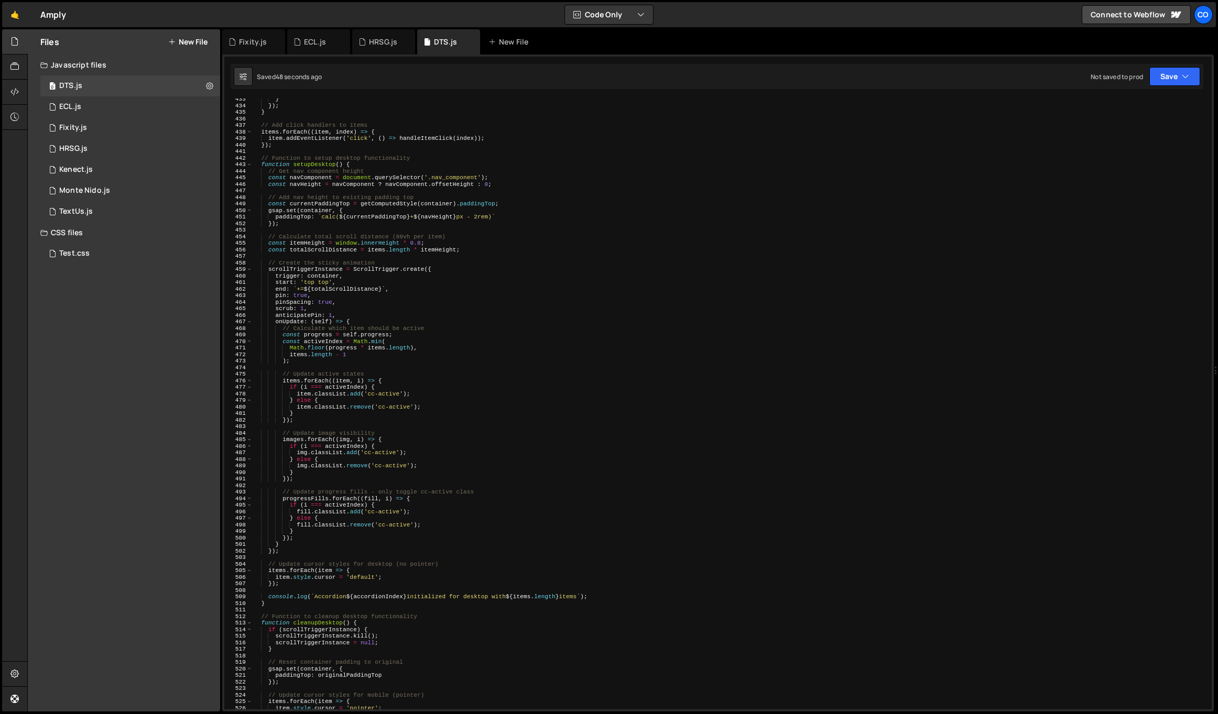
drag, startPoint x: 485, startPoint y: 215, endPoint x: 492, endPoint y: 217, distance: 7.0
click at [485, 215] on div "} }) ; } // Add click handlers to items items . forEach (( item , index ) => { …" at bounding box center [730, 408] width 956 height 624
click at [541, 196] on div "} }) ; } // Add click handlers to items items . forEach (( item , index ) => { …" at bounding box center [730, 408] width 956 height 624
click at [487, 214] on div "} }) ; } // Add click handlers to items items . forEach (( item , index ) => { …" at bounding box center [730, 408] width 956 height 624
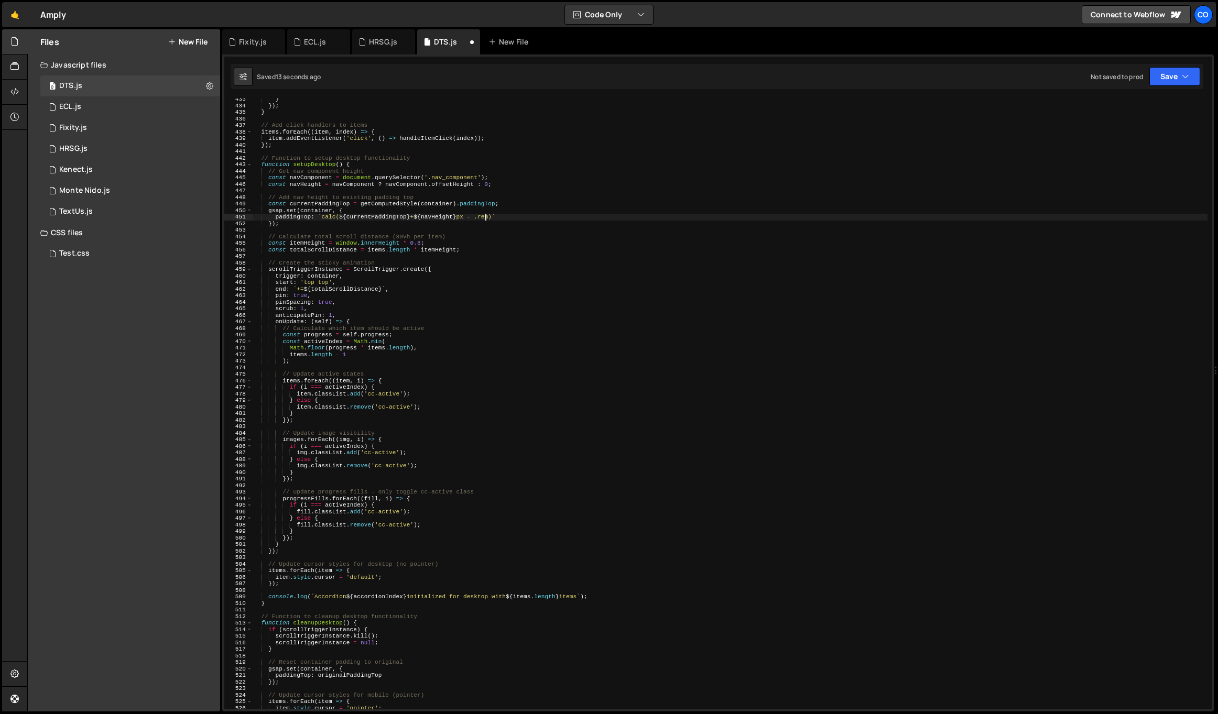
scroll to position [0, 20]
click at [420, 242] on div "} }) ; } // Add click handlers to items items . forEach (( item , index ) => { …" at bounding box center [730, 408] width 956 height 624
type textarea "const itemHeight = window.innerHeight * 0.65;"
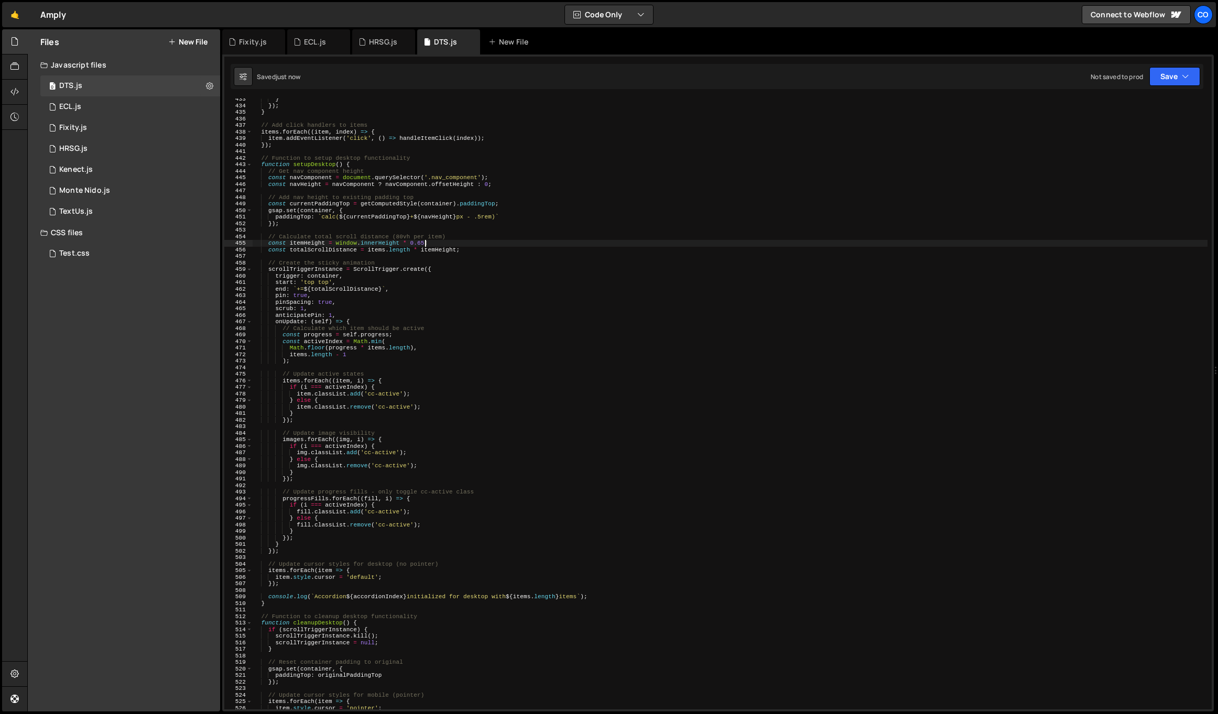
click at [489, 229] on div "} }) ; } // Add click handlers to items items . forEach (( item , index ) => { …" at bounding box center [730, 408] width 956 height 624
click at [482, 214] on div "} }) ; } // Add click handlers to items items . forEach (( item , index ) => { …" at bounding box center [730, 408] width 956 height 624
click at [486, 216] on div "} }) ; } // Add click handlers to items items . forEach (( item , index ) => { …" at bounding box center [730, 408] width 956 height 624
click at [487, 215] on div "} }) ; } // Add click handlers to items items . forEach (( item , index ) => { …" at bounding box center [730, 408] width 956 height 624
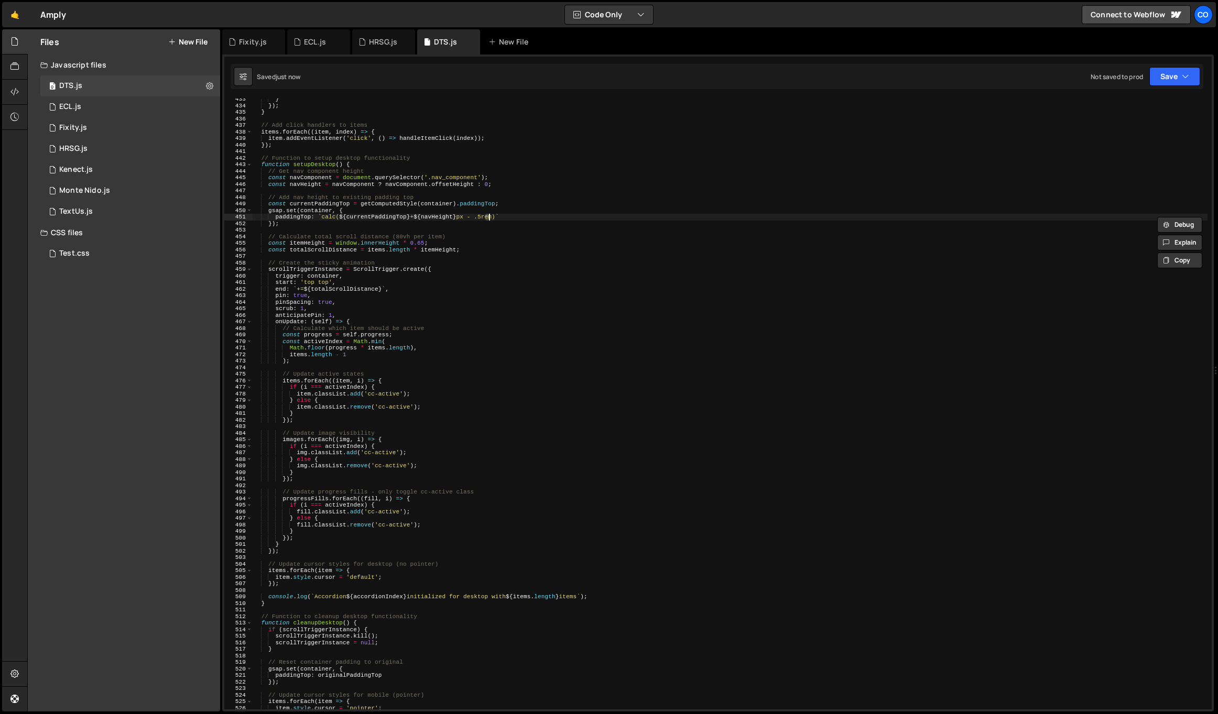
click at [493, 216] on div "} }) ; } // Add click handlers to items items . forEach (( item , index ) => { …" at bounding box center [730, 408] width 956 height 624
click at [481, 217] on div "} }) ; } // Add click handlers to items items . forEach (( item , index ) => { …" at bounding box center [730, 408] width 956 height 624
click at [484, 215] on div "} }) ; } // Add click handlers to items items . forEach (( item , index ) => { …" at bounding box center [730, 408] width 956 height 624
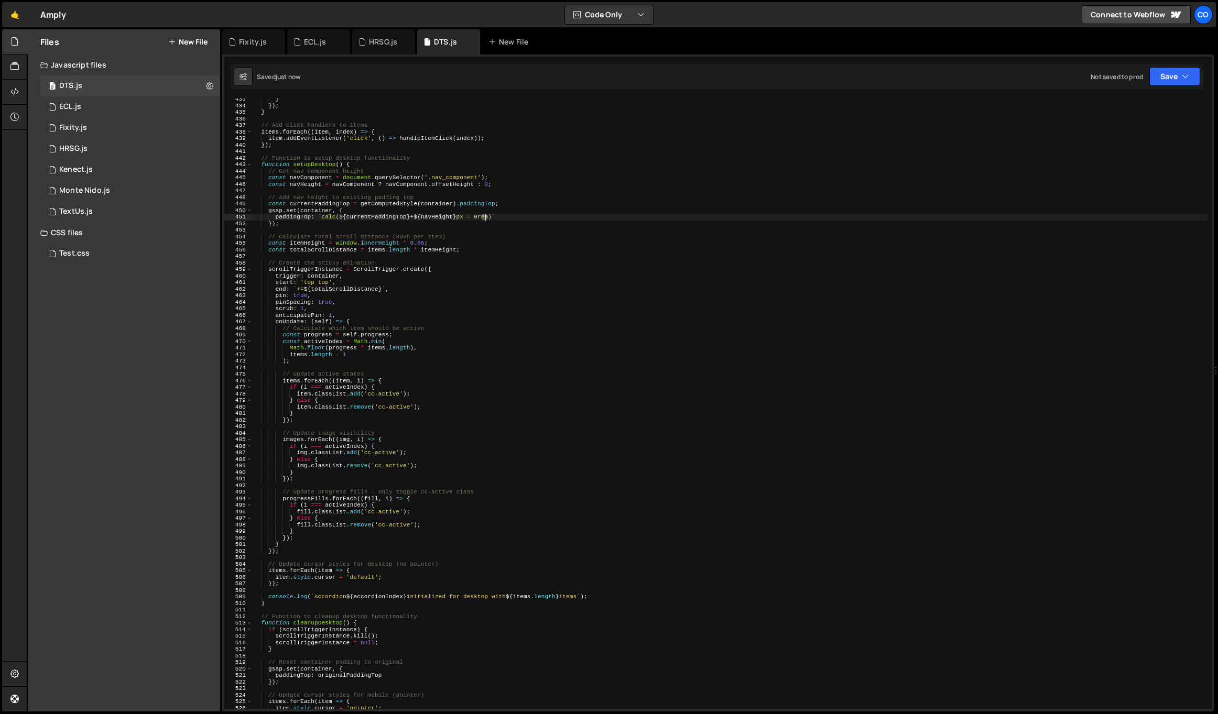
click at [485, 217] on div "} }) ; } // Add click handlers to items items . forEach (( item , index ) => { …" at bounding box center [730, 408] width 956 height 624
click at [509, 203] on div "} }) ; } // Add click handlers to items items . forEach (( item , index ) => { …" at bounding box center [730, 408] width 956 height 624
click at [421, 245] on div "} }) ; } // Add click handlers to items items . forEach (( item , index ) => { …" at bounding box center [730, 408] width 956 height 624
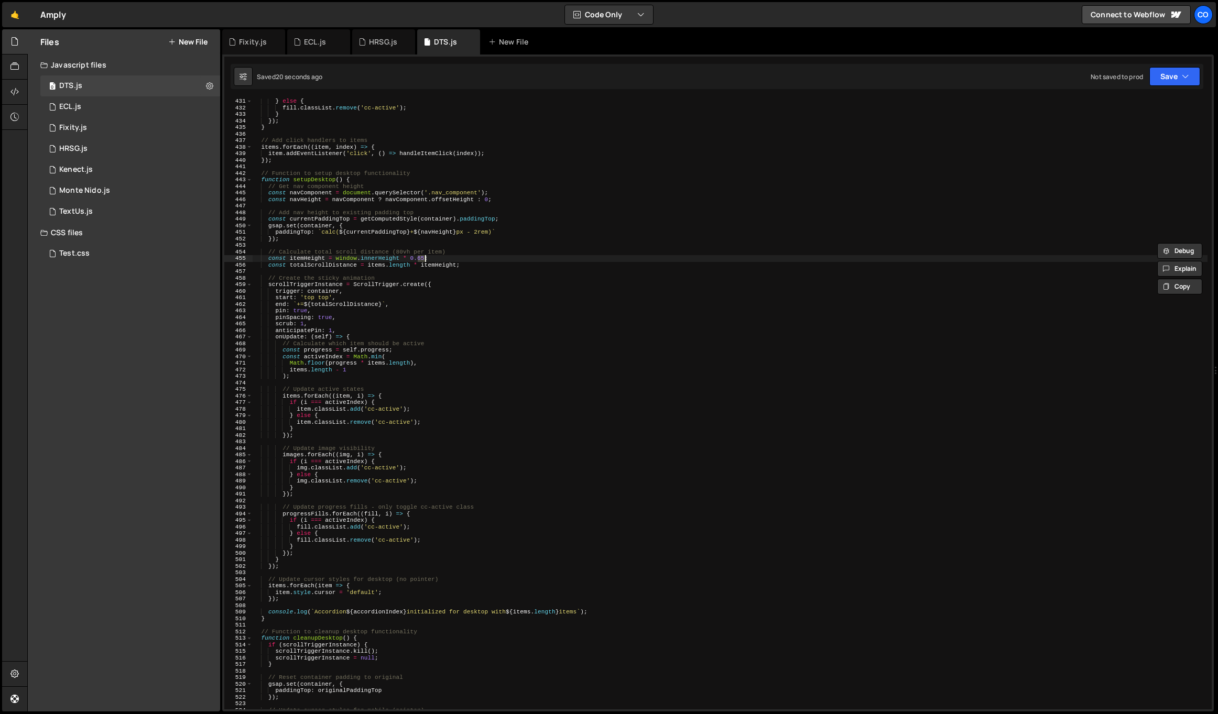
scroll to position [2818, 0]
click at [360, 182] on div "} else { fill . classList . remove ( 'cc-active' ) ; } }) ; } // Add click hand…" at bounding box center [730, 410] width 956 height 624
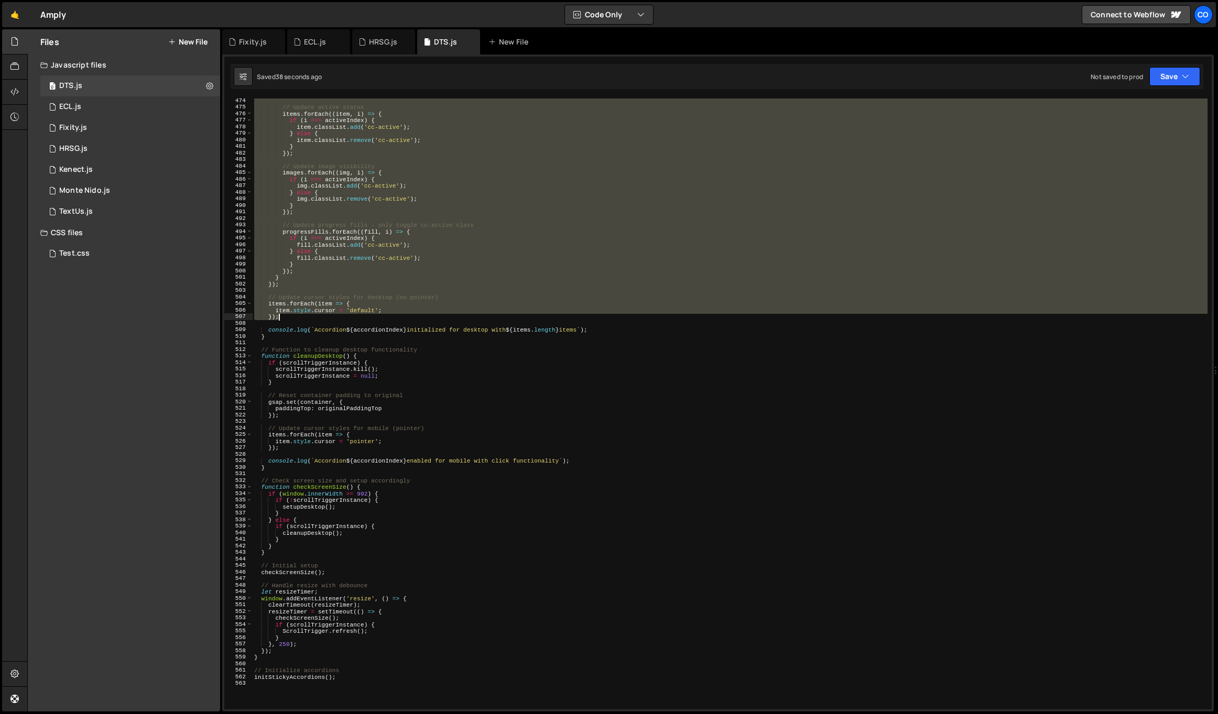
scroll to position [3380, 0]
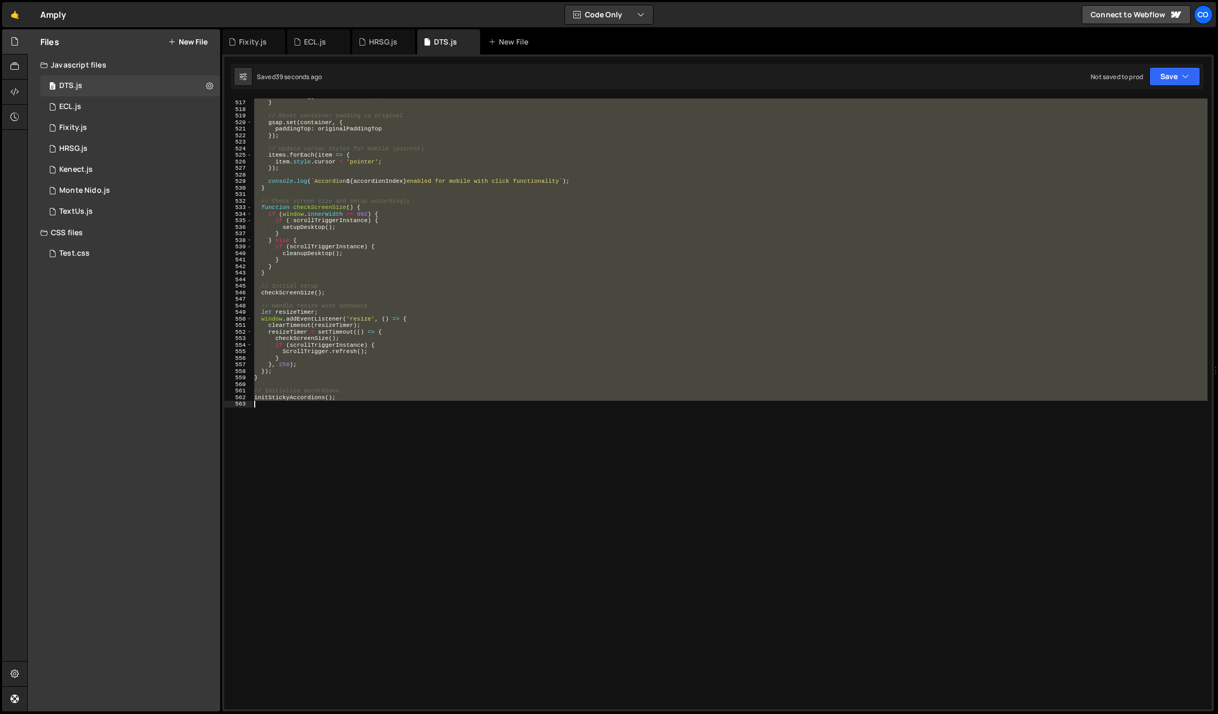
drag, startPoint x: 256, startPoint y: 207, endPoint x: 344, endPoint y: 405, distance: 216.8
click at [344, 405] on div "scrollTriggerInstance = null ; } // Reset container padding to original gsap . …" at bounding box center [730, 405] width 956 height 624
type textarea "initStickyAccordions();"
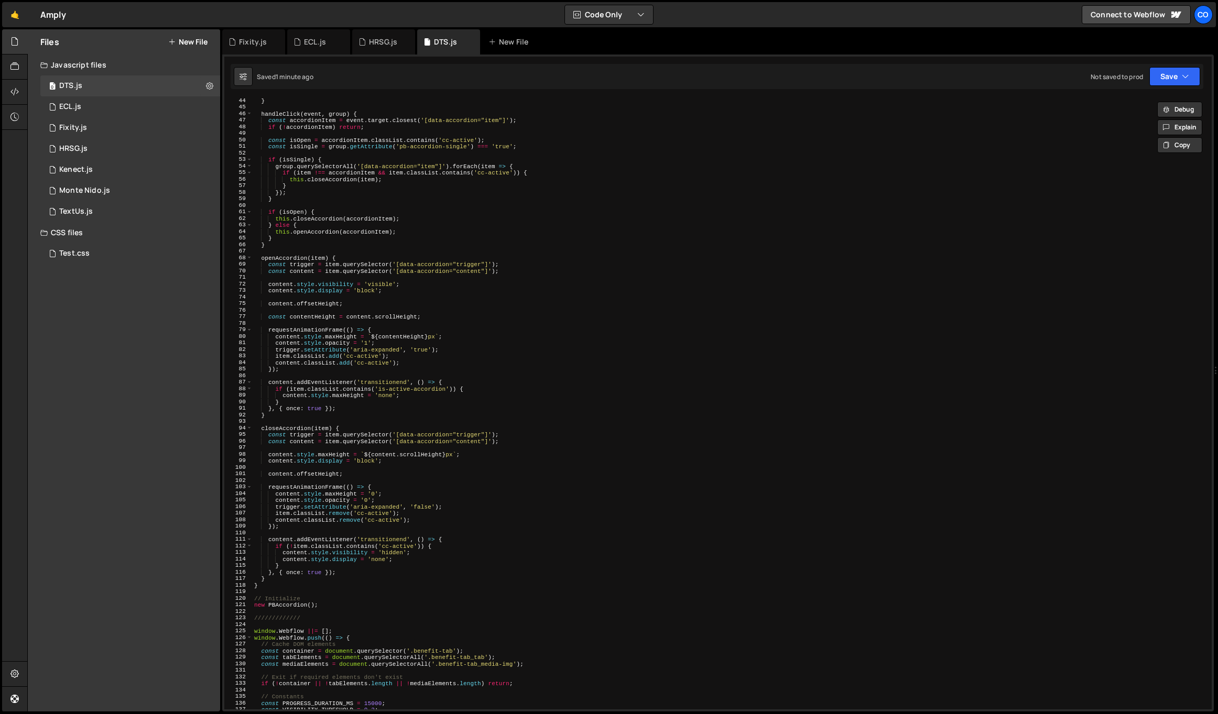
scroll to position [416, 0]
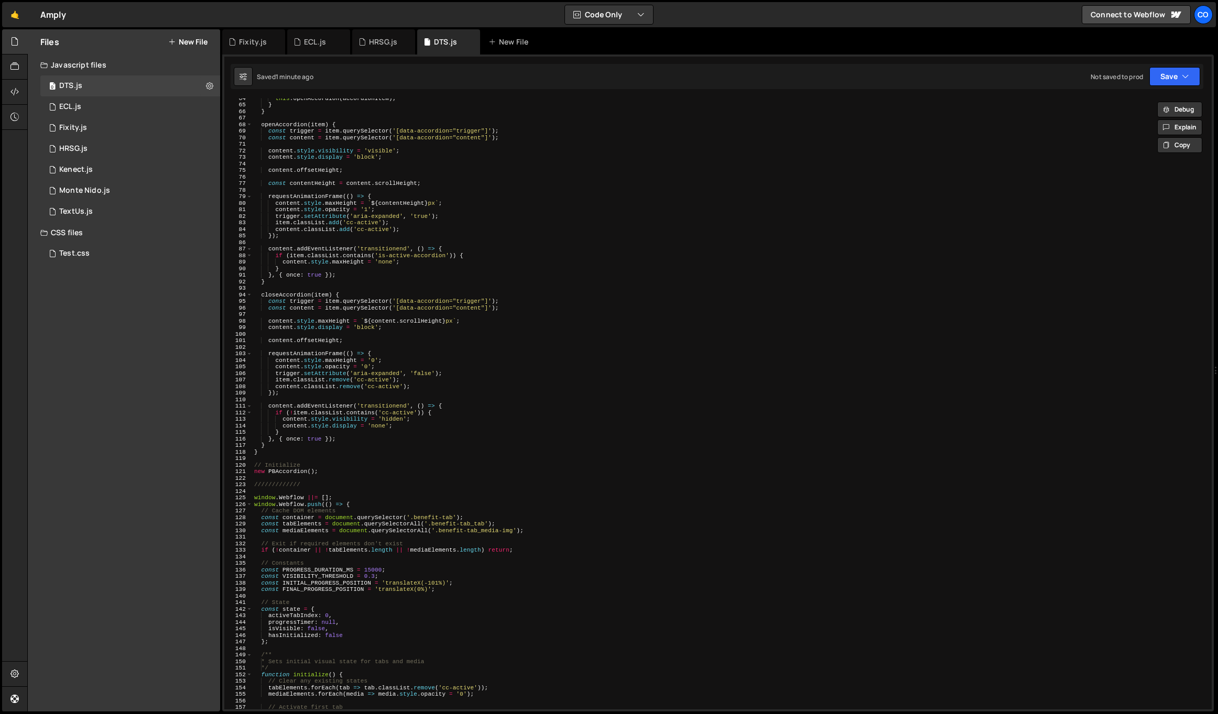
click at [362, 490] on div "this . openAccordion ( accordionItem ) ; } } openAccordion ( item ) { const tri…" at bounding box center [730, 407] width 956 height 624
drag, startPoint x: 358, startPoint y: 503, endPoint x: 254, endPoint y: 497, distance: 103.9
click at [250, 499] on div "64 65 66 67 68 69 70 71 72 73 74 75 76 77 78 79 80 81 82 83 84 85 86 87 88 89 9…" at bounding box center [718, 404] width 988 height 611
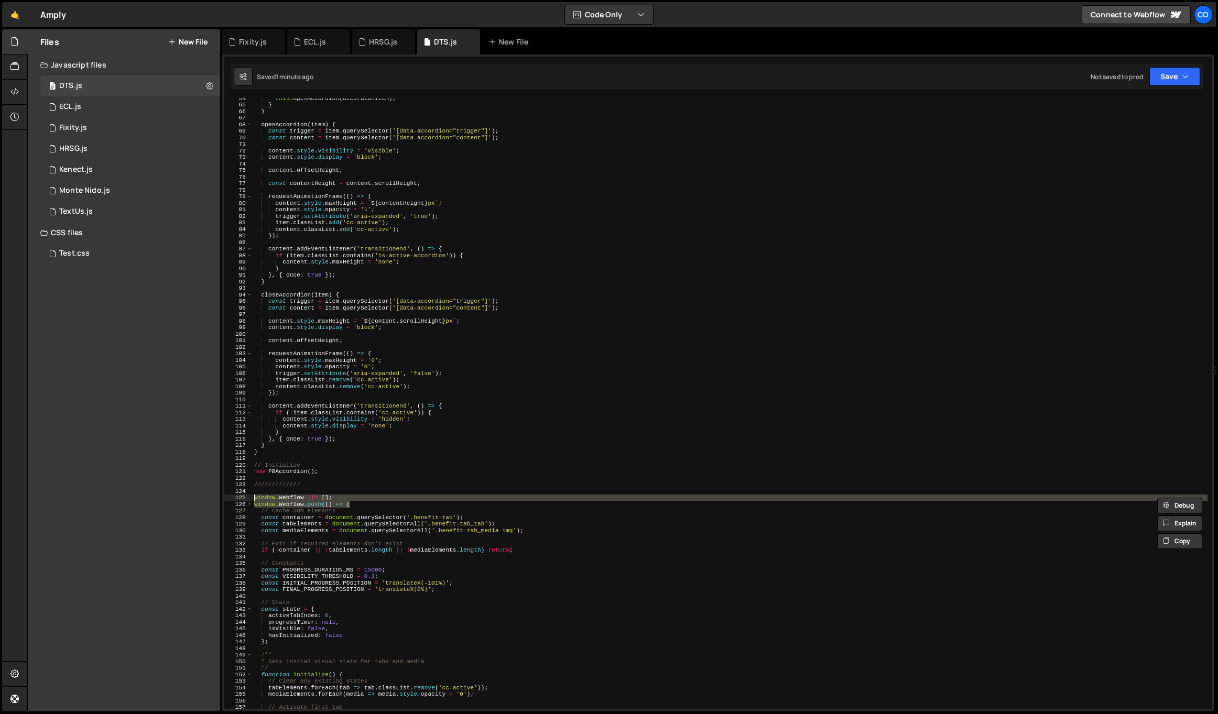
click at [451, 518] on div "this . openAccordion ( accordionItem ) ; } } openAccordion ( item ) { const tri…" at bounding box center [730, 407] width 956 height 624
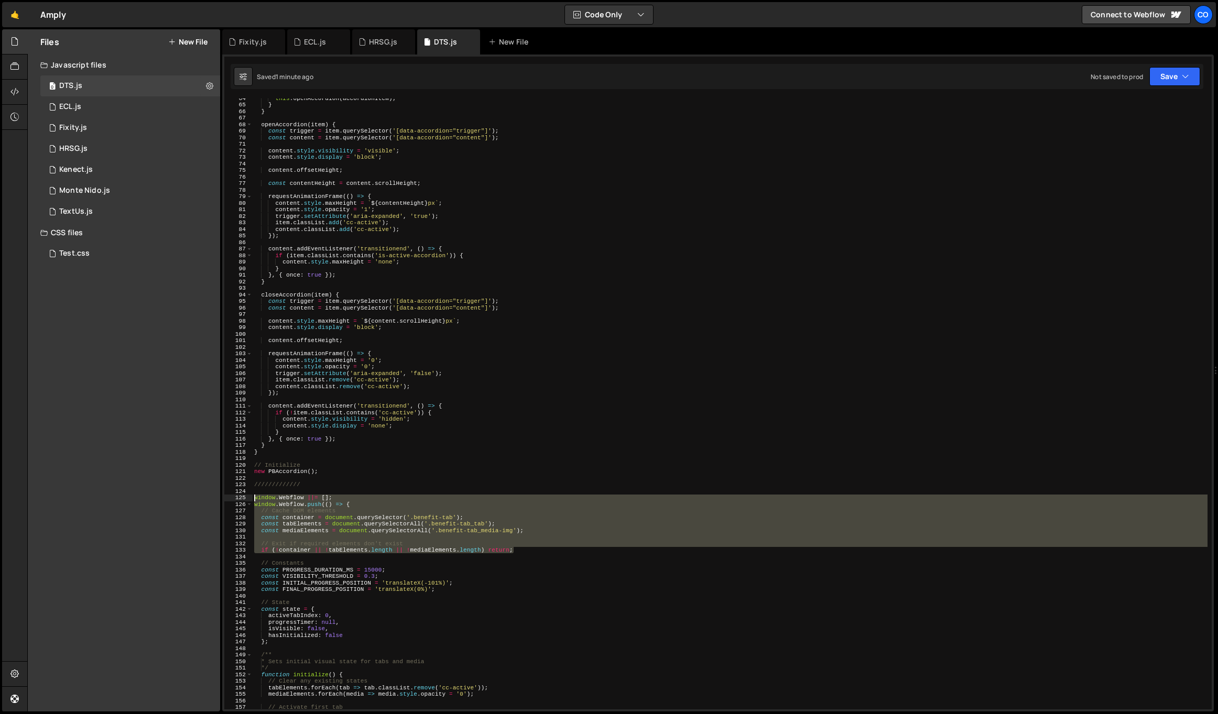
drag, startPoint x: 537, startPoint y: 553, endPoint x: 222, endPoint y: 500, distance: 319.4
click at [222, 500] on div "1 Type cmd + s to save your Javascript file. הההההההההההההההההההההההההההההההההה…" at bounding box center [718, 383] width 992 height 657
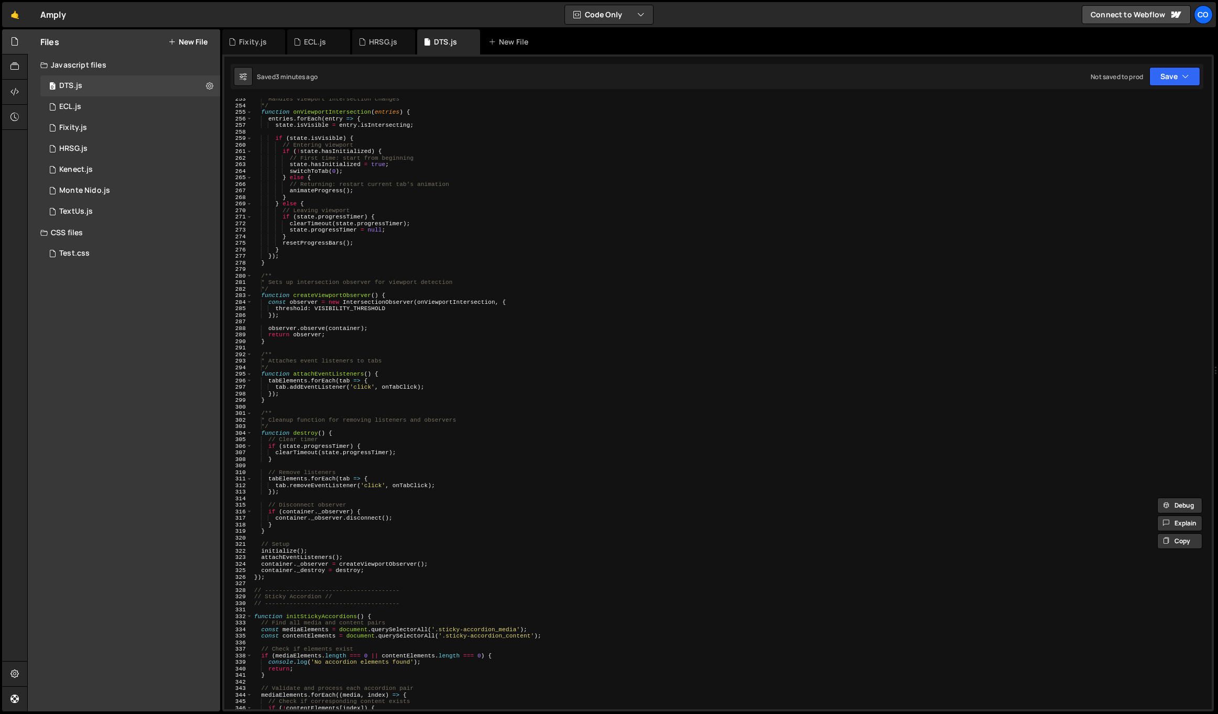
scroll to position [1973, 0]
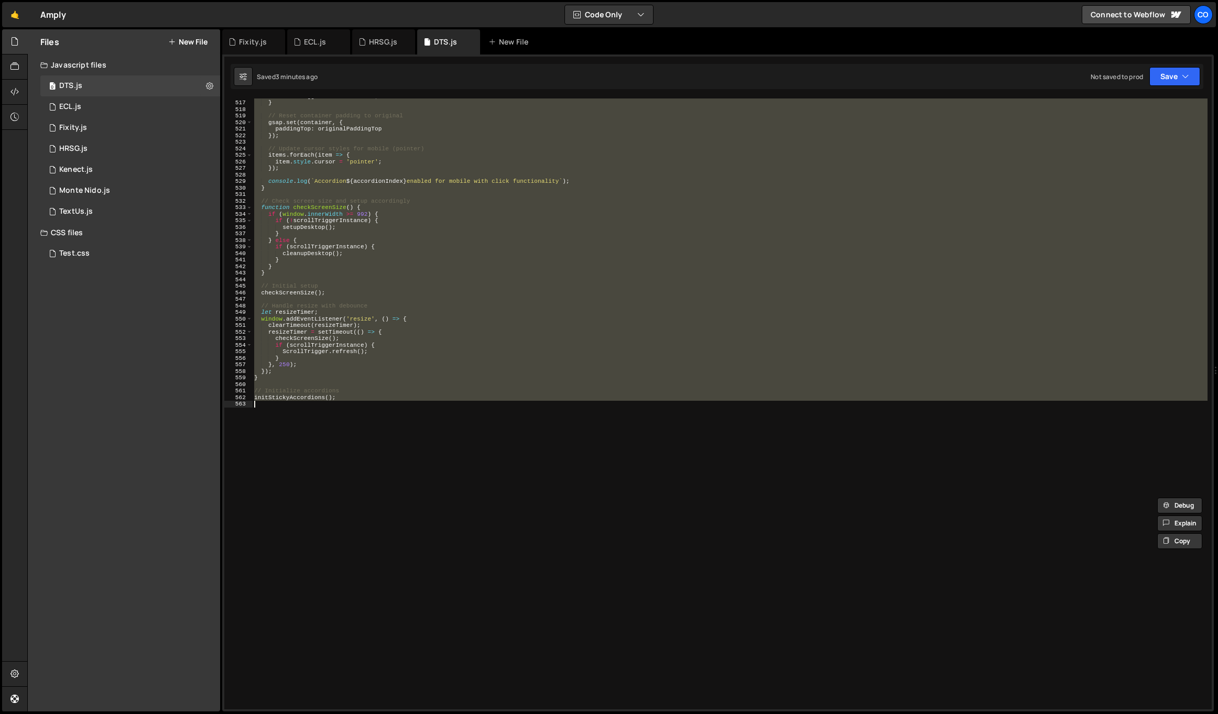
drag, startPoint x: 256, startPoint y: 296, endPoint x: 331, endPoint y: 515, distance: 232.2
click at [331, 515] on div "scrollTriggerInstance = null ; } // Reset container padding to original gsap . …" at bounding box center [730, 405] width 956 height 624
paste textarea "});"
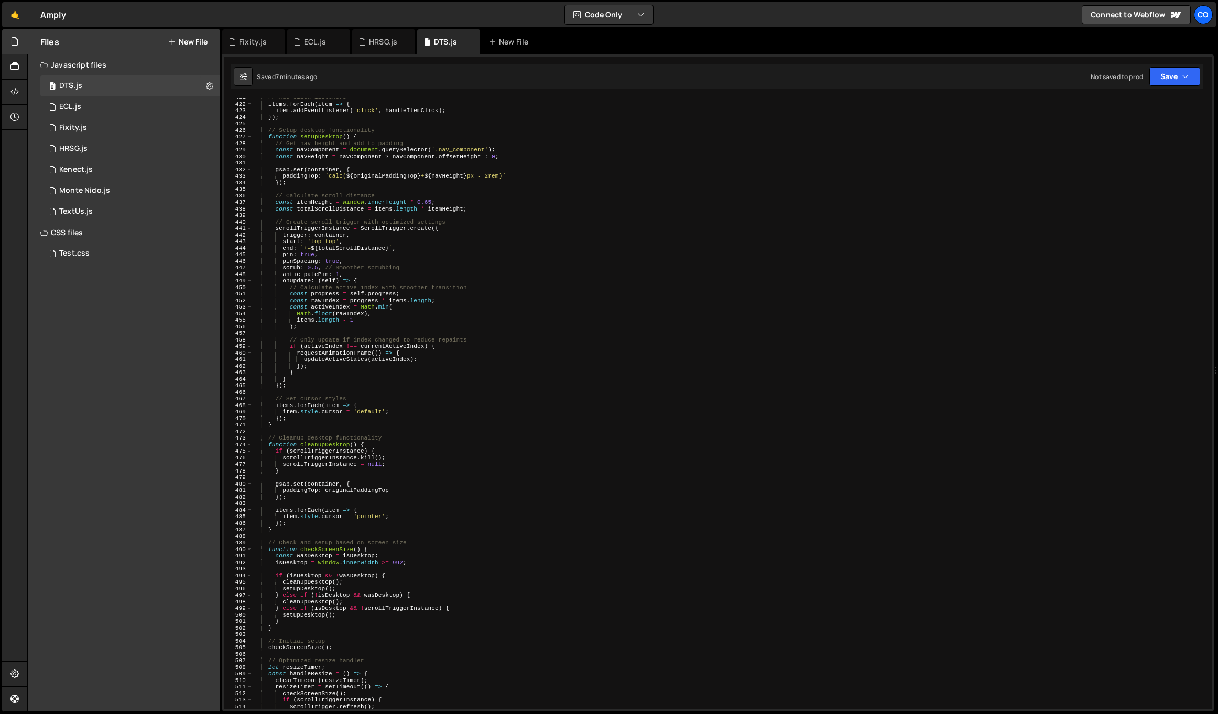
scroll to position [2743, 0]
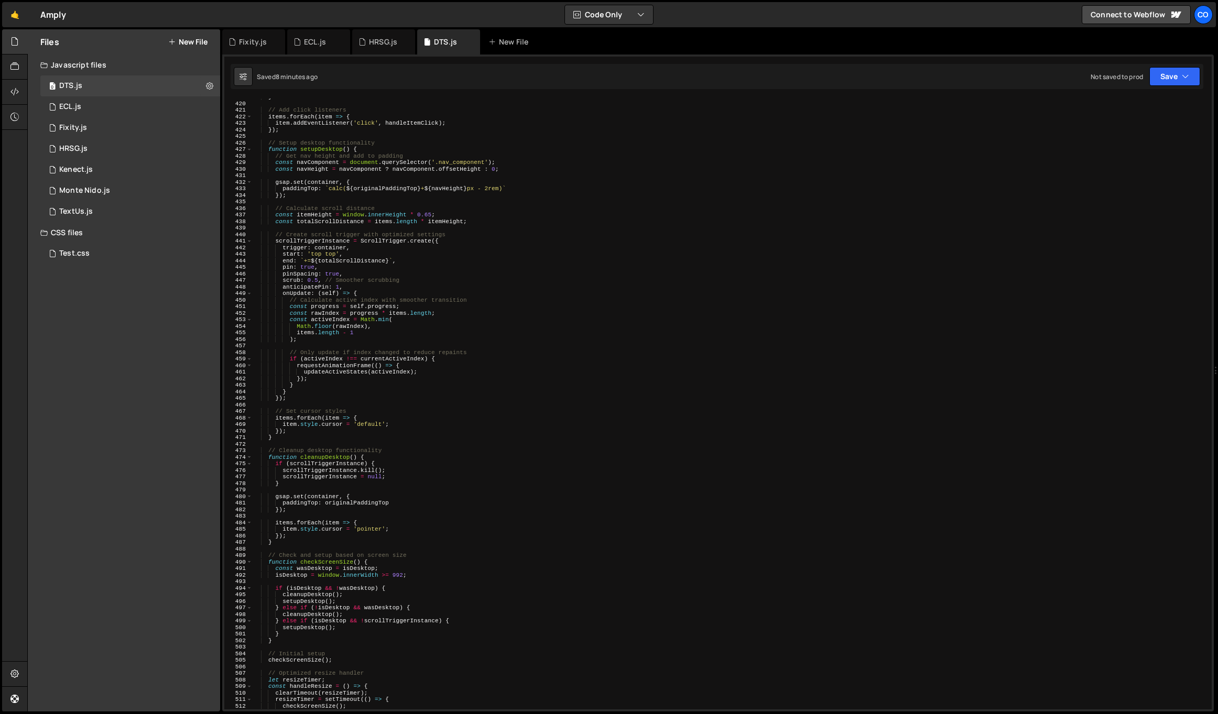
click at [308, 267] on div "} // Add click listeners items . forEach ( item => { item . addEventListener ( …" at bounding box center [730, 406] width 956 height 624
click at [347, 275] on div "} // Add click listeners items . forEach ( item => { item . addEventListener ( …" at bounding box center [730, 406] width 956 height 624
click at [338, 274] on div "} // Add click listeners items . forEach ( item => { item . addEventListener ( …" at bounding box center [730, 406] width 956 height 624
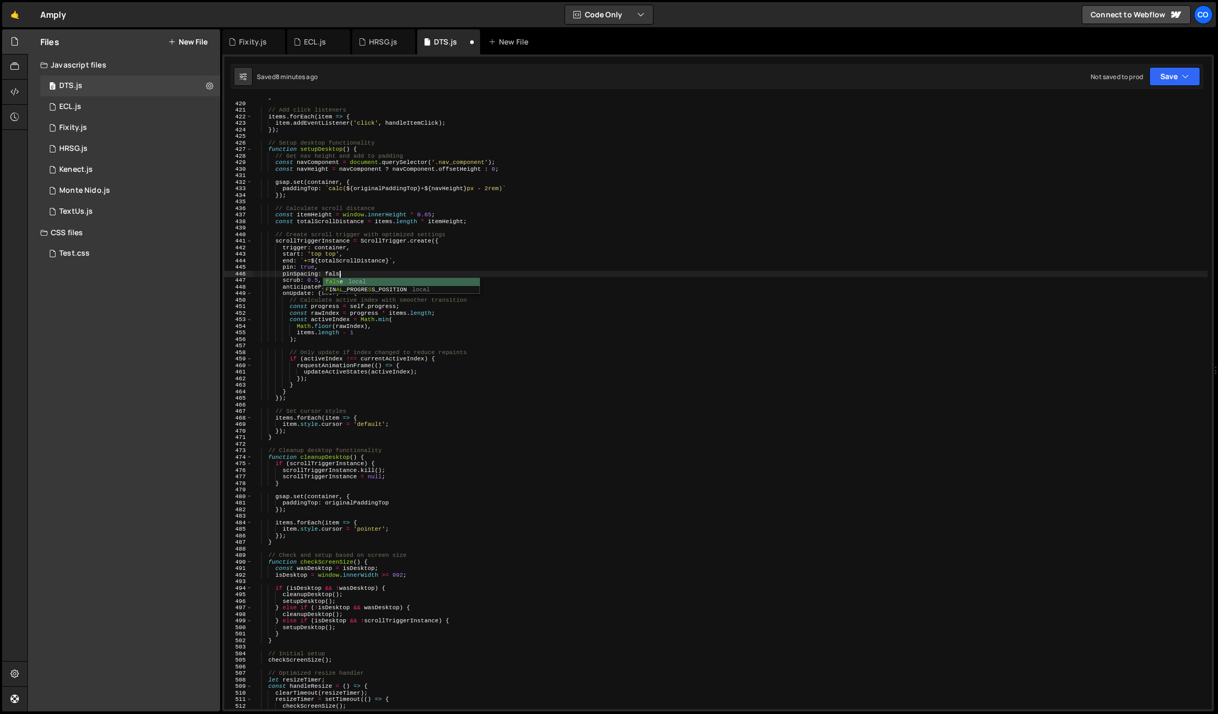
scroll to position [0, 7]
click at [309, 267] on div "} // Add click listeners items . forEach ( item => { item . addEventListener ( …" at bounding box center [730, 406] width 956 height 624
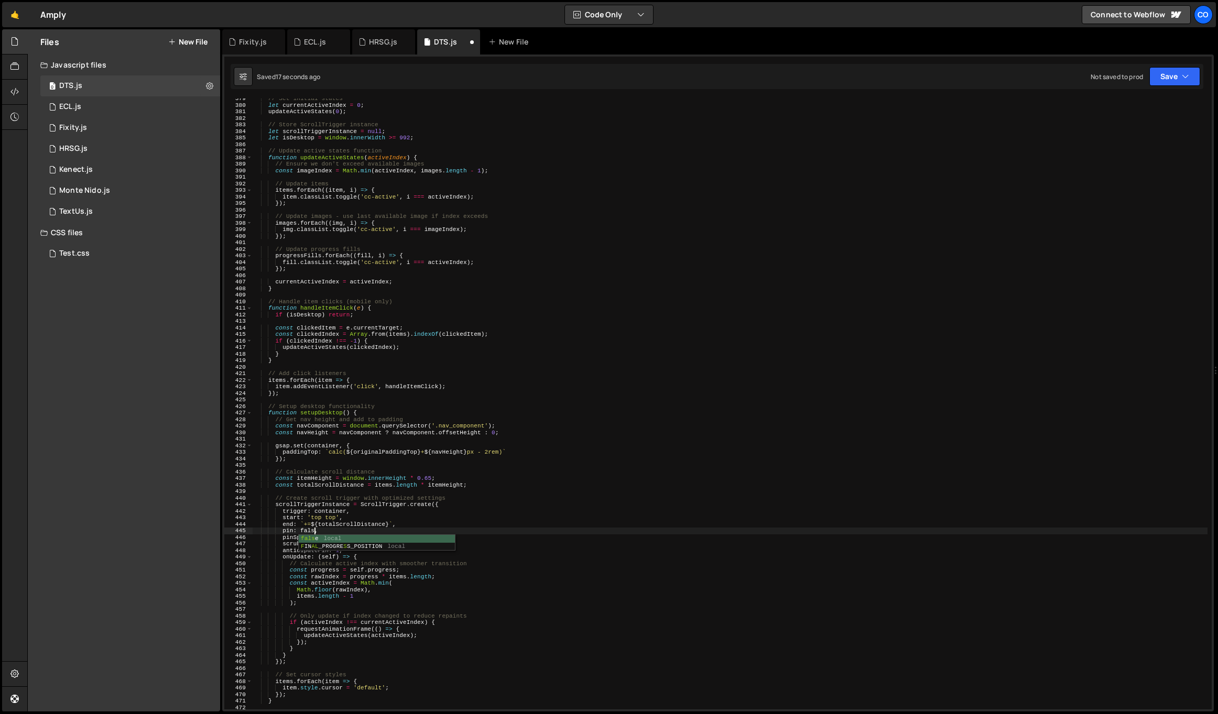
scroll to position [0, 5]
click at [339, 536] on div "// Set initial states let currentActiveIndex = 0 ; updateActiveStates ( 0 ) ; /…" at bounding box center [730, 407] width 956 height 624
click at [314, 530] on div "// Set initial states let currentActiveIndex = 0 ; updateActiveStates ( 0 ) ; /…" at bounding box center [730, 407] width 956 height 624
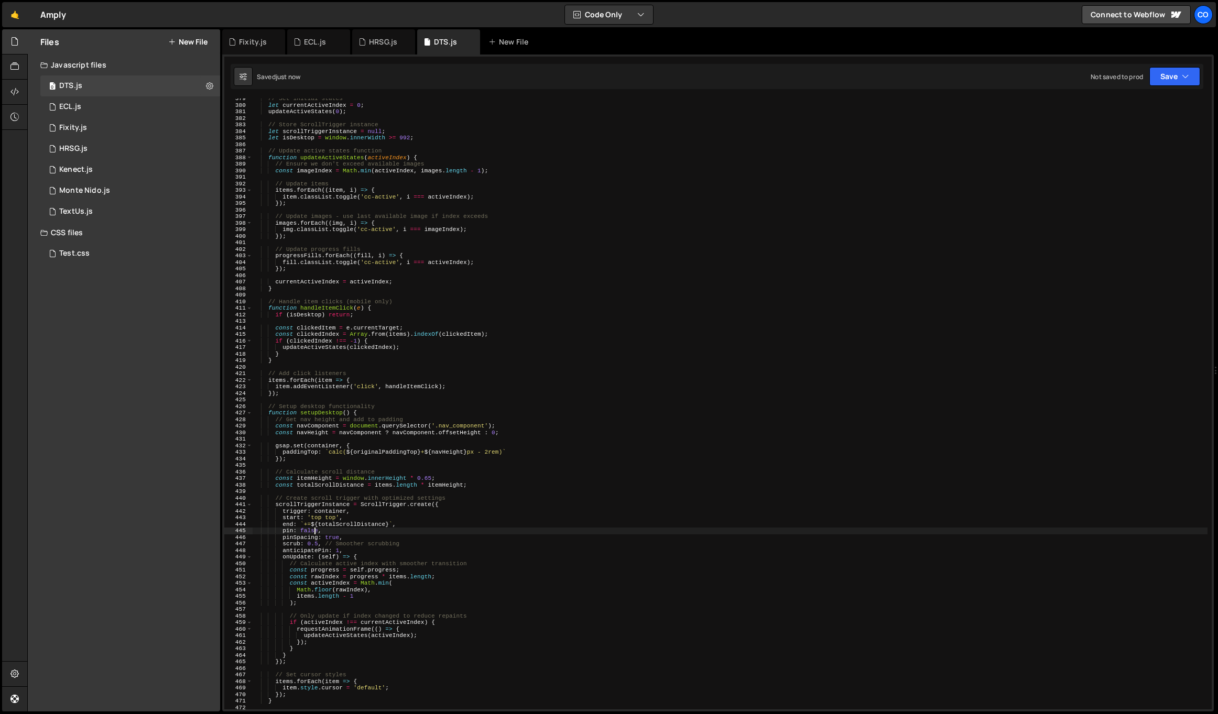
scroll to position [0, 5]
click at [314, 530] on div "// Set initial states let currentActiveIndex = 0 ; updateActiveStates ( 0 ) ; /…" at bounding box center [730, 407] width 956 height 624
click at [382, 515] on div "// Set initial states let currentActiveIndex = 0 ; updateActiveStates ( 0 ) ; /…" at bounding box center [730, 407] width 956 height 624
click at [379, 513] on div "// Set initial states let currentActiveIndex = 0 ; updateActiveStates ( 0 ) ; /…" at bounding box center [730, 407] width 956 height 624
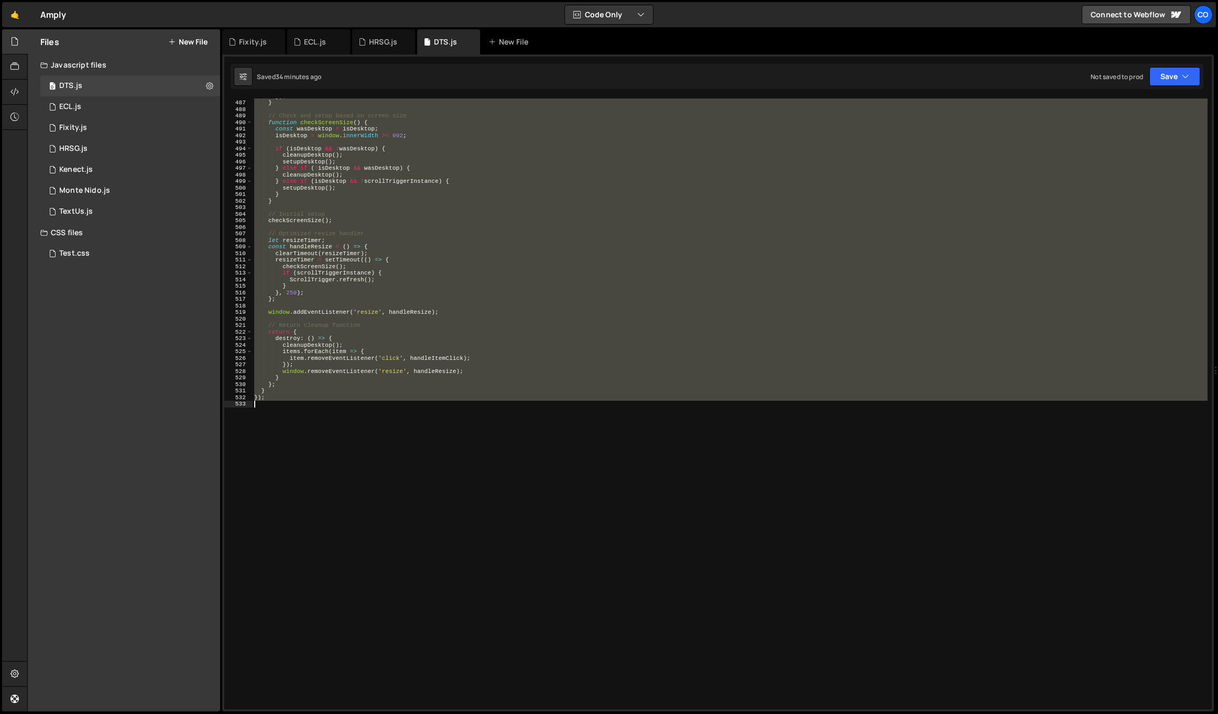
scroll to position [3183, 0]
drag, startPoint x: 255, startPoint y: 351, endPoint x: 324, endPoint y: 497, distance: 161.1
click at [324, 497] on div "}) ; } // Check and setup based on screen size function checkScreenSize ( ) { c…" at bounding box center [730, 405] width 956 height 624
paste textarea
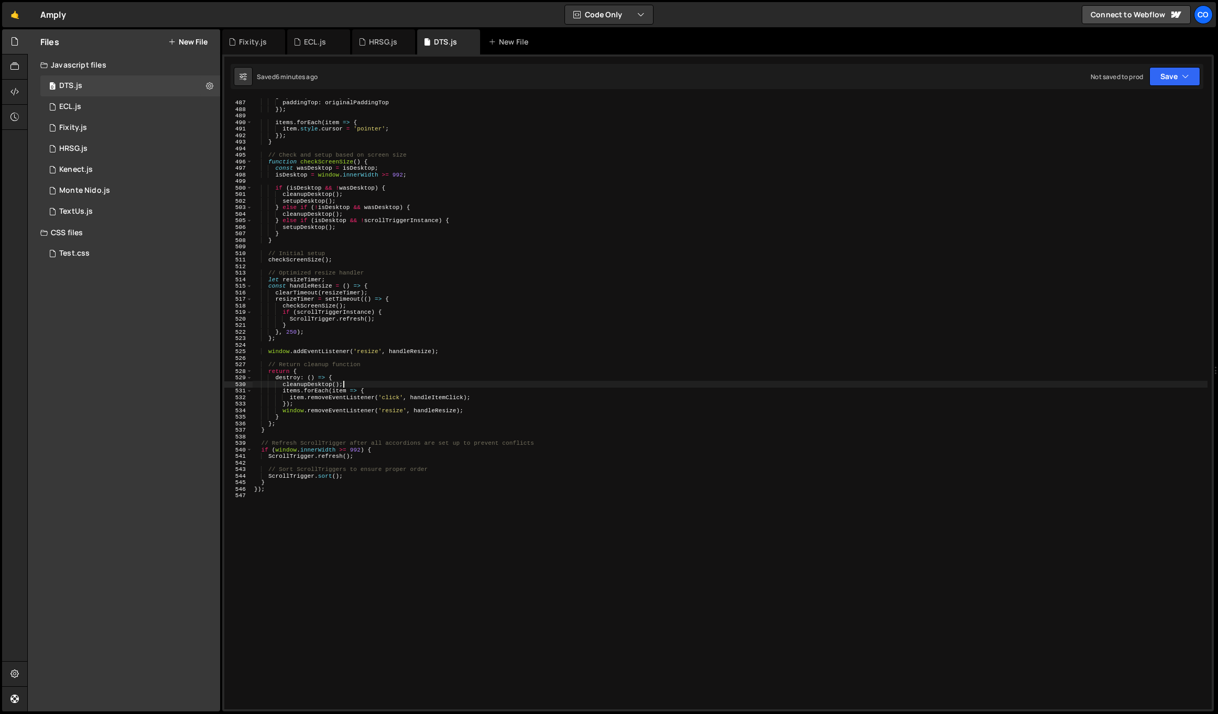
click at [432, 384] on div "gsap . set ( container , { paddingTop : originalPaddingTop }) ; items . forEach…" at bounding box center [730, 405] width 956 height 624
click at [179, 404] on div "Files New File Javascript files 0 DTS.js 0 0 ECL.js 0 0 Fixity.js 0 0 HRSG.js 1…" at bounding box center [124, 370] width 192 height 682
type textarea "});"
click at [507, 490] on div "gsap . set ( container , { paddingTop : originalPaddingTop }) ; items . forEach…" at bounding box center [730, 405] width 956 height 624
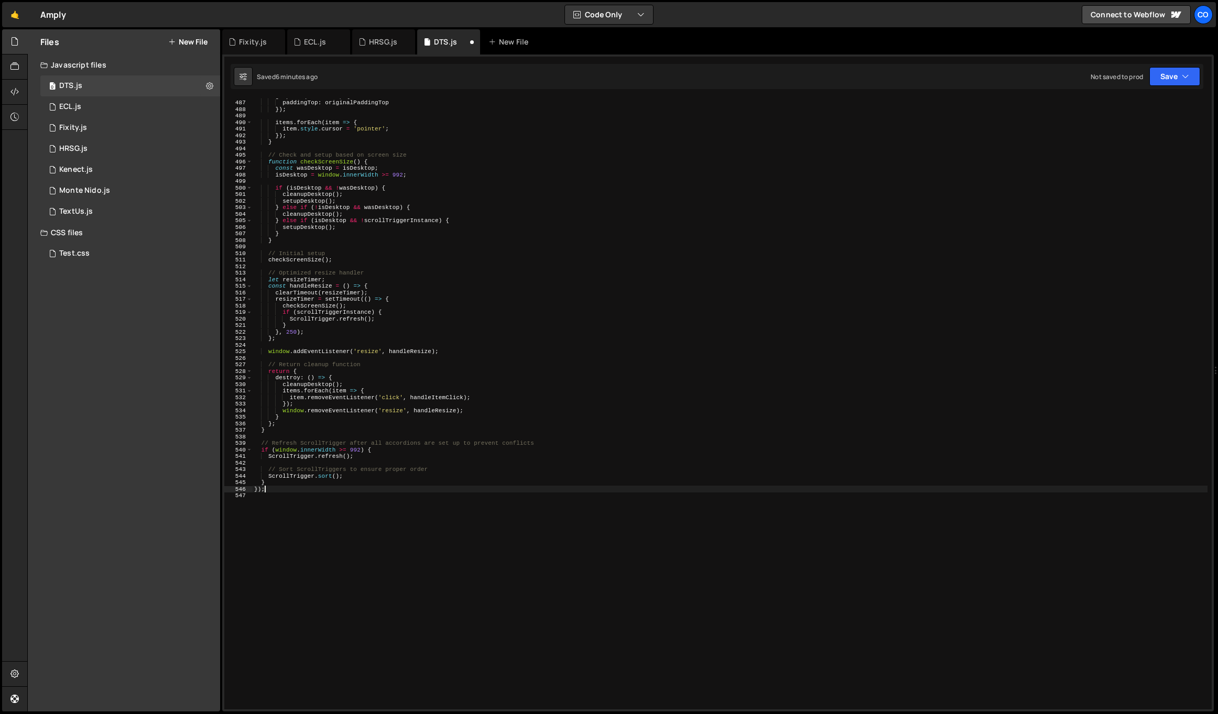
scroll to position [0, 1]
